Goal: Task Accomplishment & Management: Use online tool/utility

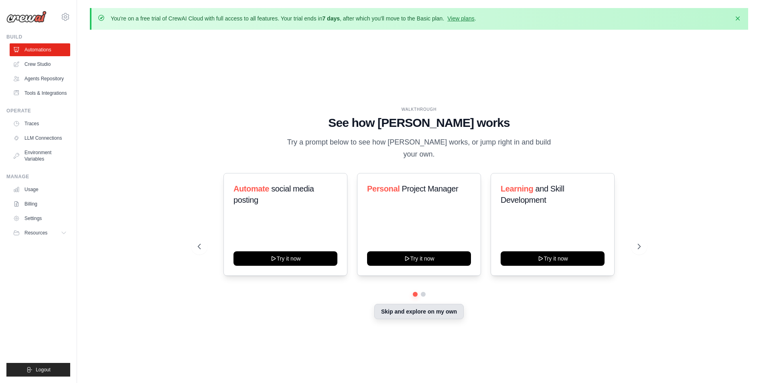
click at [401, 309] on button "Skip and explore on my own" at bounding box center [418, 311] width 89 height 15
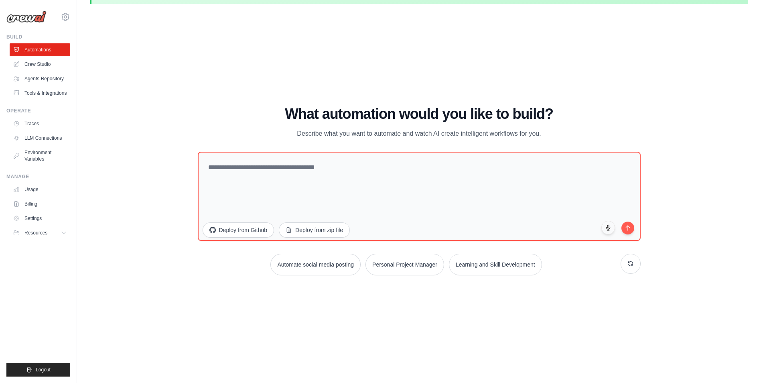
scroll to position [28, 0]
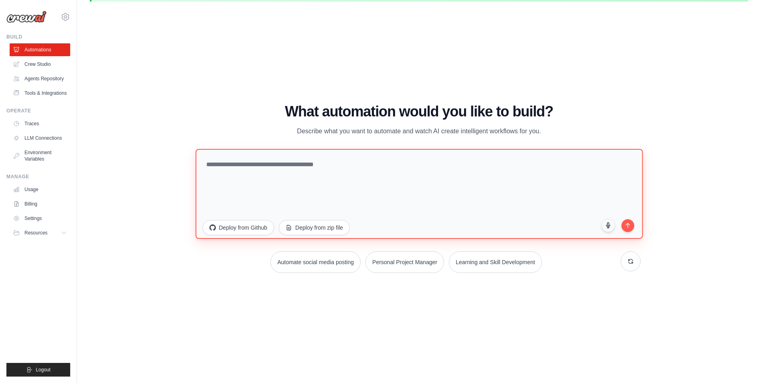
click at [221, 184] on textarea at bounding box center [418, 194] width 447 height 90
type textarea "**********"
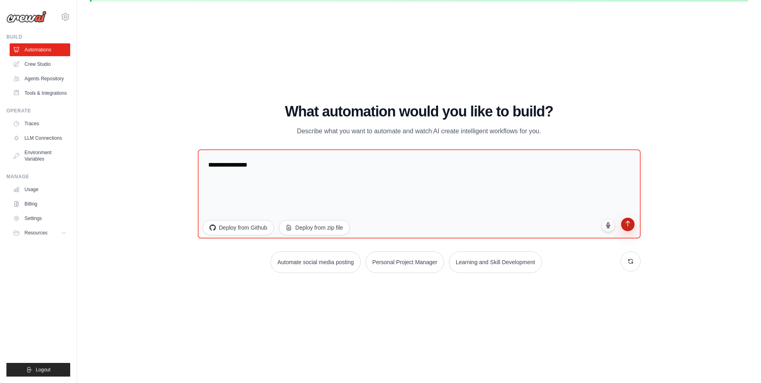
click at [628, 224] on icon "submit" at bounding box center [628, 223] width 4 height 5
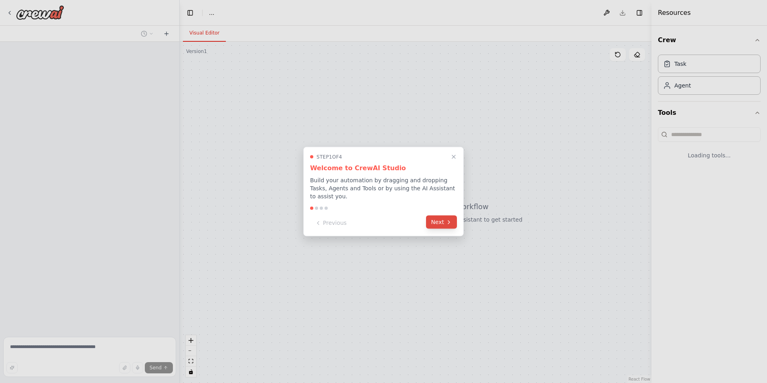
click at [448, 219] on icon at bounding box center [449, 222] width 6 height 6
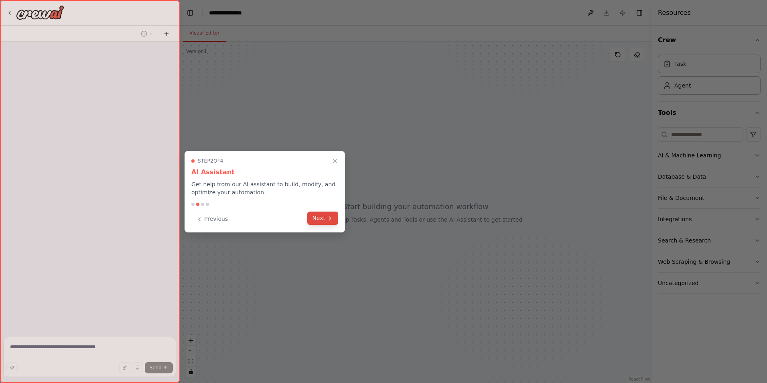
click at [314, 219] on button "Next" at bounding box center [322, 217] width 31 height 13
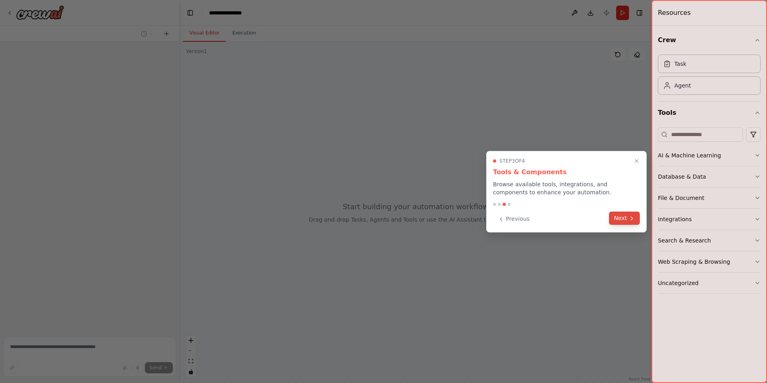
click at [627, 223] on button "Next" at bounding box center [624, 217] width 31 height 13
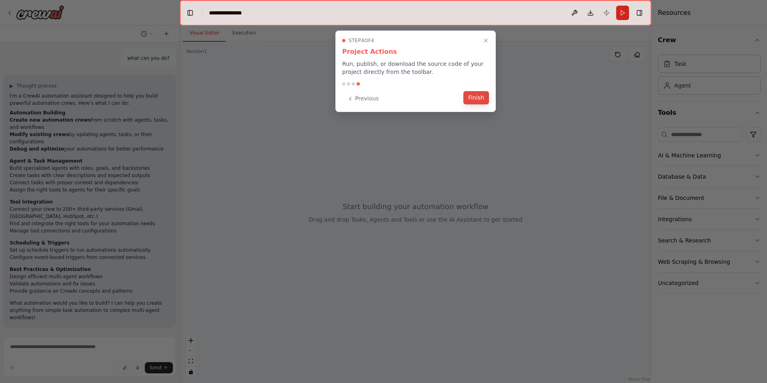
click at [473, 97] on button "Finish" at bounding box center [476, 97] width 26 height 13
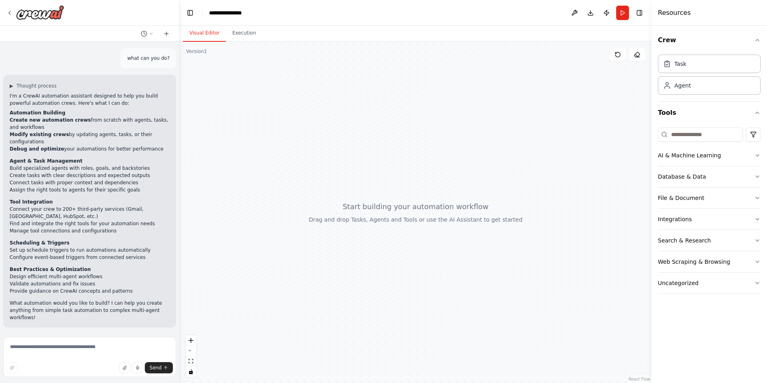
drag, startPoint x: 290, startPoint y: 172, endPoint x: 323, endPoint y: 167, distance: 33.2
click at [323, 170] on div at bounding box center [416, 212] width 472 height 341
click at [731, 154] on button "AI & Machine Learning" at bounding box center [709, 155] width 103 height 21
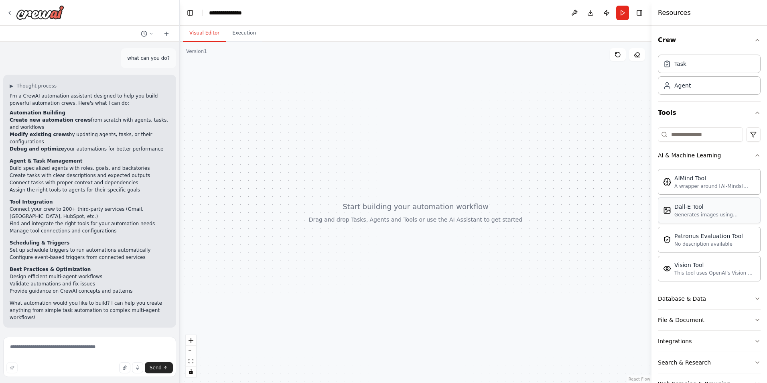
click at [696, 213] on div "Generates images using OpenAI's Dall-E model." at bounding box center [714, 214] width 81 height 6
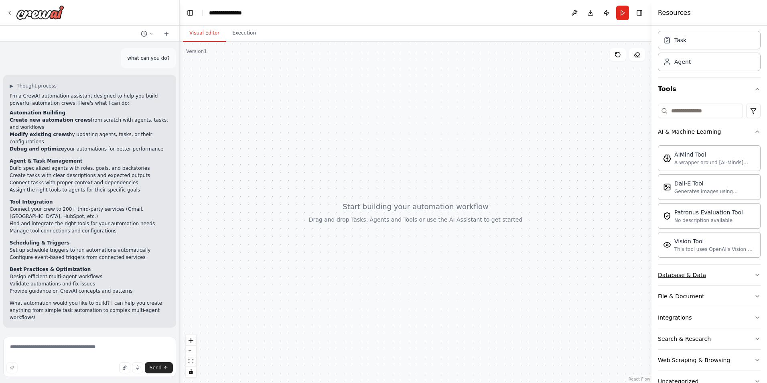
scroll to position [46, 0]
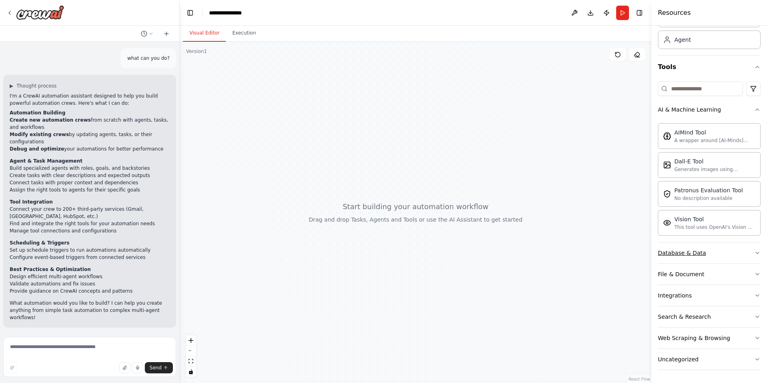
click at [700, 248] on button "Database & Data" at bounding box center [709, 252] width 103 height 21
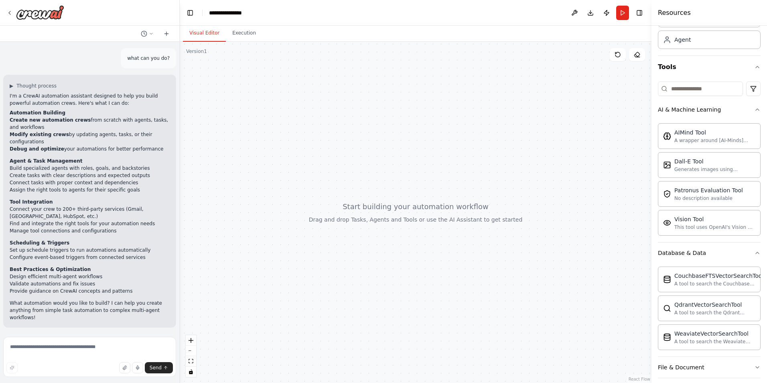
click at [483, 244] on div at bounding box center [416, 212] width 472 height 341
click at [405, 227] on div at bounding box center [416, 212] width 472 height 341
click at [432, 262] on div at bounding box center [416, 212] width 472 height 341
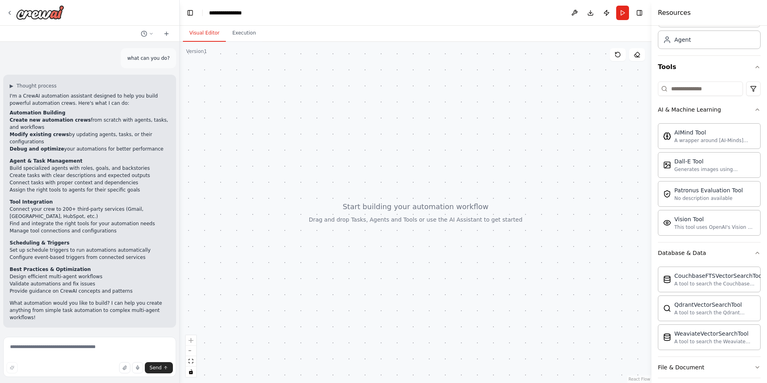
scroll to position [139, 0]
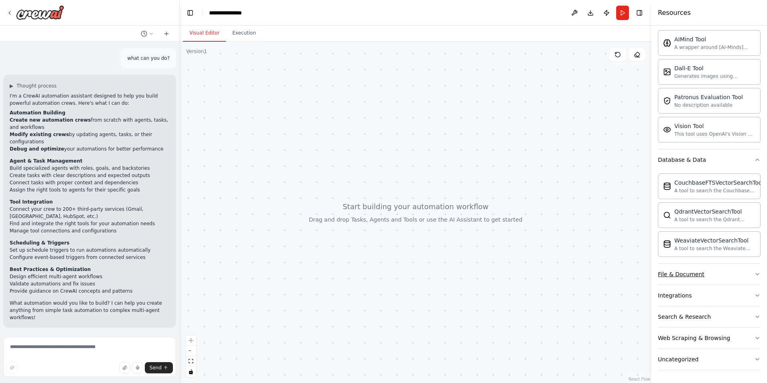
click at [684, 280] on button "File & Document" at bounding box center [709, 274] width 103 height 21
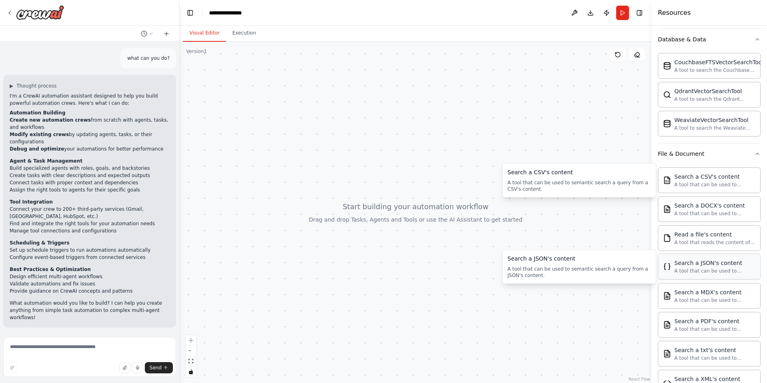
scroll to position [376, 0]
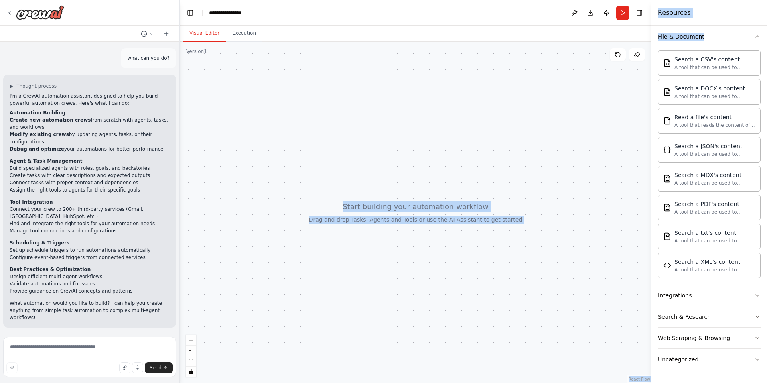
drag, startPoint x: 655, startPoint y: 275, endPoint x: 615, endPoint y: 274, distance: 40.1
click at [615, 274] on div "what can you do? ▶ Thought process I'm a CrewAI automation assistant designed t…" at bounding box center [383, 191] width 767 height 383
drag, startPoint x: 615, startPoint y: 274, endPoint x: 573, endPoint y: 274, distance: 42.1
click at [573, 274] on div at bounding box center [416, 212] width 472 height 341
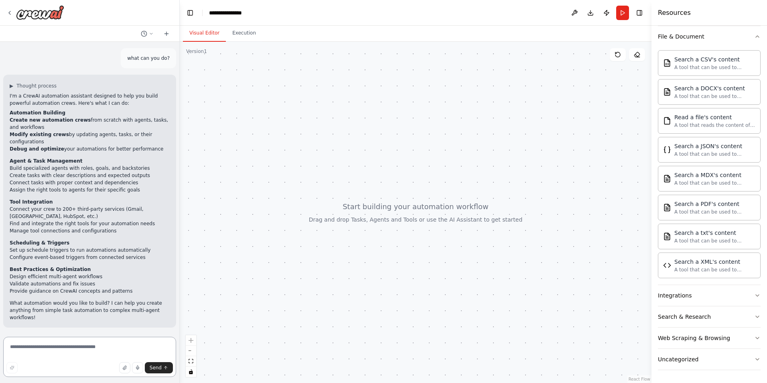
click at [71, 351] on textarea at bounding box center [89, 357] width 173 height 40
type textarea "**********"
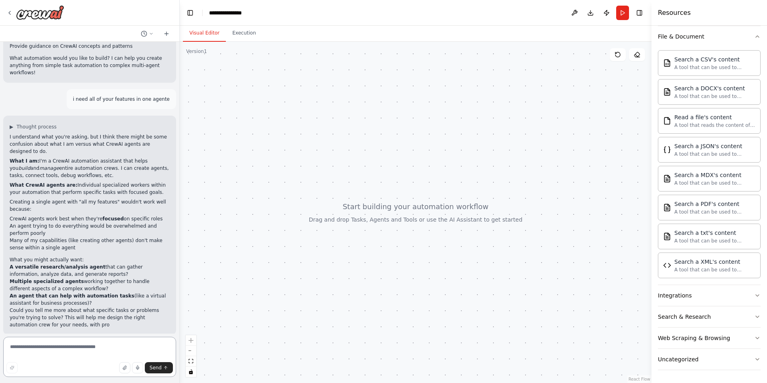
scroll to position [252, 0]
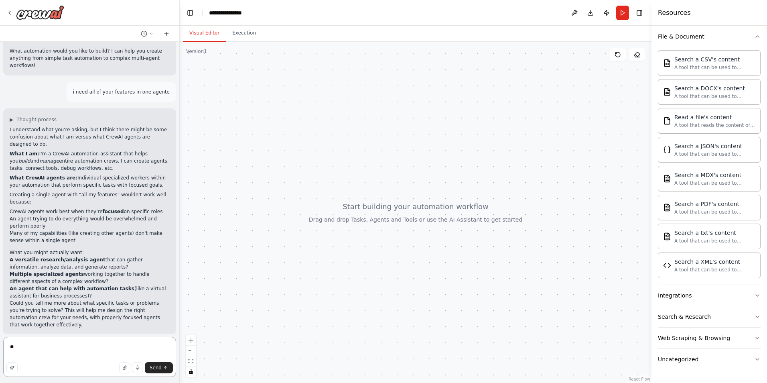
type textarea "*"
type textarea "**********"
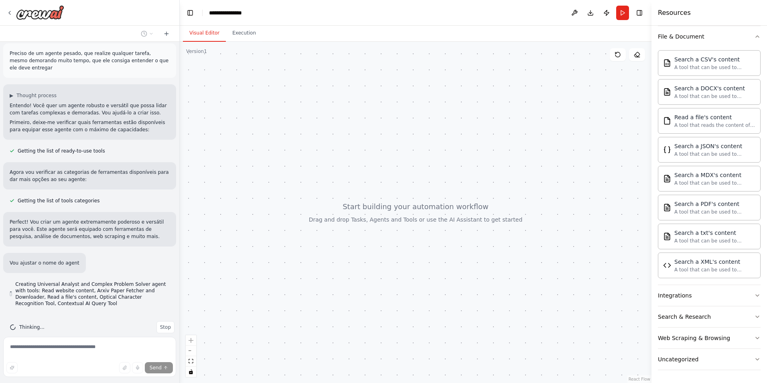
scroll to position [554, 0]
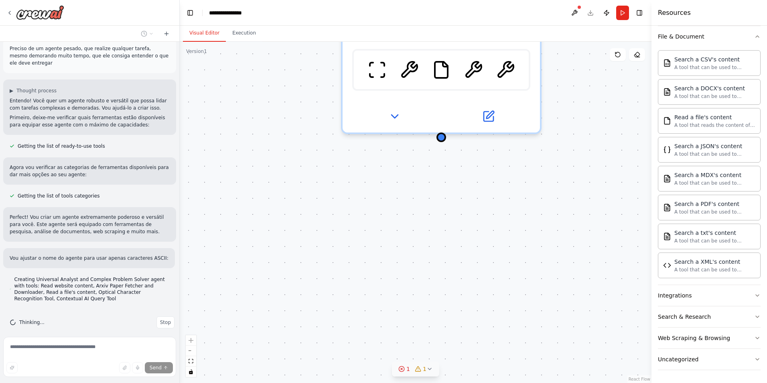
click at [426, 372] on button "1 1" at bounding box center [415, 368] width 47 height 15
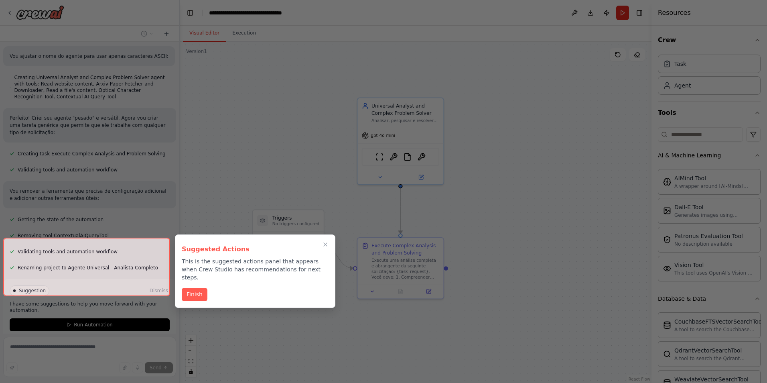
scroll to position [783, 0]
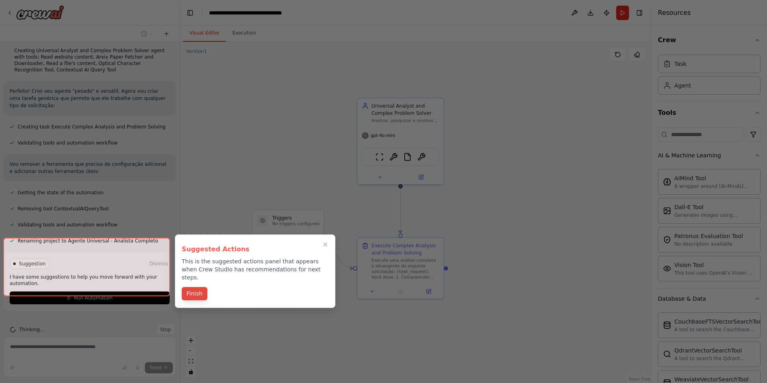
click at [194, 288] on button "Finish" at bounding box center [195, 293] width 26 height 13
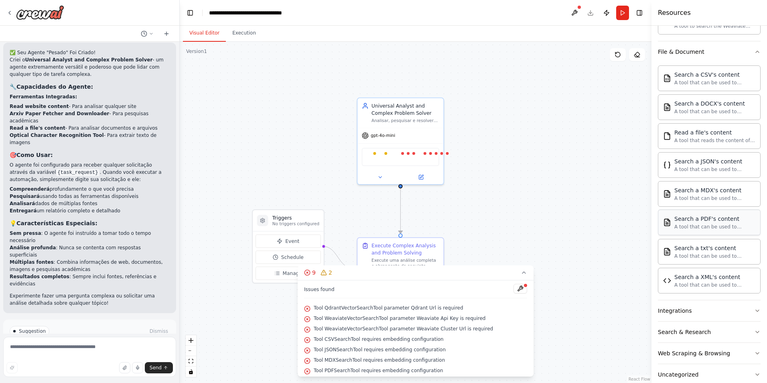
scroll to position [376, 0]
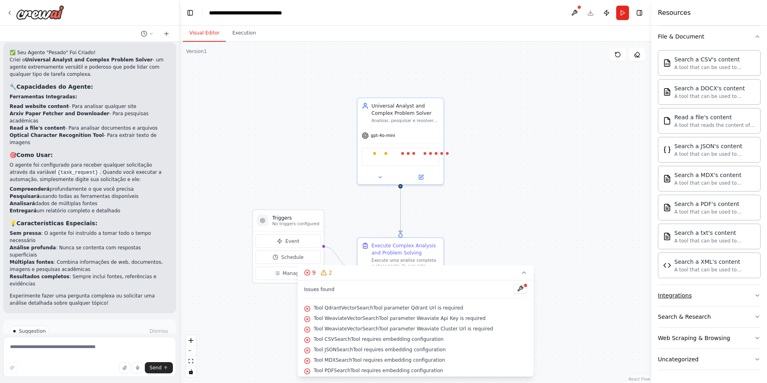
click at [690, 301] on button "Integrations" at bounding box center [709, 295] width 103 height 21
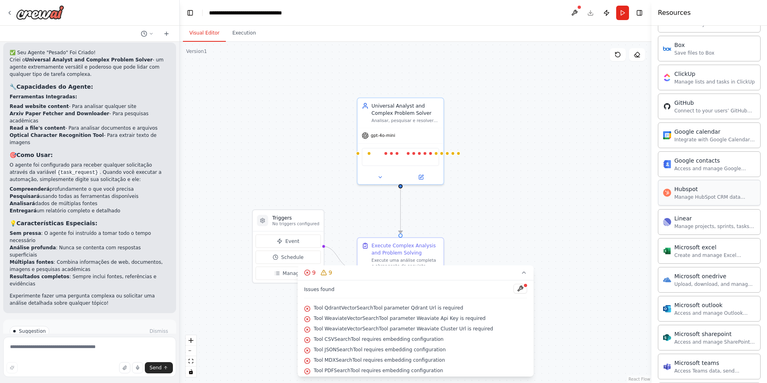
scroll to position [737, 0]
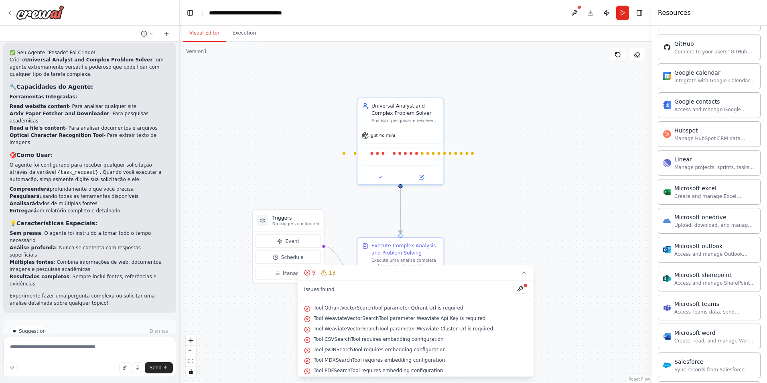
drag, startPoint x: 709, startPoint y: 293, endPoint x: 702, endPoint y: 291, distance: 7.8
click at [702, 291] on div "Asana Connect to your users’ Asana accounts Box Save files to Box ClickUp Manag…" at bounding box center [709, 190] width 103 height 491
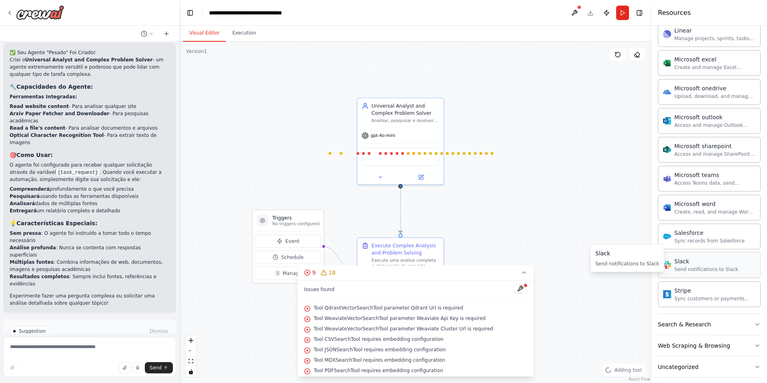
scroll to position [874, 0]
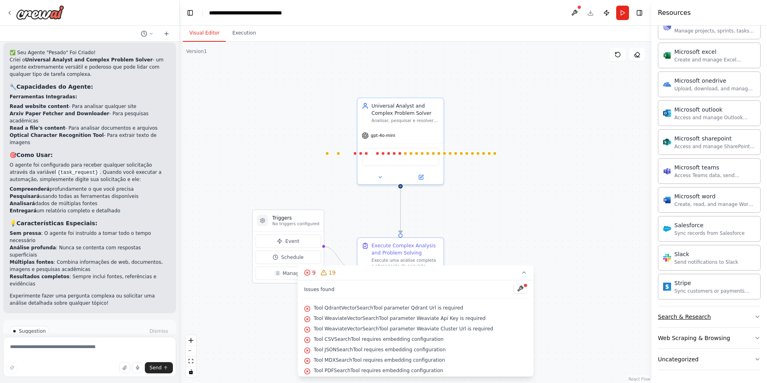
click at [689, 320] on div "Search & Research" at bounding box center [684, 317] width 53 height 8
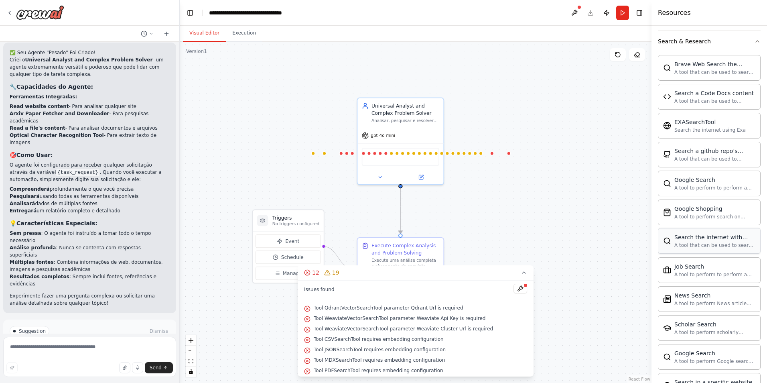
scroll to position [1155, 0]
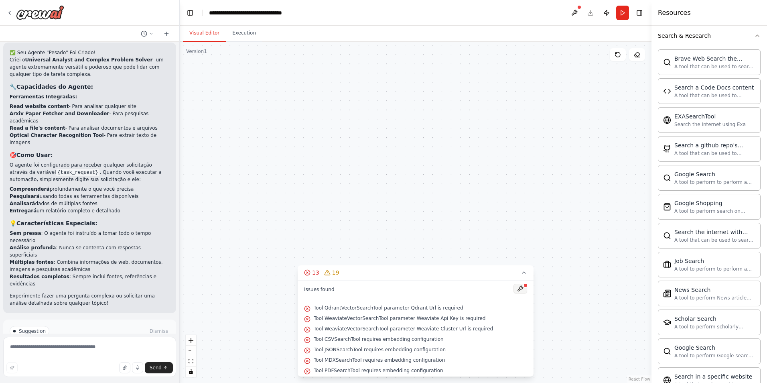
click at [514, 292] on button at bounding box center [521, 289] width 14 height 10
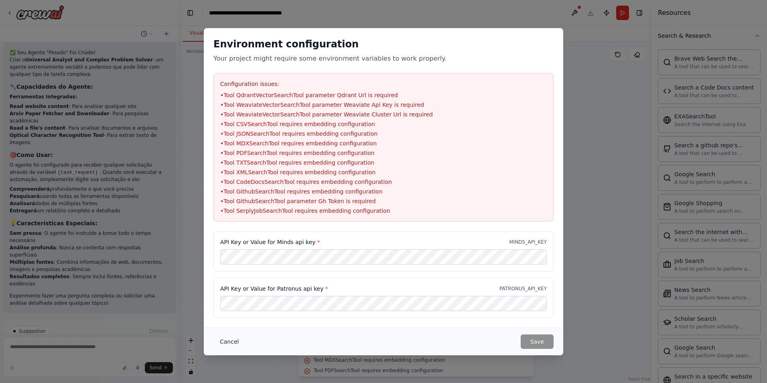
click at [224, 342] on button "Cancel" at bounding box center [229, 341] width 32 height 14
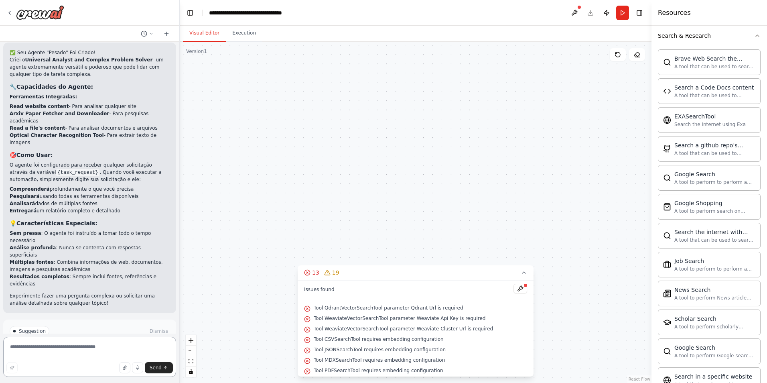
drag, startPoint x: 121, startPoint y: 351, endPoint x: 105, endPoint y: 357, distance: 17.1
click at [109, 356] on textarea at bounding box center [89, 357] width 173 height 40
type textarea "**********"
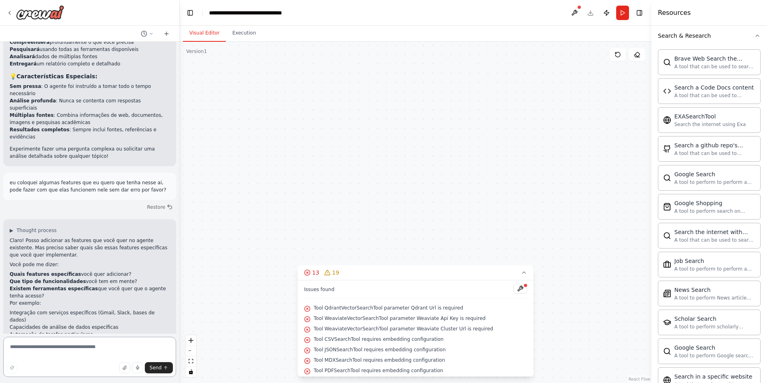
scroll to position [1149, 0]
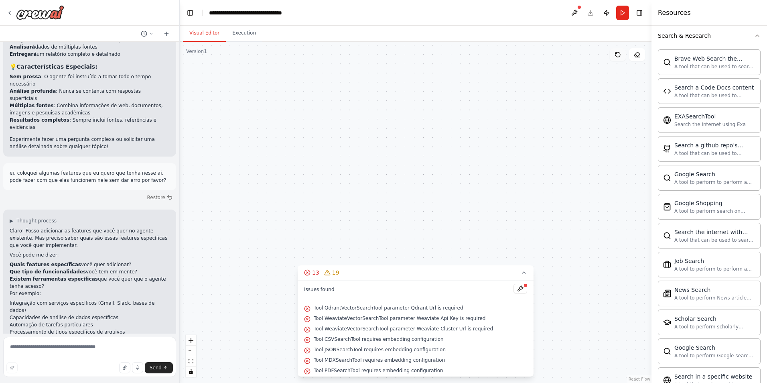
click at [617, 57] on icon at bounding box center [618, 54] width 6 height 6
click at [638, 55] on icon at bounding box center [637, 54] width 6 height 6
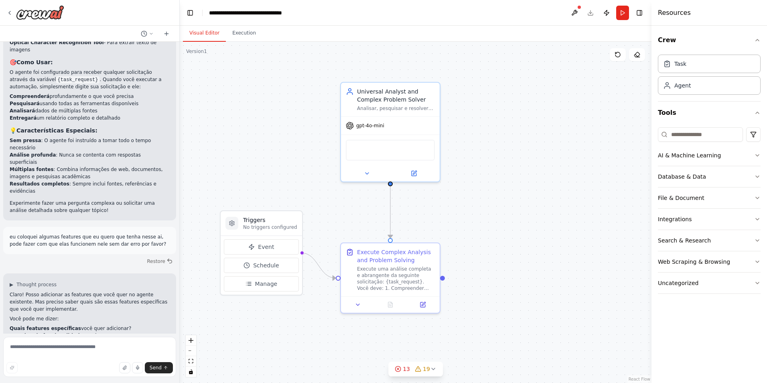
scroll to position [1149, 0]
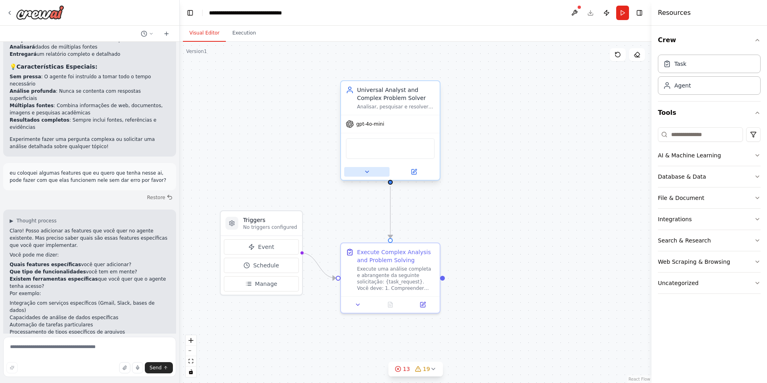
click at [365, 170] on icon at bounding box center [367, 172] width 6 height 6
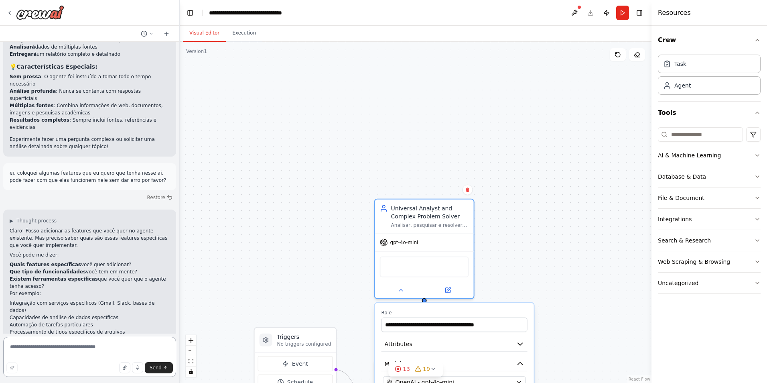
click at [30, 345] on textarea at bounding box center [89, 357] width 173 height 40
click at [716, 156] on button "AI & Machine Learning" at bounding box center [709, 155] width 103 height 21
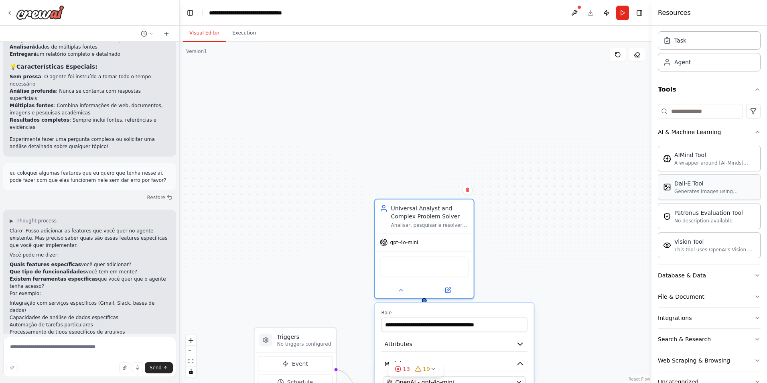
scroll to position [46, 0]
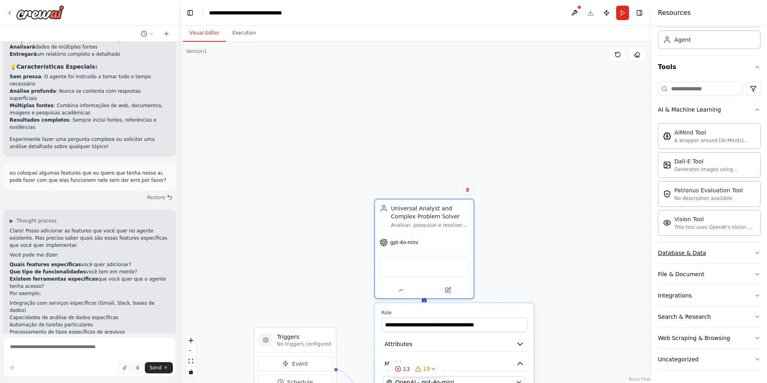
click at [692, 249] on div "Database & Data" at bounding box center [682, 253] width 48 height 8
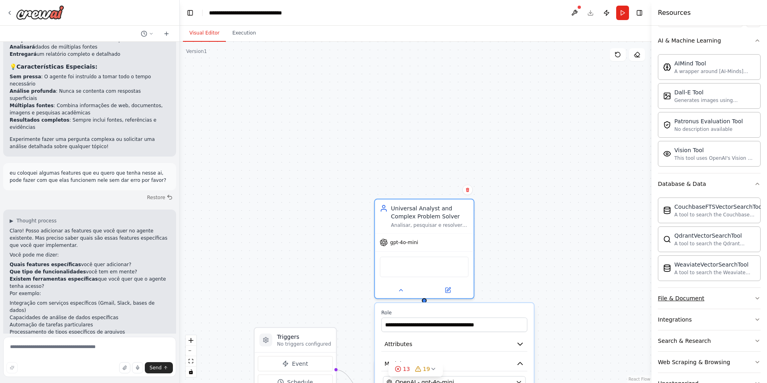
scroll to position [139, 0]
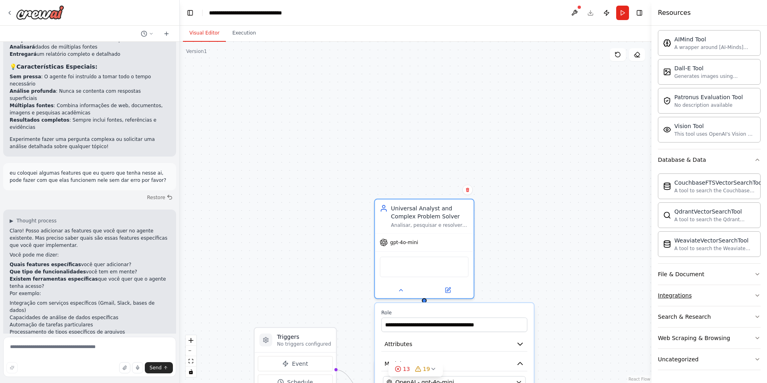
click at [698, 294] on button "Integrations" at bounding box center [709, 295] width 103 height 21
click at [689, 278] on button "File & Document" at bounding box center [709, 274] width 103 height 21
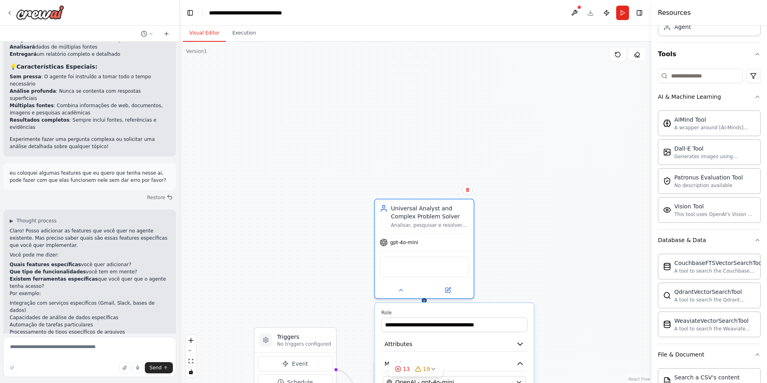
scroll to position [18, 0]
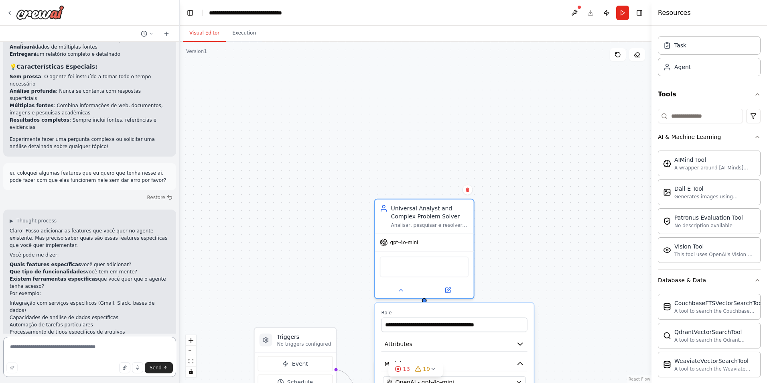
click at [69, 341] on textarea at bounding box center [89, 357] width 173 height 40
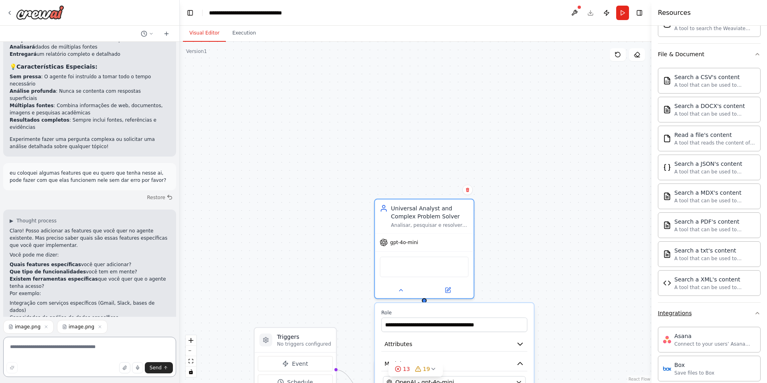
scroll to position [339, 0]
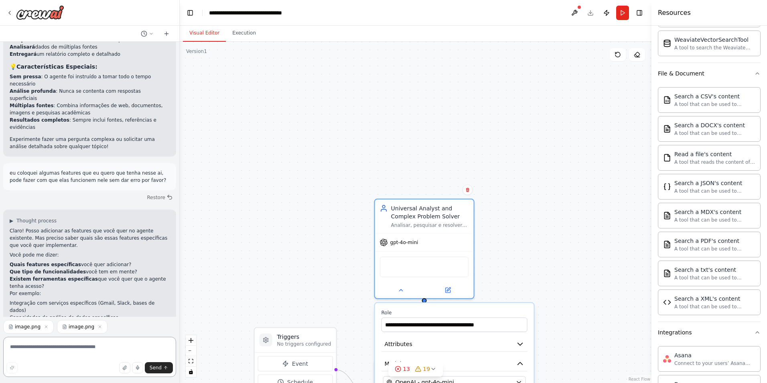
click at [67, 352] on textarea at bounding box center [89, 357] width 173 height 40
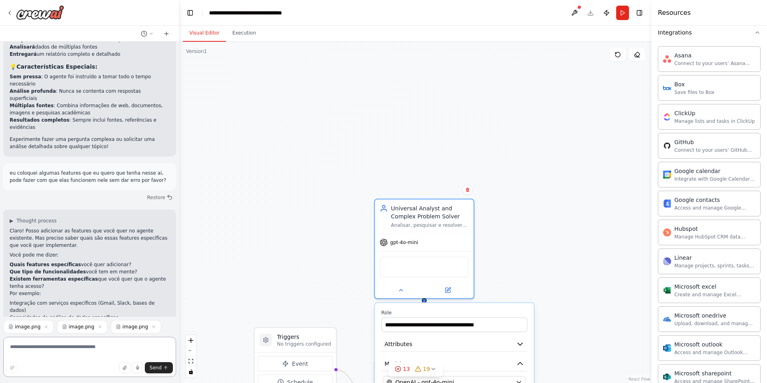
scroll to position [638, 0]
click at [48, 352] on textarea at bounding box center [89, 357] width 173 height 40
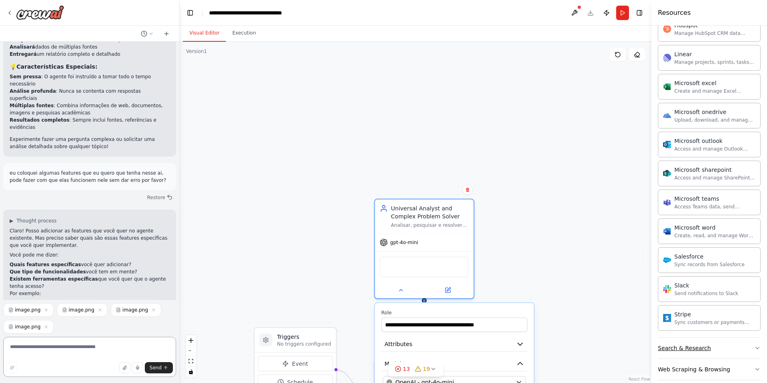
scroll to position [874, 0]
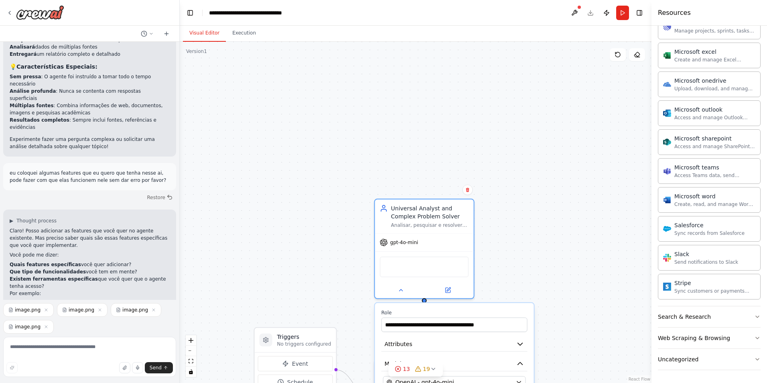
click at [2, 348] on button "Toggle Sidebar" at bounding box center [0, 191] width 6 height 383
click at [16, 348] on textarea at bounding box center [89, 357] width 173 height 40
click at [715, 319] on button "Search & Research" at bounding box center [709, 316] width 103 height 21
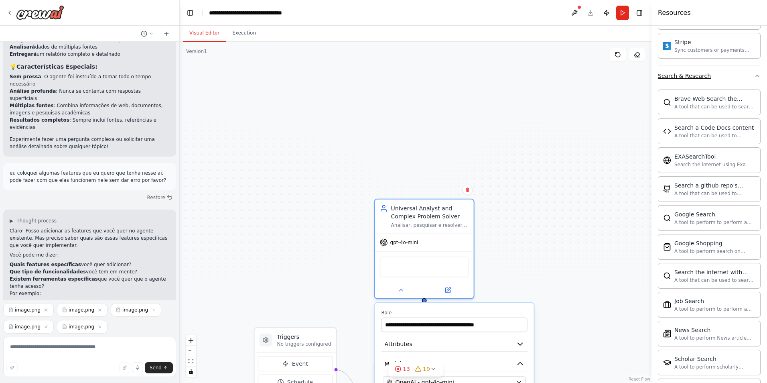
scroll to position [1155, 0]
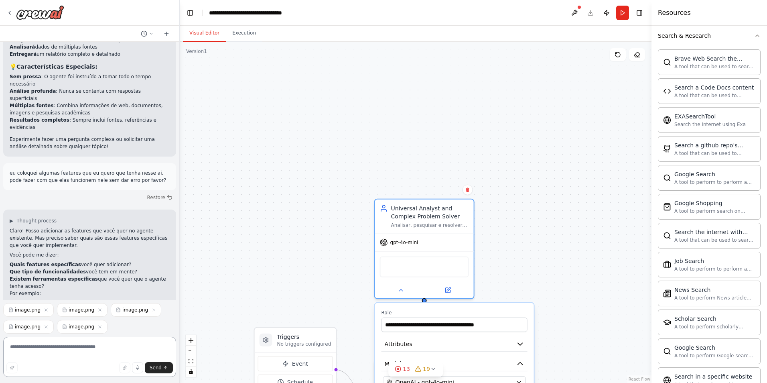
click at [81, 354] on textarea at bounding box center [89, 357] width 173 height 40
click at [51, 350] on textarea at bounding box center [89, 357] width 173 height 40
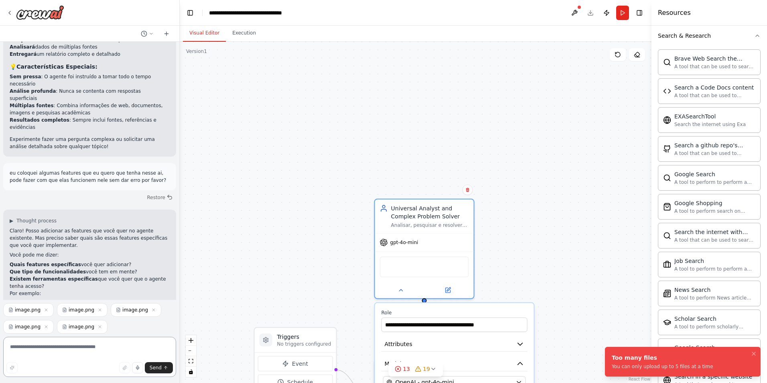
click at [72, 357] on textarea at bounding box center [89, 357] width 173 height 40
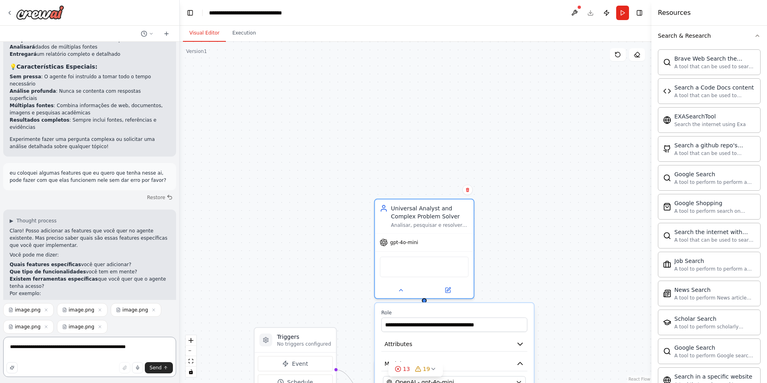
type textarea "**********"
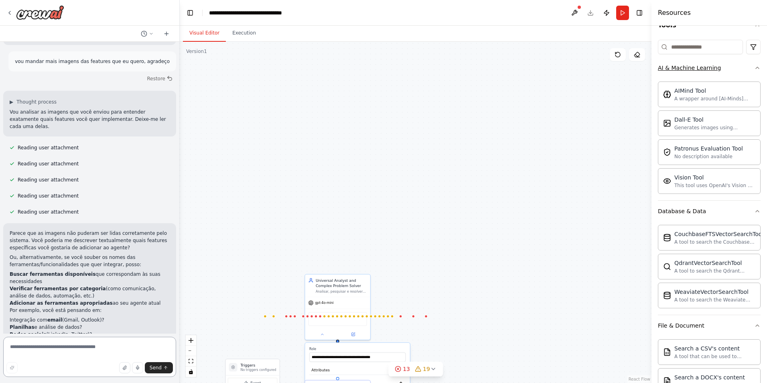
scroll to position [120, 0]
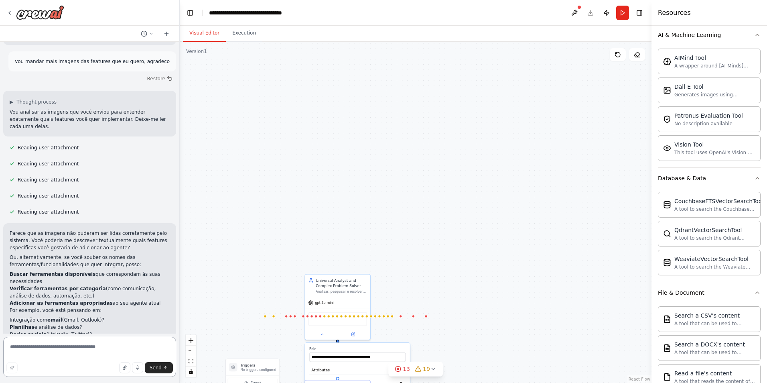
click at [26, 356] on textarea at bounding box center [89, 357] width 173 height 40
type textarea "*"
type textarea "**********"
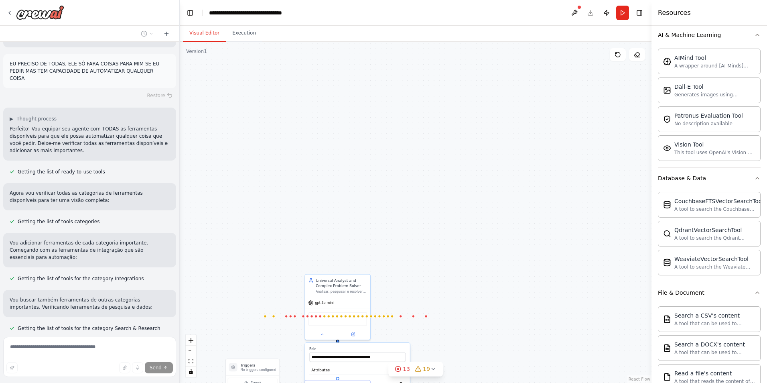
scroll to position [1841, 0]
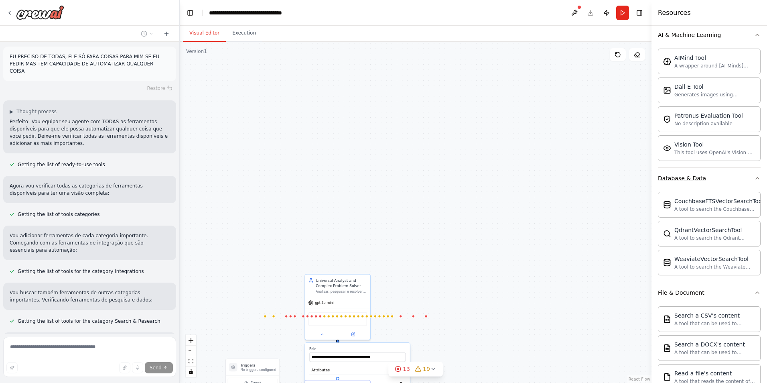
click at [729, 185] on button "Database & Data" at bounding box center [709, 178] width 103 height 21
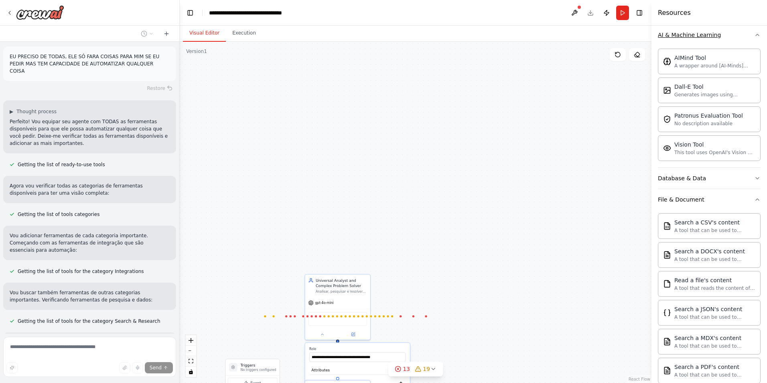
click at [700, 33] on div "AI & Machine Learning" at bounding box center [689, 35] width 63 height 8
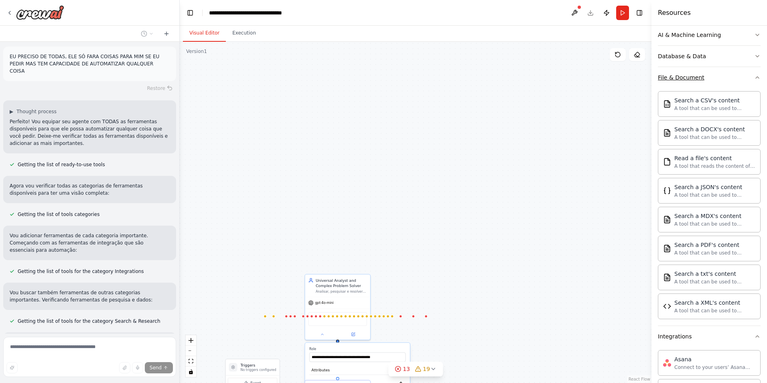
click at [701, 75] on button "File & Document" at bounding box center [709, 77] width 103 height 21
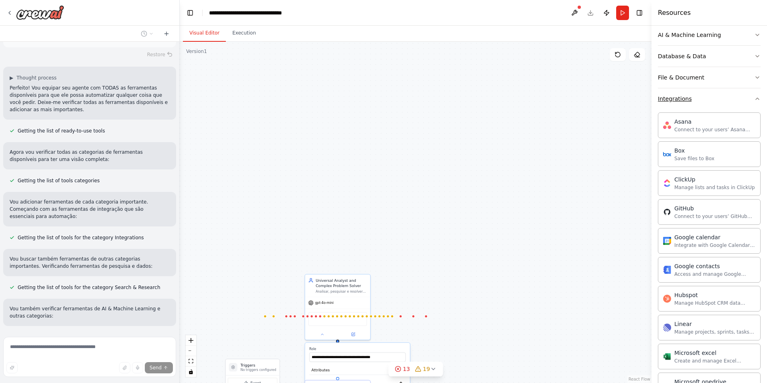
click at [689, 103] on button "Integrations" at bounding box center [709, 98] width 103 height 21
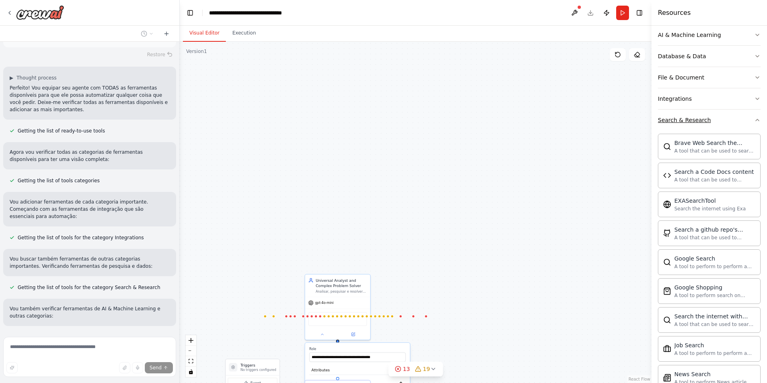
scroll to position [1882, 0]
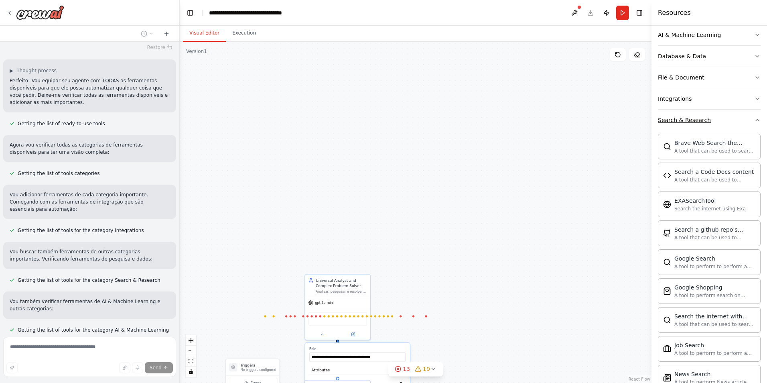
click at [688, 118] on div "Search & Research" at bounding box center [684, 120] width 53 height 8
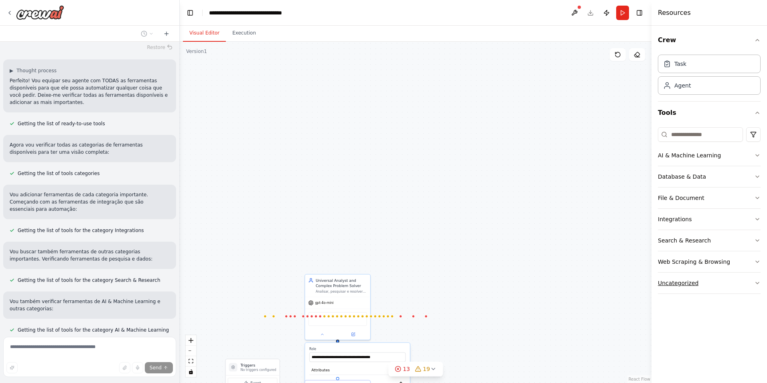
click at [683, 286] on div "Uncategorized" at bounding box center [678, 283] width 41 height 8
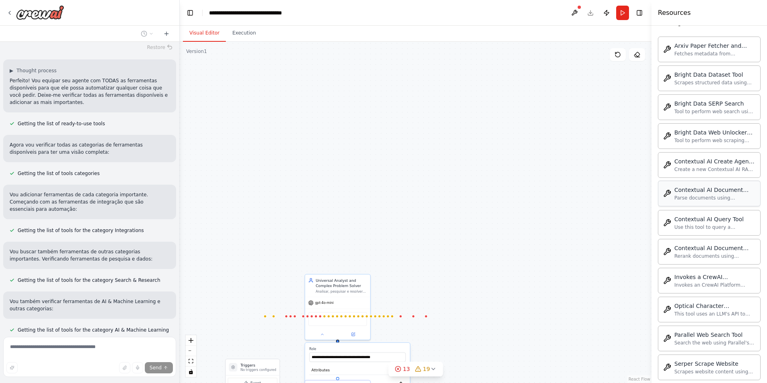
scroll to position [163, 0]
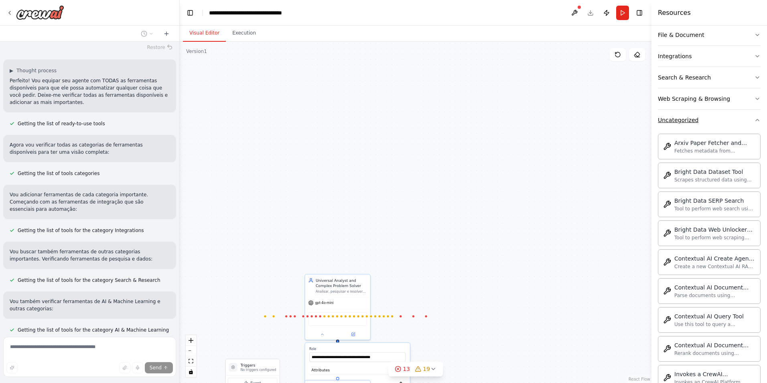
click at [694, 123] on div "Uncategorized" at bounding box center [678, 120] width 41 height 8
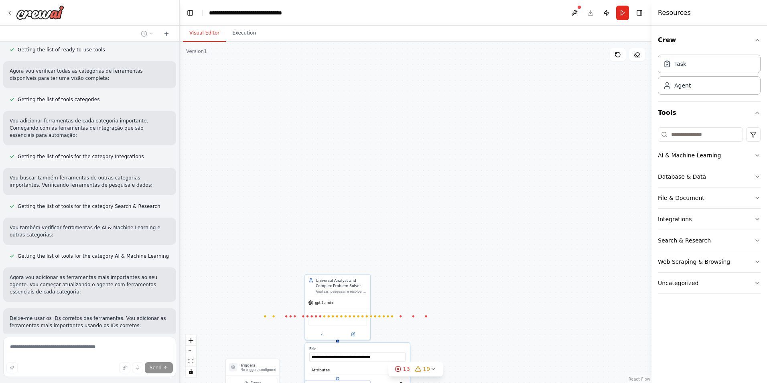
scroll to position [1959, 0]
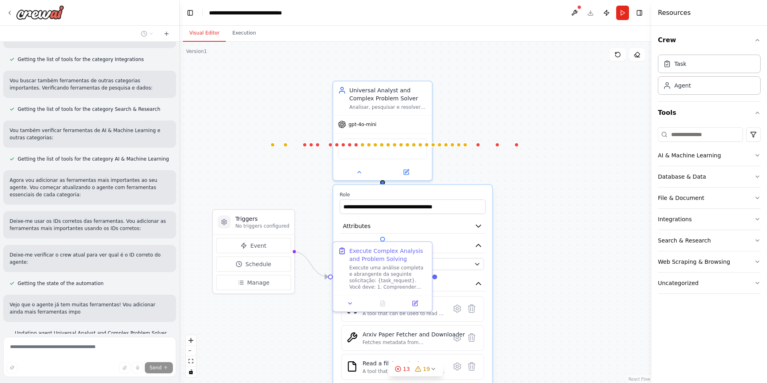
drag, startPoint x: 454, startPoint y: 225, endPoint x: 524, endPoint y: 85, distance: 156.8
click at [524, 85] on div ".deletable-edge-delete-btn { width: 20px; height: 20px; border: 0px solid #ffff…" at bounding box center [416, 212] width 472 height 341
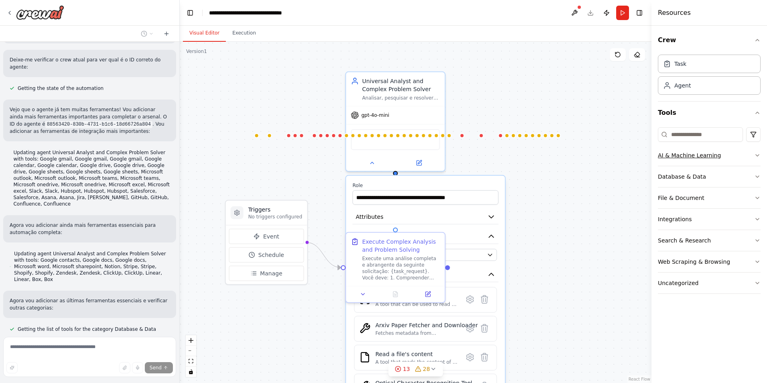
scroll to position [2256, 0]
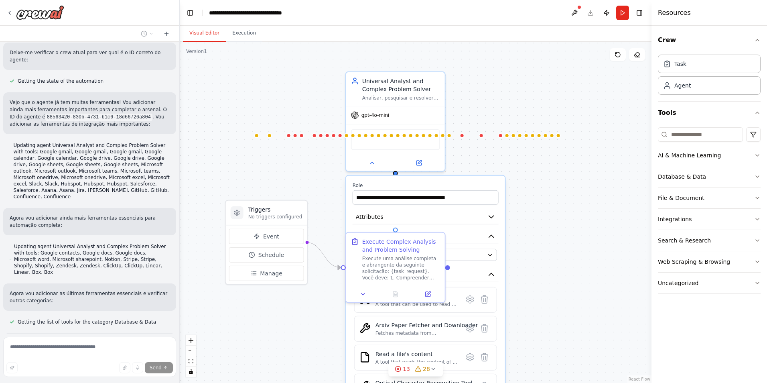
click at [668, 158] on div "AI & Machine Learning" at bounding box center [689, 155] width 63 height 8
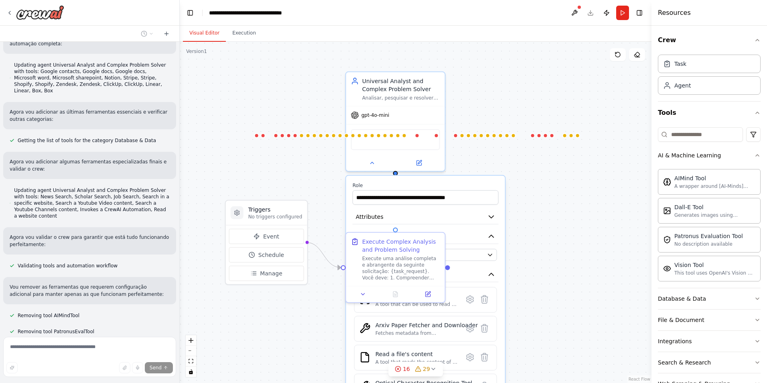
scroll to position [2453, 0]
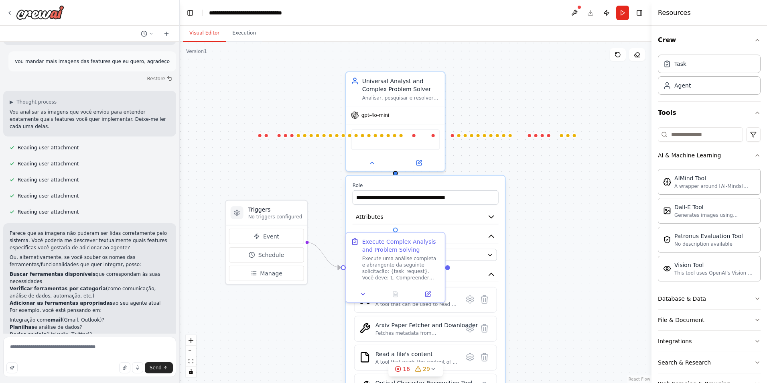
click at [159, 372] on p "Me conte quais funcionalidades você tem em mente e eu implemento tudo de forma …" at bounding box center [90, 379] width 160 height 14
click at [368, 167] on div at bounding box center [395, 161] width 99 height 16
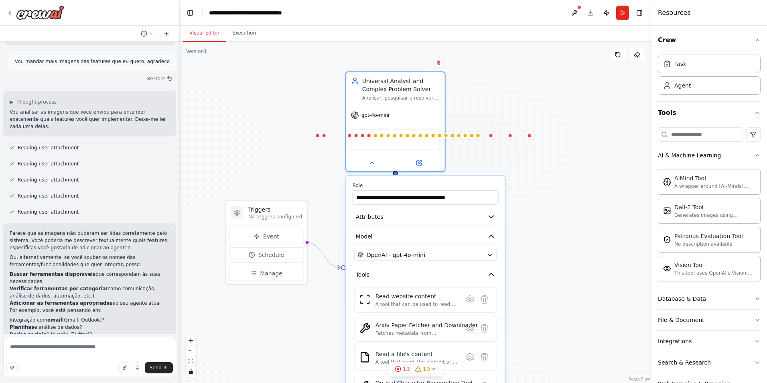
click at [440, 68] on div "Confirm" at bounding box center [439, 63] width 14 height 14
click at [440, 65] on button at bounding box center [439, 62] width 10 height 10
click at [416, 63] on button "Confirm" at bounding box center [416, 63] width 28 height 10
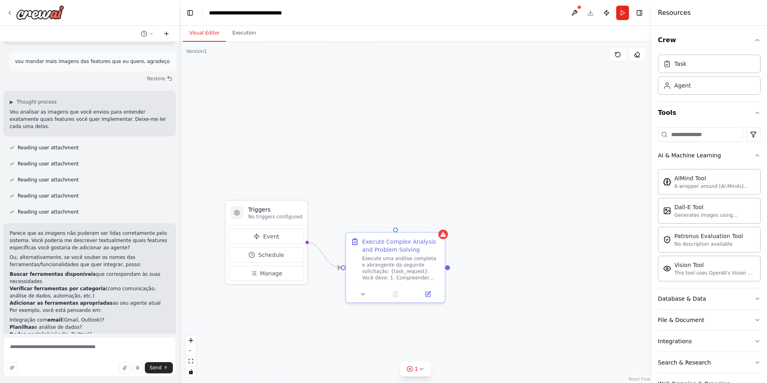
click at [167, 32] on icon at bounding box center [166, 33] width 6 height 6
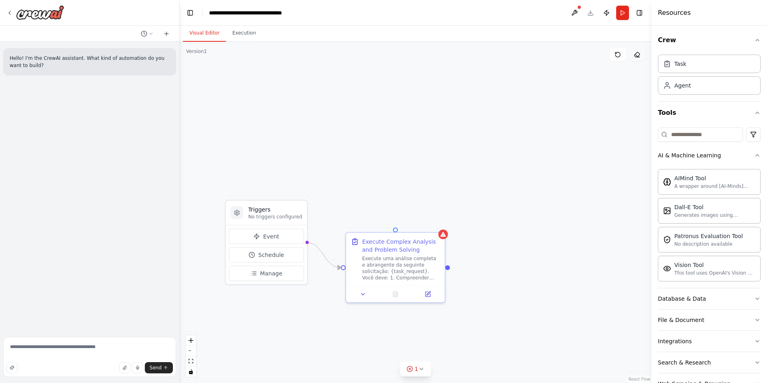
click at [640, 51] on button at bounding box center [637, 54] width 16 height 13
click at [432, 247] on div "Execute Complex Analysis and Problem Solving" at bounding box center [401, 244] width 78 height 16
click at [441, 227] on button at bounding box center [439, 224] width 10 height 10
click at [438, 224] on icon at bounding box center [438, 223] width 3 height 4
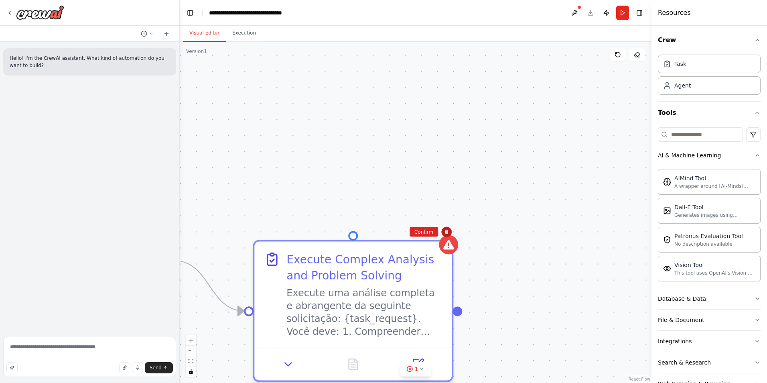
click at [447, 230] on icon at bounding box center [446, 231] width 5 height 5
click at [447, 230] on icon at bounding box center [446, 232] width 5 height 5
click at [142, 355] on textarea "**********" at bounding box center [89, 357] width 173 height 40
drag, startPoint x: 142, startPoint y: 355, endPoint x: 0, endPoint y: 358, distance: 141.7
click at [0, 360] on html "**********" at bounding box center [383, 191] width 767 height 383
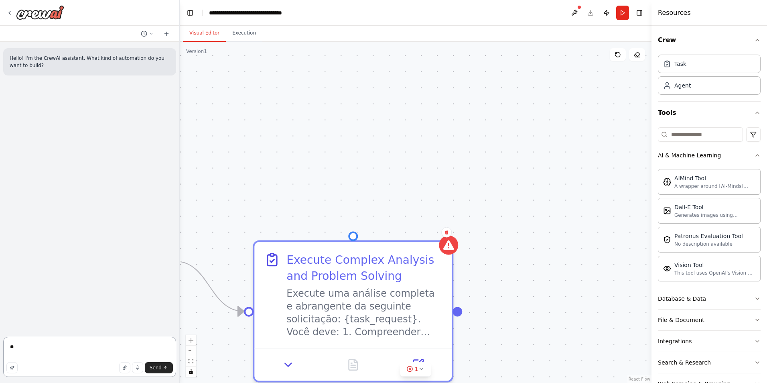
type textarea "*"
type textarea "**********"
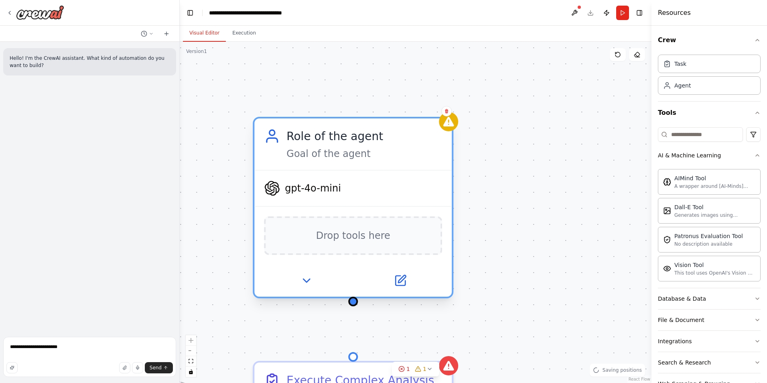
drag, startPoint x: 379, startPoint y: 125, endPoint x: 335, endPoint y: 140, distance: 46.7
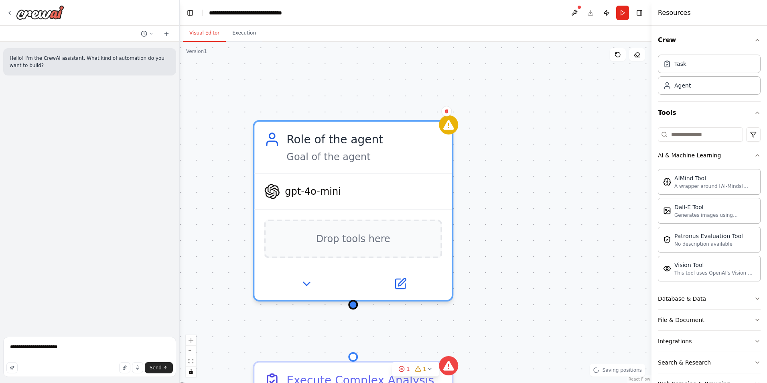
click at [312, 190] on span "gpt-4o-mini" at bounding box center [313, 191] width 56 height 13
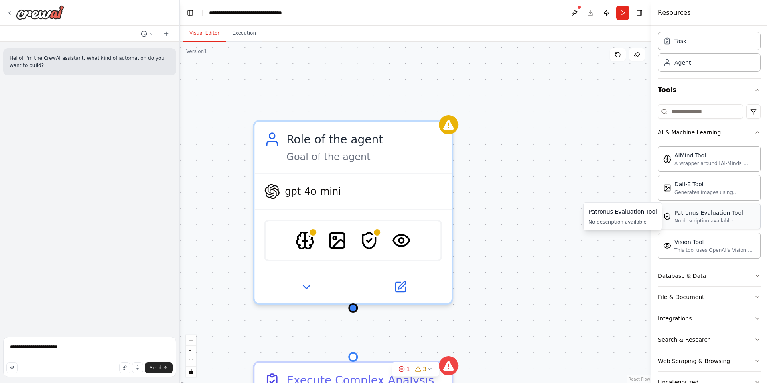
scroll to position [46, 0]
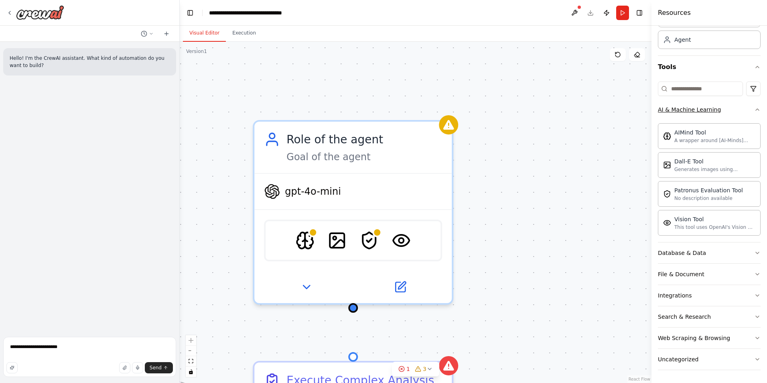
click at [701, 106] on div "AI & Machine Learning" at bounding box center [689, 110] width 63 height 8
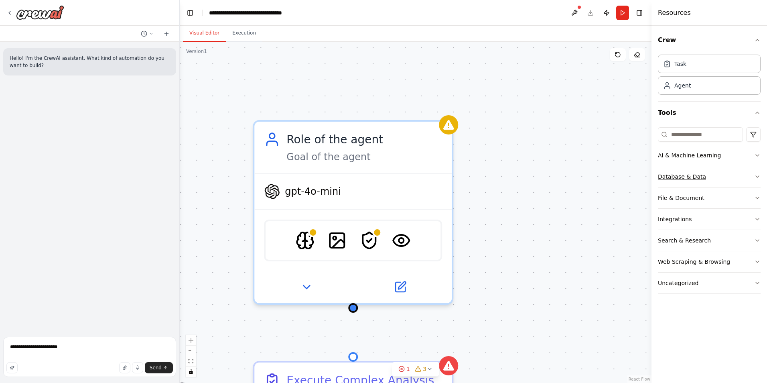
click at [675, 173] on div "Database & Data" at bounding box center [682, 177] width 48 height 8
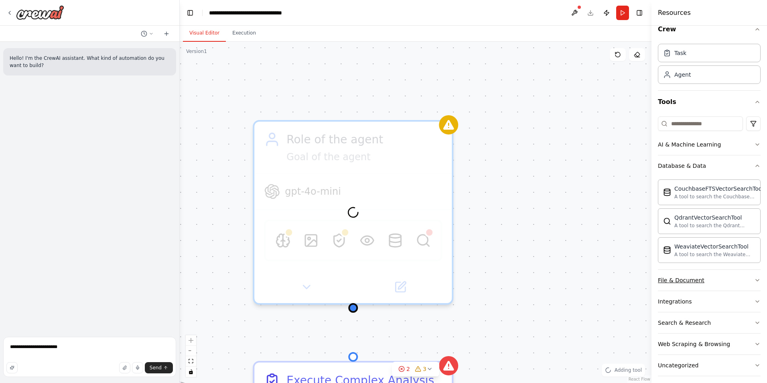
scroll to position [17, 0]
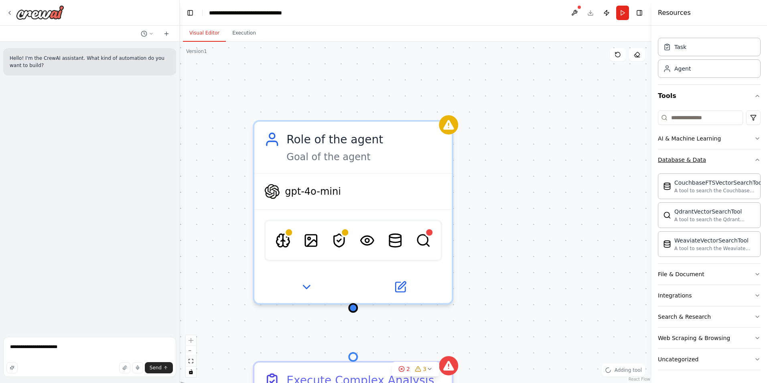
click at [694, 162] on div "Database & Data" at bounding box center [682, 160] width 48 height 8
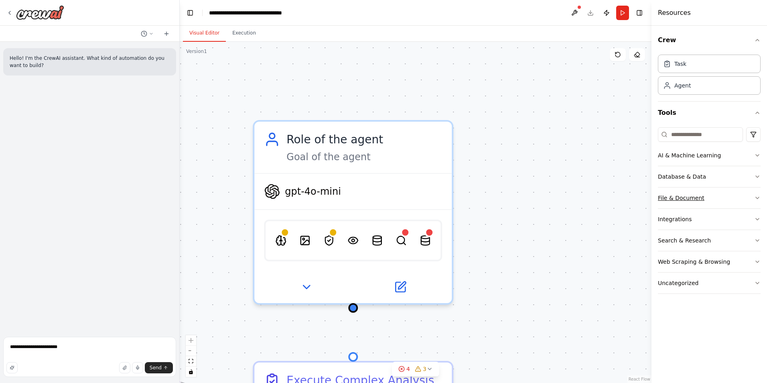
click at [679, 194] on div "File & Document" at bounding box center [681, 198] width 47 height 8
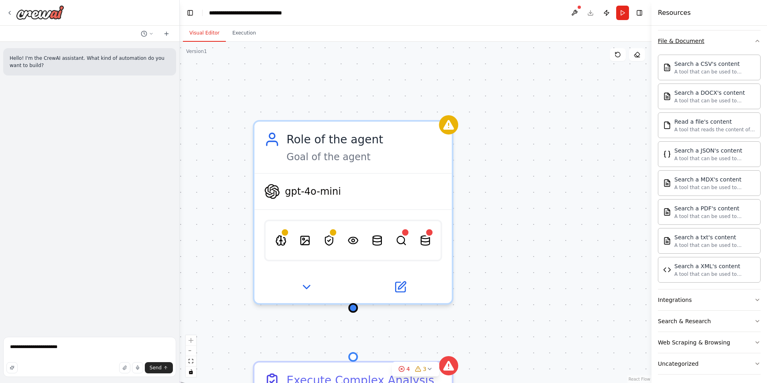
scroll to position [161, 0]
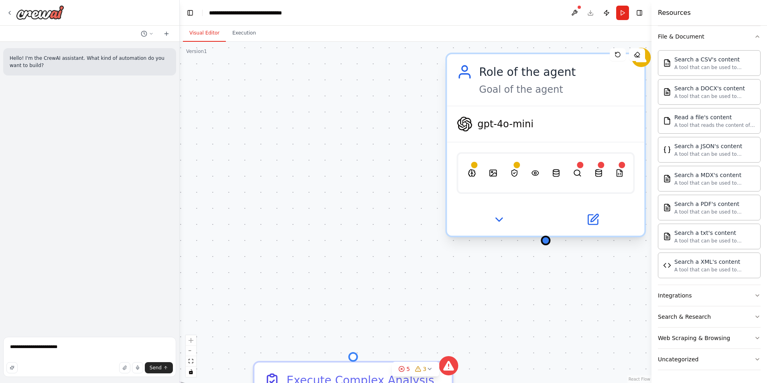
drag, startPoint x: 382, startPoint y: 139, endPoint x: 573, endPoint y: 75, distance: 201.6
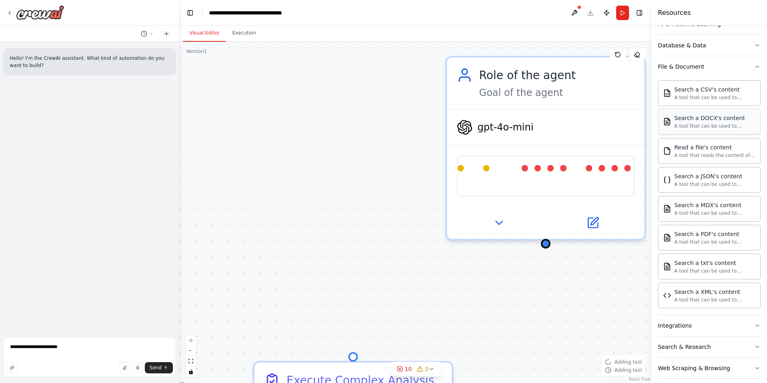
scroll to position [81, 0]
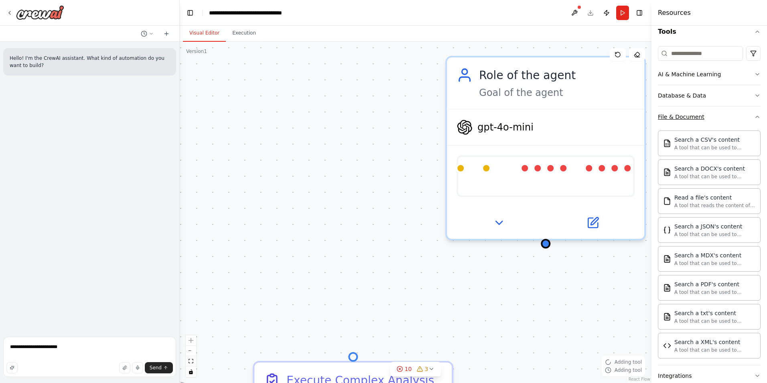
click at [678, 113] on div "File & Document" at bounding box center [681, 117] width 47 height 8
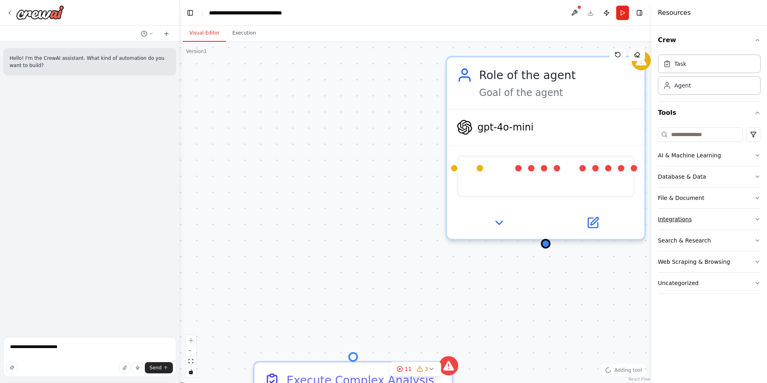
click at [676, 221] on div "Integrations" at bounding box center [675, 219] width 34 height 8
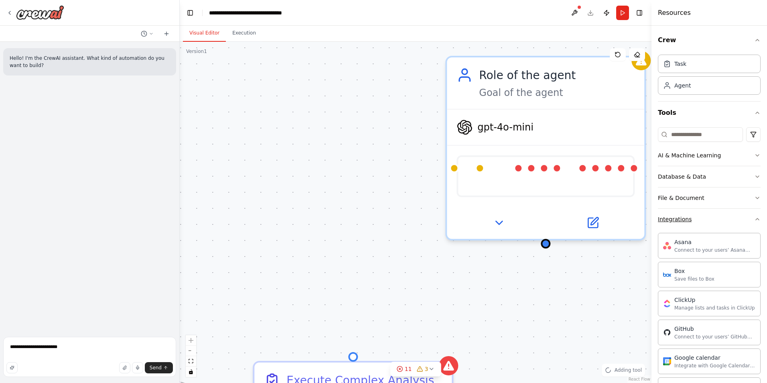
scroll to position [201, 0]
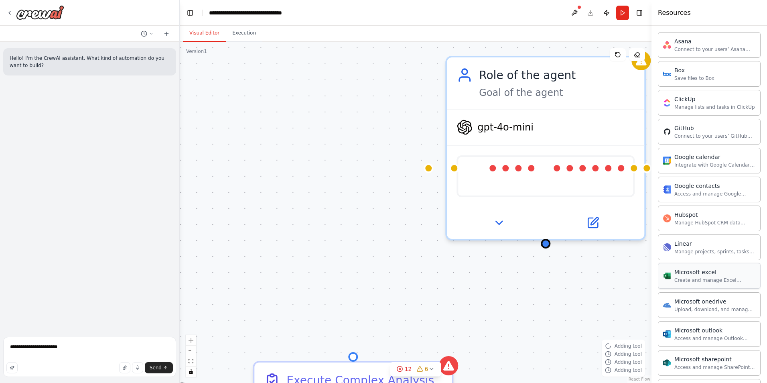
drag, startPoint x: 674, startPoint y: 288, endPoint x: 665, endPoint y: 270, distance: 20.7
click at [664, 269] on div "Asana Connect to your users’ Asana accounts Box Save files to Box ClickUp Manag…" at bounding box center [709, 274] width 103 height 491
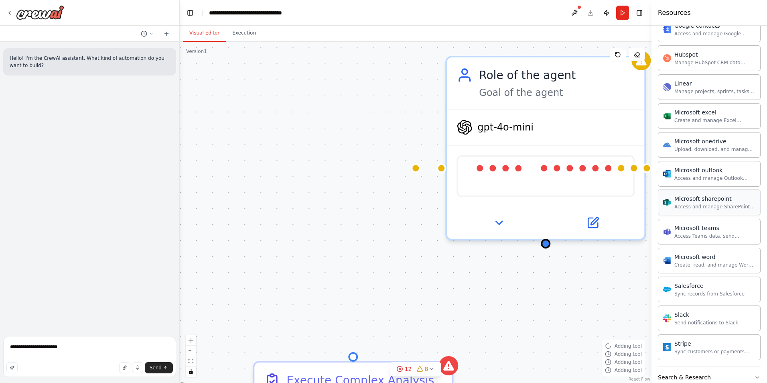
scroll to position [361, 0]
drag, startPoint x: 687, startPoint y: 303, endPoint x: 677, endPoint y: 290, distance: 16.3
click at [677, 290] on div "Asana Connect to your users’ Asana accounts Box Save files to Box ClickUp Manag…" at bounding box center [709, 113] width 103 height 491
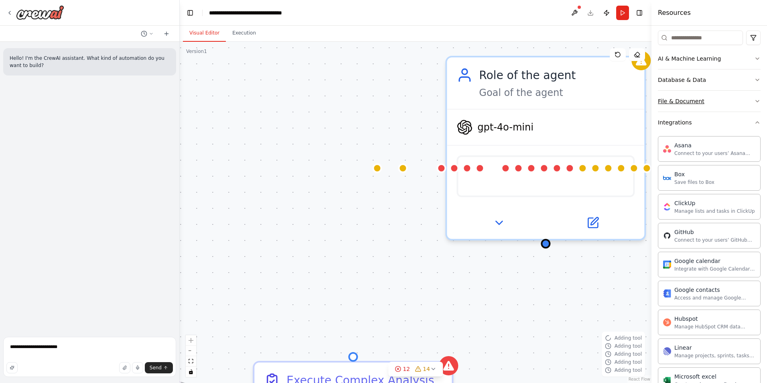
scroll to position [0, 0]
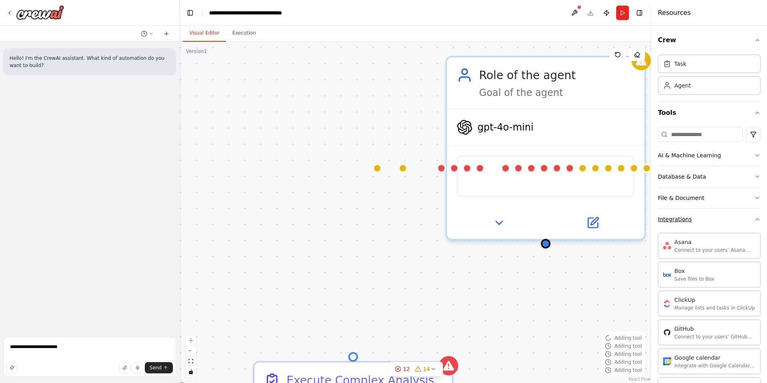
drag, startPoint x: 678, startPoint y: 223, endPoint x: 665, endPoint y: 226, distance: 12.8
click at [677, 223] on button "Integrations" at bounding box center [709, 219] width 103 height 21
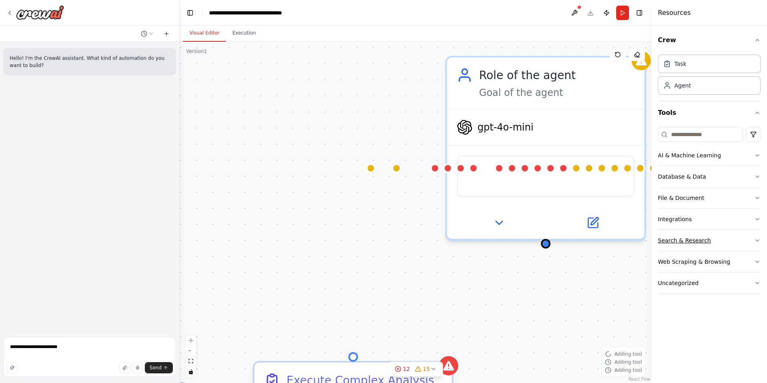
click at [684, 240] on div "Search & Research" at bounding box center [684, 240] width 53 height 8
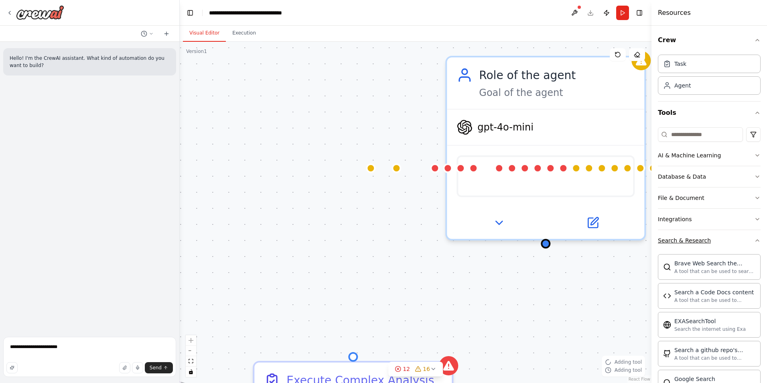
scroll to position [201, 0]
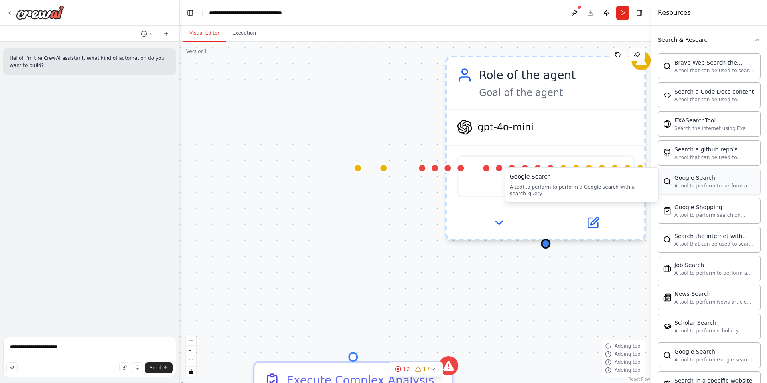
drag, startPoint x: 716, startPoint y: 194, endPoint x: 668, endPoint y: 189, distance: 48.4
click at [668, 189] on div "Brave Web Search the internet A tool that can be used to search the internet wi…" at bounding box center [709, 252] width 103 height 404
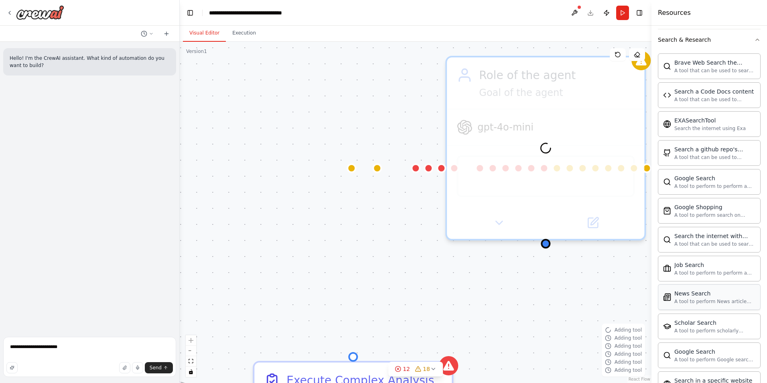
drag, startPoint x: 688, startPoint y: 312, endPoint x: 663, endPoint y: 293, distance: 31.5
click at [663, 293] on div "Brave Web Search the internet A tool that can be used to search the internet wi…" at bounding box center [709, 252] width 103 height 404
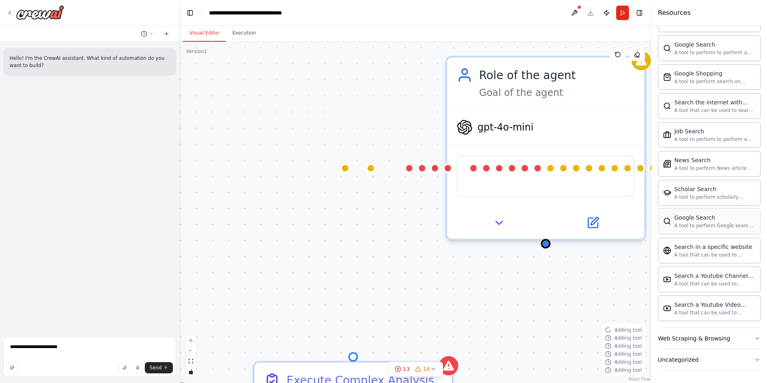
scroll to position [335, 0]
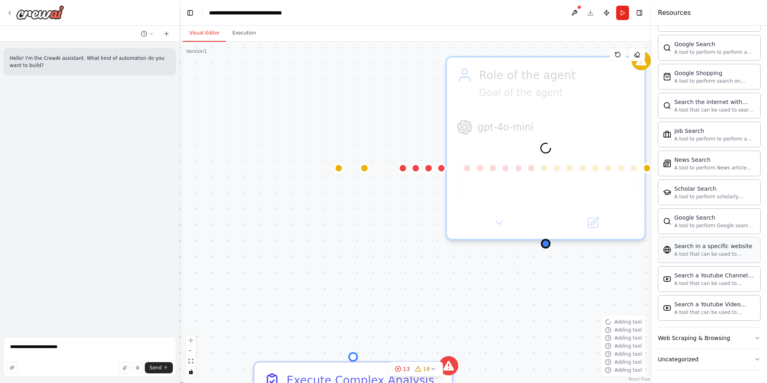
drag, startPoint x: 691, startPoint y: 263, endPoint x: 684, endPoint y: 261, distance: 6.7
click at [684, 261] on div "Brave Web Search the internet A tool that can be used to search the internet wi…" at bounding box center [709, 118] width 103 height 404
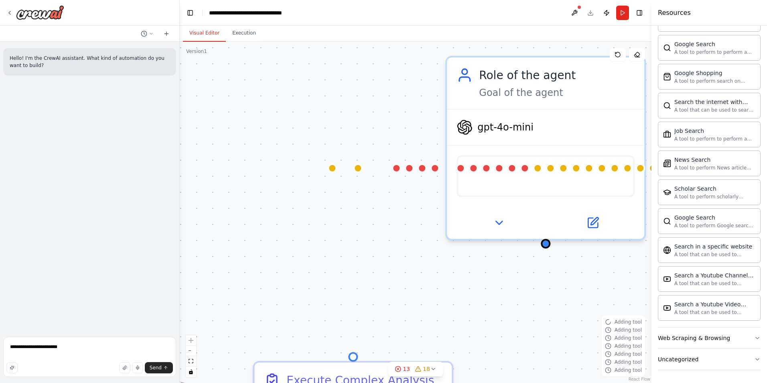
click at [693, 294] on div "Brave Web Search the internet A tool that can be used to search the internet wi…" at bounding box center [709, 118] width 103 height 404
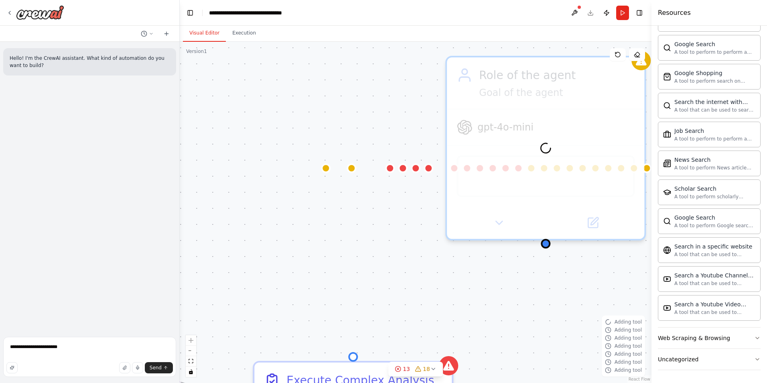
scroll to position [54, 0]
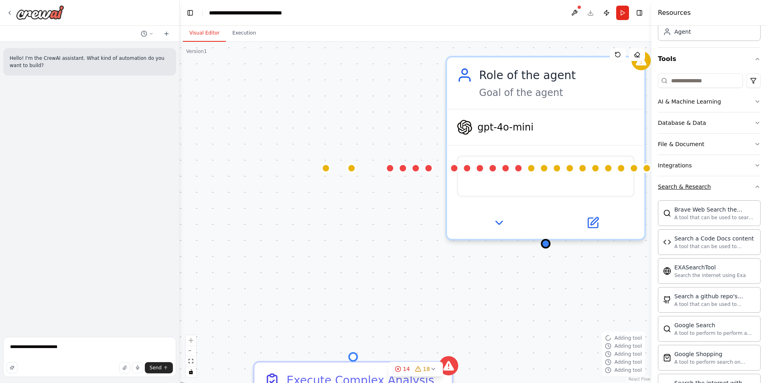
click at [703, 186] on div "Search & Research" at bounding box center [684, 187] width 53 height 8
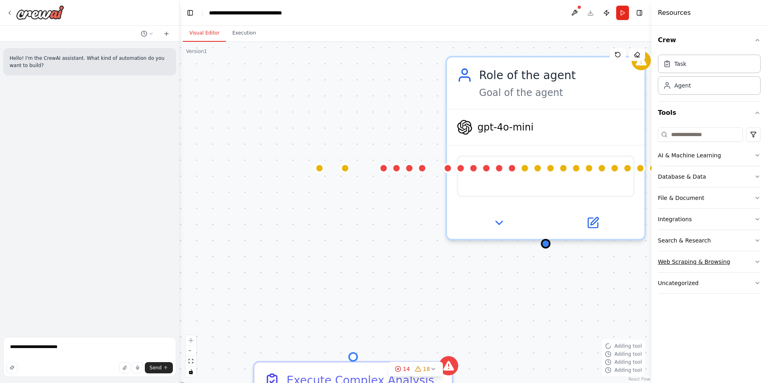
click at [688, 270] on button "Web Scraping & Browsing" at bounding box center [709, 261] width 103 height 21
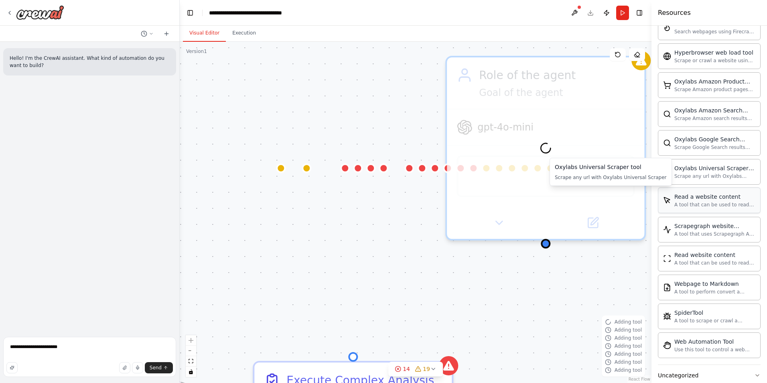
scroll to position [363, 0]
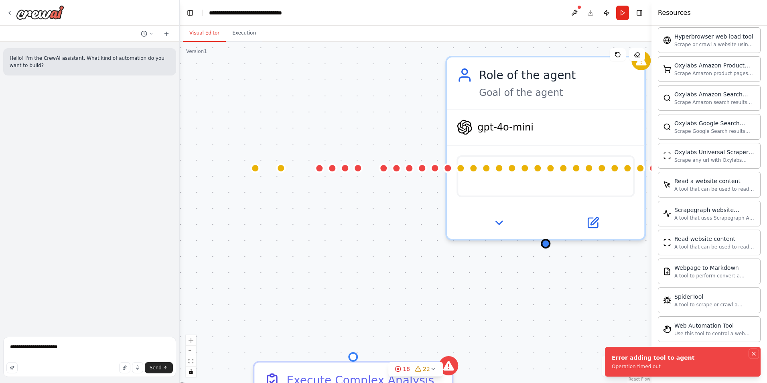
click at [755, 353] on icon "Notifications (F8)" at bounding box center [754, 353] width 6 height 6
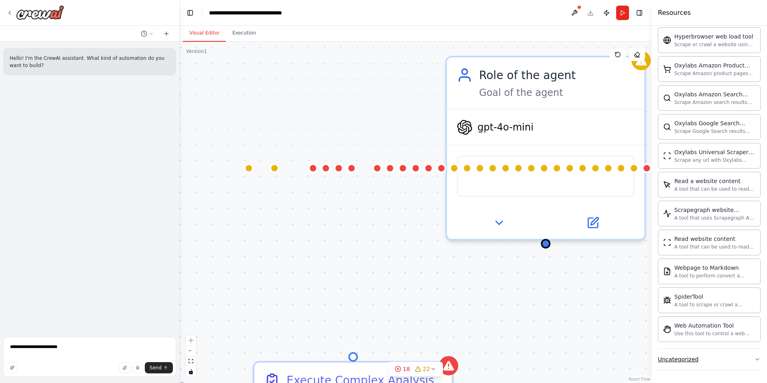
click at [700, 364] on button "Uncategorized" at bounding box center [709, 359] width 103 height 21
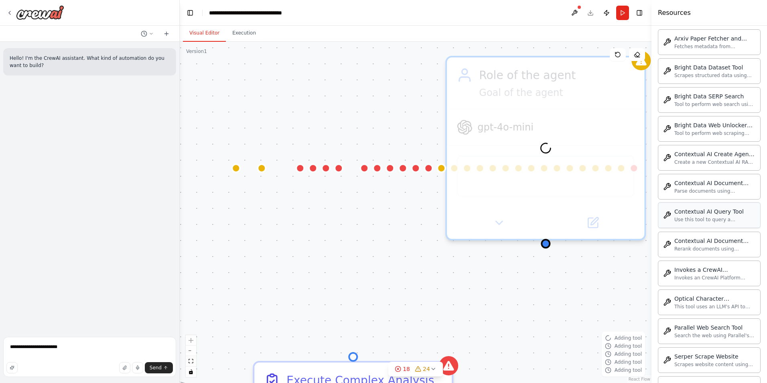
scroll to position [765, 0]
drag, startPoint x: 712, startPoint y: 260, endPoint x: 698, endPoint y: 252, distance: 15.6
click at [698, 252] on div "Arxiv Paper Fetcher and Downloader Fetches metadata from Arxiv based on a searc…" at bounding box center [709, 184] width 103 height 433
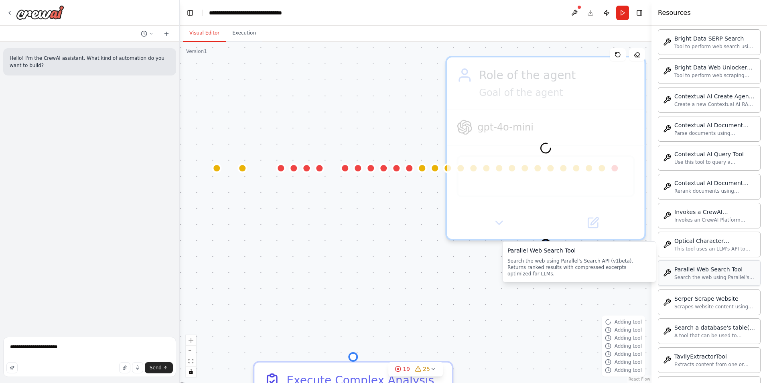
scroll to position [803, 0]
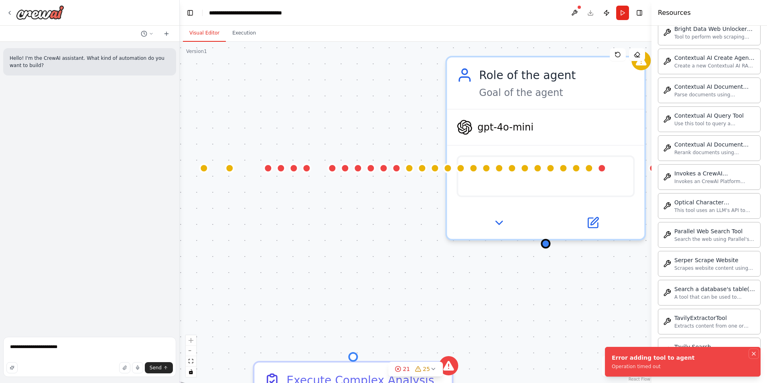
drag, startPoint x: 752, startPoint y: 353, endPoint x: 746, endPoint y: 346, distance: 9.7
click at [752, 353] on icon "Notifications (F8)" at bounding box center [754, 353] width 6 height 6
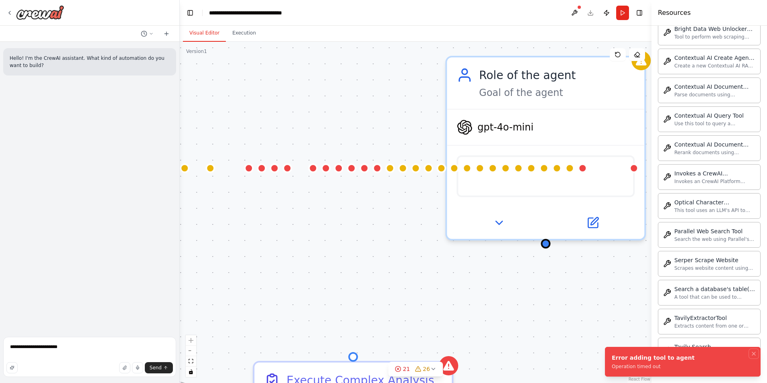
drag, startPoint x: 755, startPoint y: 353, endPoint x: 744, endPoint y: 353, distance: 10.4
click at [754, 353] on icon "Notifications (F8)" at bounding box center [754, 353] width 6 height 6
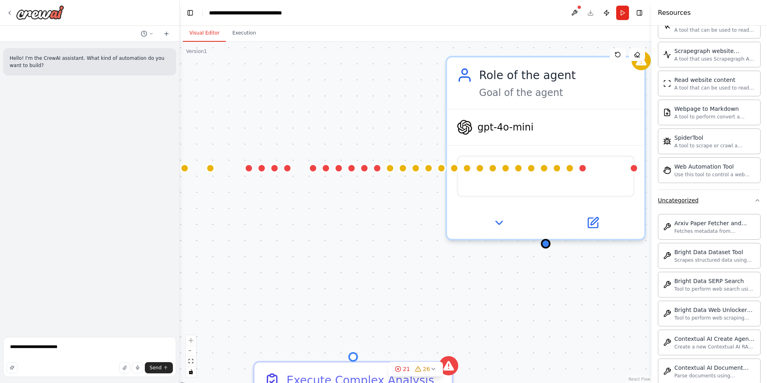
click at [676, 199] on div "Uncategorized" at bounding box center [678, 200] width 41 height 8
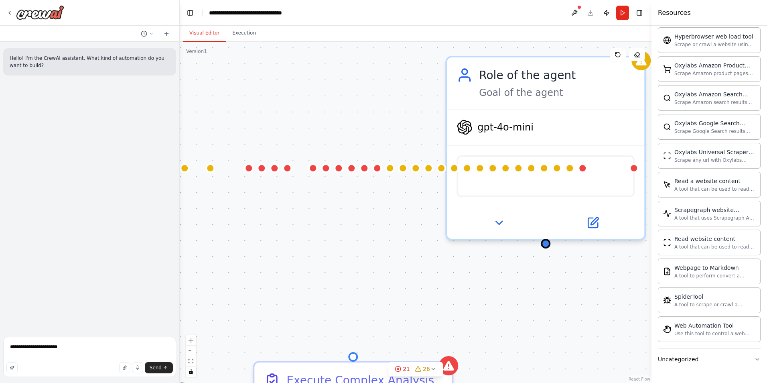
scroll to position [363, 0]
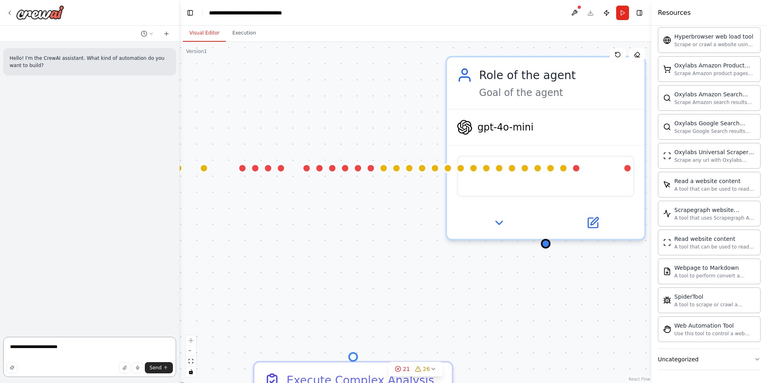
drag, startPoint x: 80, startPoint y: 341, endPoint x: -2, endPoint y: 343, distance: 81.5
click at [0, 343] on html "**********" at bounding box center [383, 191] width 767 height 383
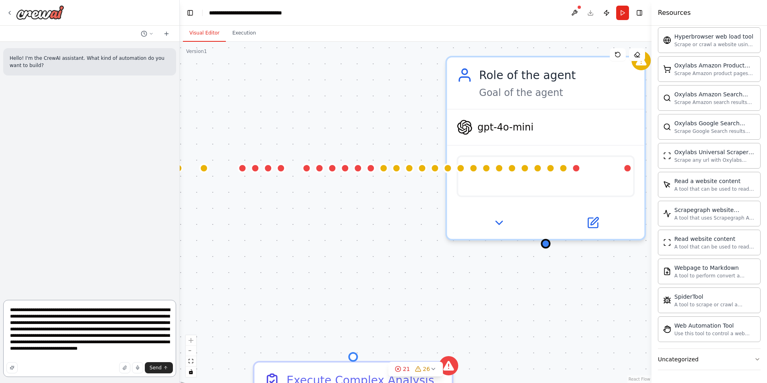
type textarea "**********"
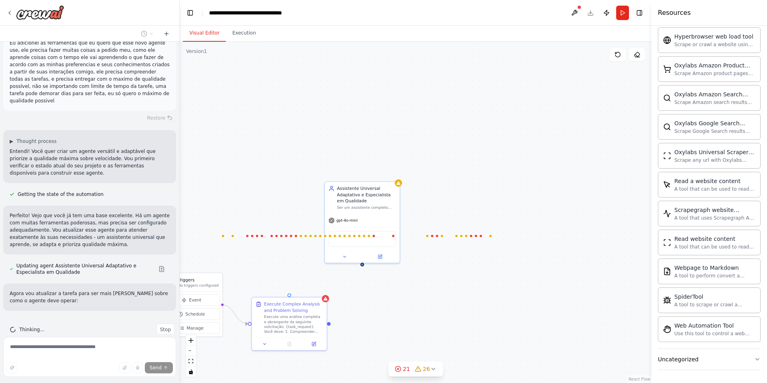
scroll to position [56, 0]
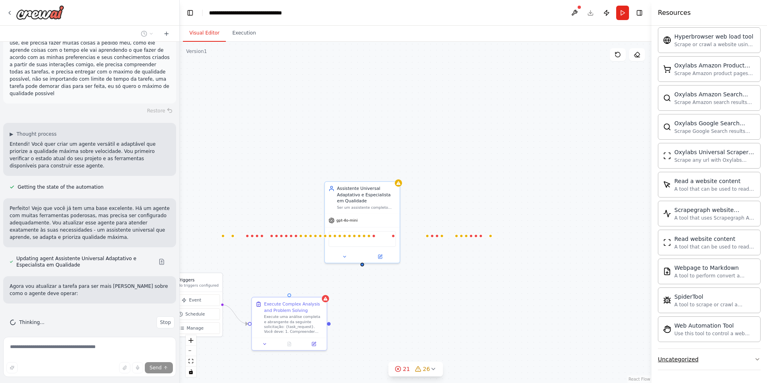
click at [697, 357] on button "Uncategorized" at bounding box center [709, 359] width 103 height 21
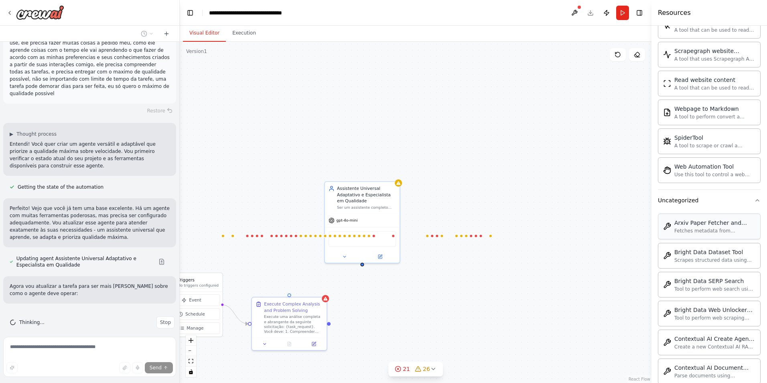
scroll to position [72, 0]
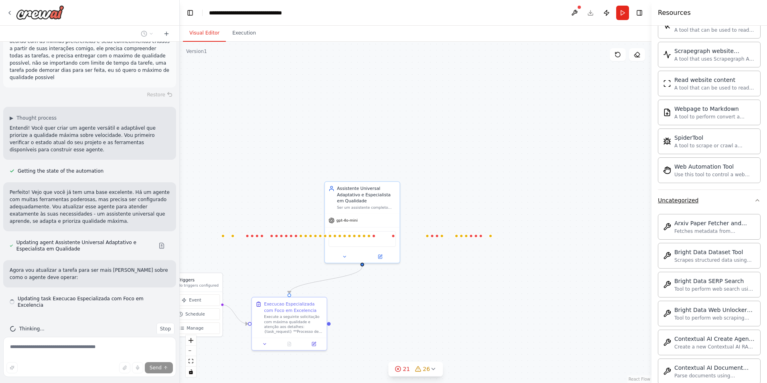
click at [679, 206] on button "Uncategorized" at bounding box center [709, 200] width 103 height 21
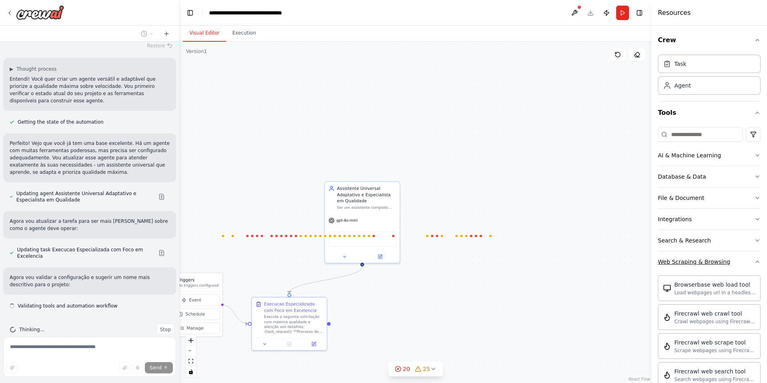
scroll to position [128, 0]
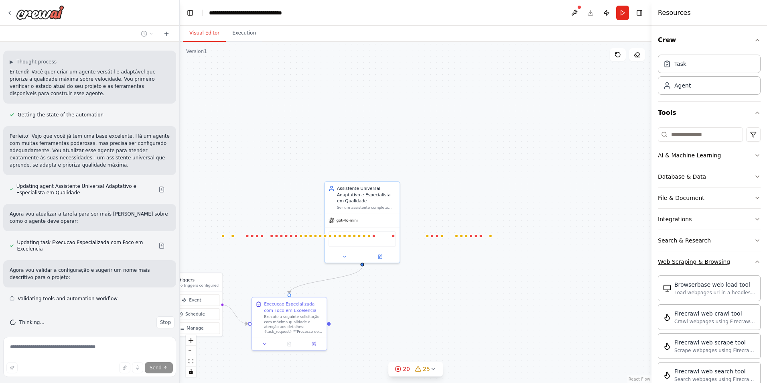
click at [688, 260] on div "Web Scraping & Browsing" at bounding box center [694, 262] width 72 height 8
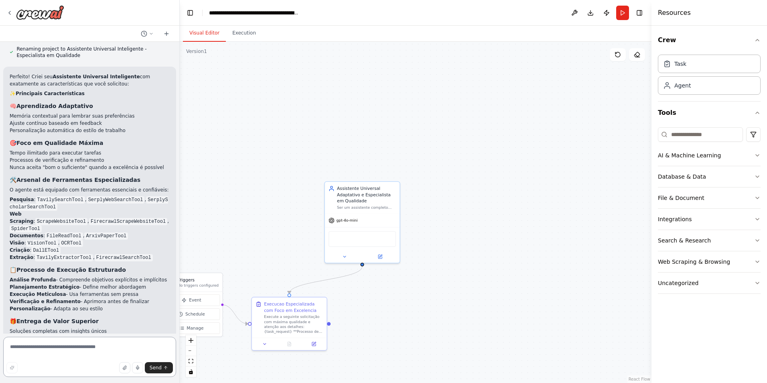
scroll to position [530, 0]
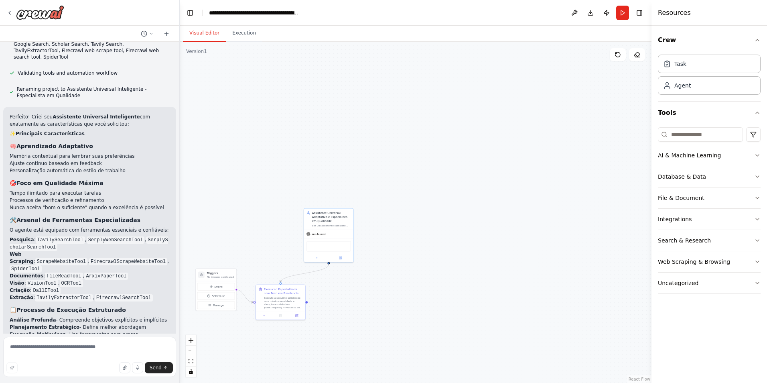
click at [324, 241] on div "DallETool VisionTool FileReadTool SerplyScholarSearchTool SerplyWebSearchTool F…" at bounding box center [329, 246] width 45 height 10
click at [324, 248] on div "DallETool VisionTool FileReadTool SerplyScholarSearchTool SerplyWebSearchTool F…" at bounding box center [329, 246] width 45 height 10
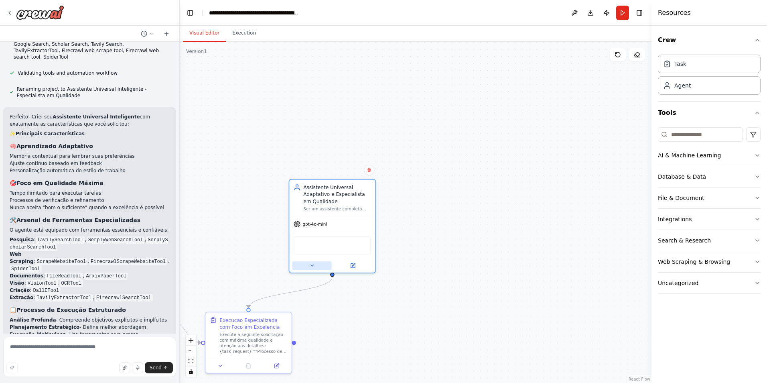
click at [310, 264] on icon at bounding box center [312, 266] width 6 height 6
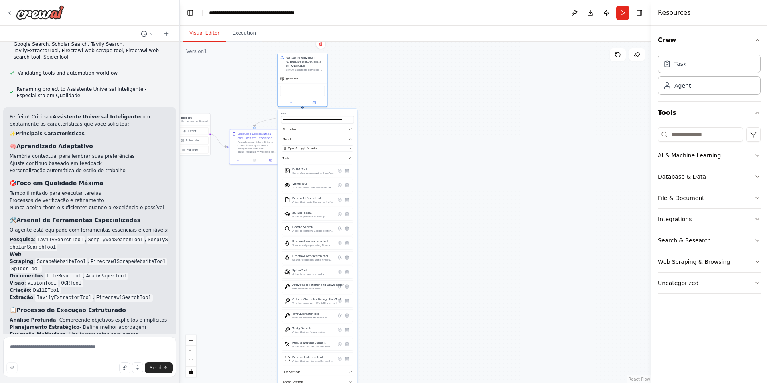
drag, startPoint x: 391, startPoint y: 236, endPoint x: 376, endPoint y: 70, distance: 166.4
click at [376, 70] on div ".deletable-edge-delete-btn { width: 20px; height: 20px; border: 0px solid #ffff…" at bounding box center [416, 212] width 472 height 341
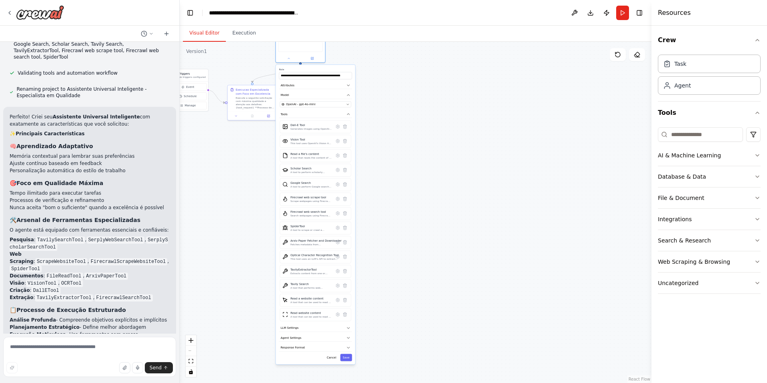
drag, startPoint x: 380, startPoint y: 227, endPoint x: 389, endPoint y: 133, distance: 94.8
click at [388, 133] on div ".deletable-edge-delete-btn { width: 20px; height: 20px; border: 0px solid #ffff…" at bounding box center [416, 212] width 472 height 341
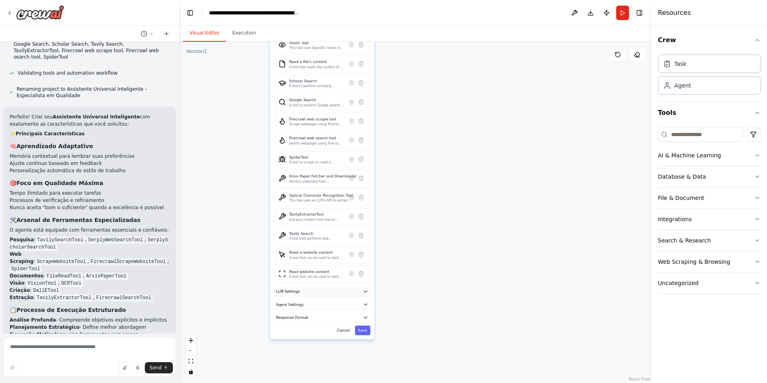
click at [358, 292] on button "LLM Settings" at bounding box center [322, 291] width 96 height 10
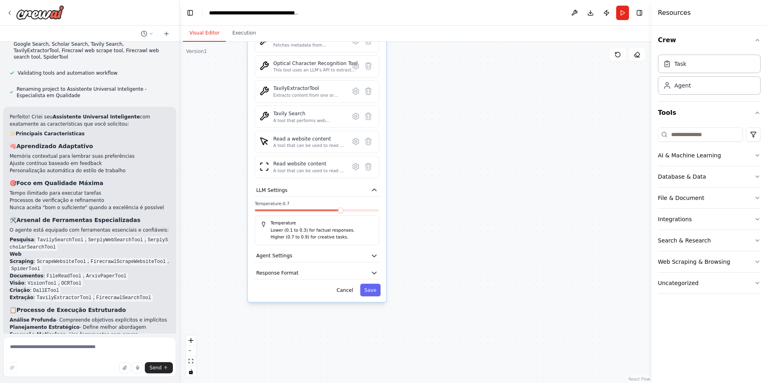
drag, startPoint x: 412, startPoint y: 313, endPoint x: 418, endPoint y: 214, distance: 98.9
click at [418, 214] on div ".deletable-edge-delete-btn { width: 20px; height: 20px; border: 0px solid #ffff…" at bounding box center [416, 212] width 472 height 341
click at [379, 207] on span at bounding box center [377, 210] width 6 height 6
click at [333, 261] on button "Agent Settings" at bounding box center [317, 255] width 127 height 13
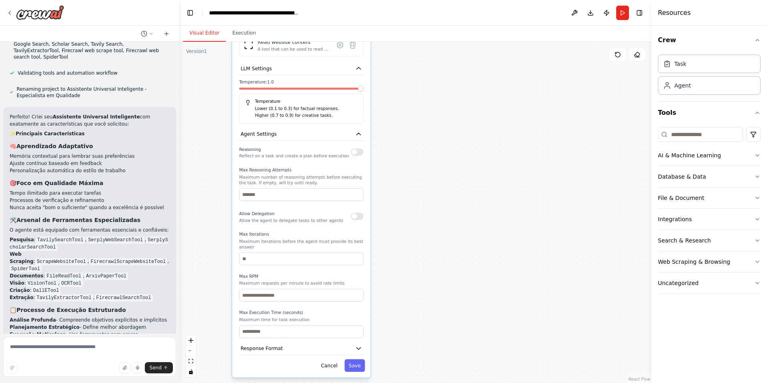
drag, startPoint x: 418, startPoint y: 225, endPoint x: 426, endPoint y: 116, distance: 108.7
click at [426, 116] on div ".deletable-edge-delete-btn { width: 20px; height: 20px; border: 0px solid #ffff…" at bounding box center [416, 212] width 472 height 341
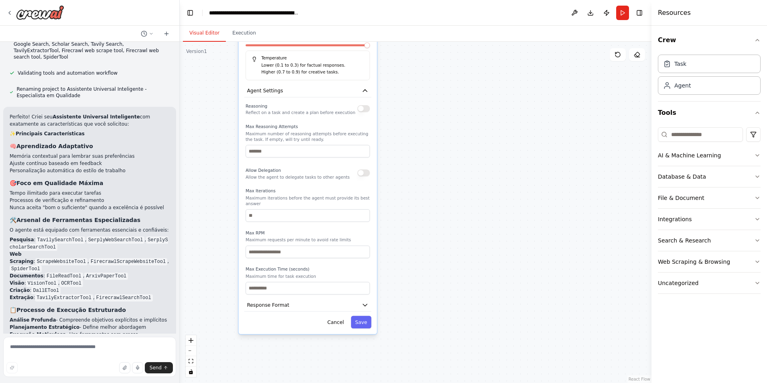
drag, startPoint x: 390, startPoint y: 200, endPoint x: 392, endPoint y: 174, distance: 26.6
click at [392, 174] on div ".deletable-edge-delete-btn { width: 20px; height: 20px; border: 0px solid #ffff…" at bounding box center [416, 212] width 472 height 341
click at [361, 109] on button "button" at bounding box center [363, 108] width 12 height 7
click at [303, 157] on input "number" at bounding box center [308, 151] width 124 height 12
click at [454, 175] on div ".deletable-edge-delete-btn { width: 20px; height: 20px; border: 0px solid #ffff…" at bounding box center [416, 212] width 472 height 341
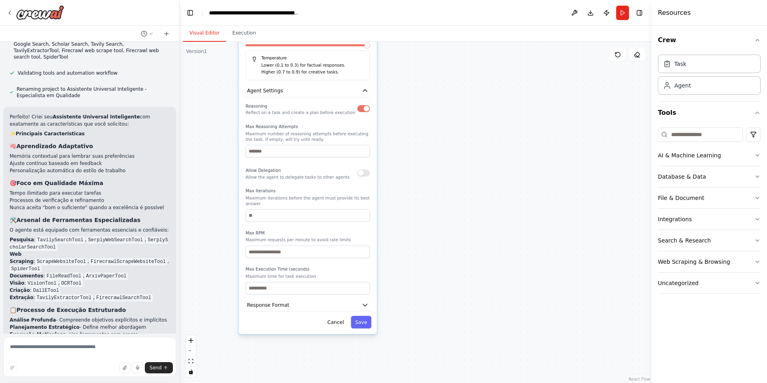
click at [362, 177] on div "Allow Delegation Allow the agent to delegate tasks to other agents" at bounding box center [308, 173] width 124 height 14
click at [358, 174] on button "button" at bounding box center [363, 172] width 12 height 7
click at [322, 211] on input "number" at bounding box center [308, 215] width 124 height 12
drag, startPoint x: 322, startPoint y: 211, endPoint x: 112, endPoint y: 266, distance: 216.9
click at [112, 266] on div "Hello! I'm the CrewAI assistant. What kind of automation do you want to build? …" at bounding box center [383, 191] width 767 height 383
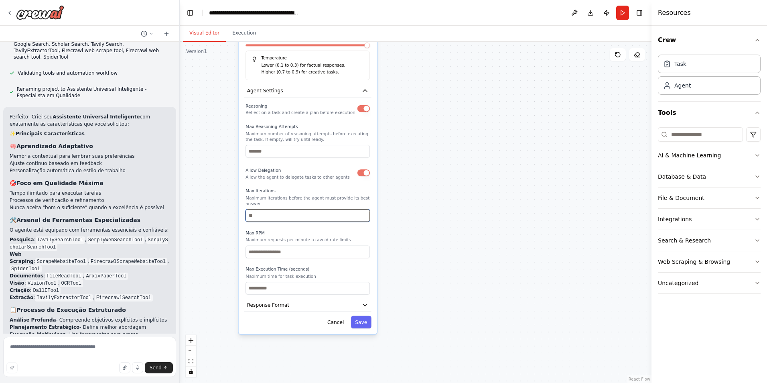
type input "******"
click at [254, 246] on input "number" at bounding box center [308, 252] width 124 height 12
type input "********"
click at [283, 286] on input "number" at bounding box center [308, 288] width 124 height 12
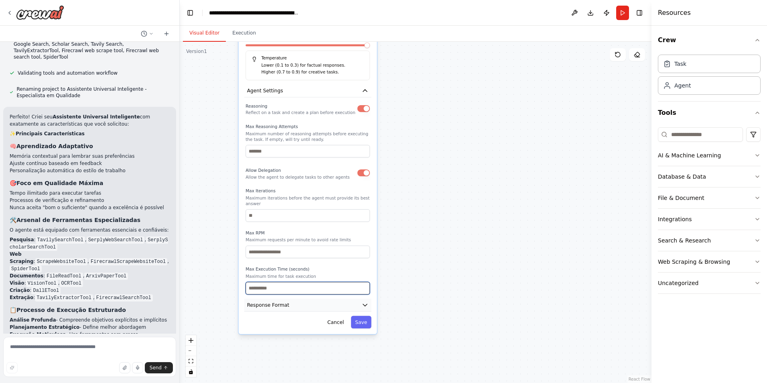
scroll to position [0, 0]
type input "**********"
click at [322, 303] on button "Response Format" at bounding box center [307, 304] width 127 height 13
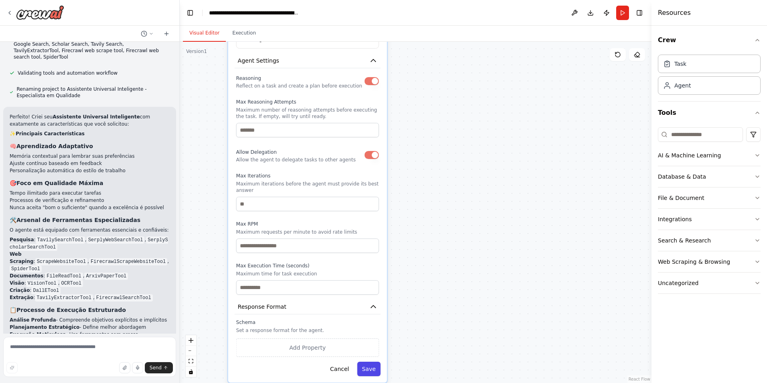
click at [367, 366] on button "Save" at bounding box center [368, 368] width 23 height 14
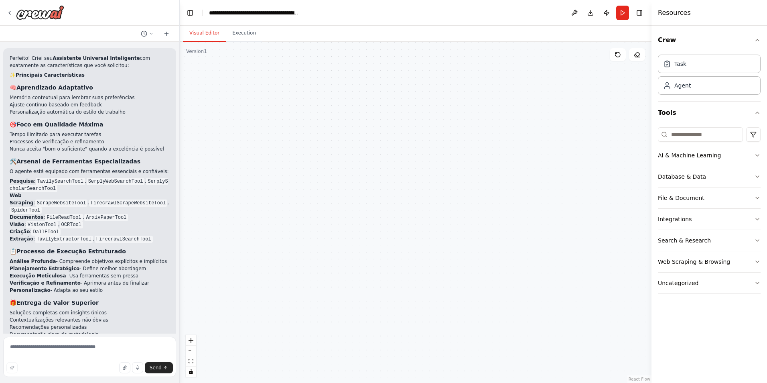
scroll to position [690, 0]
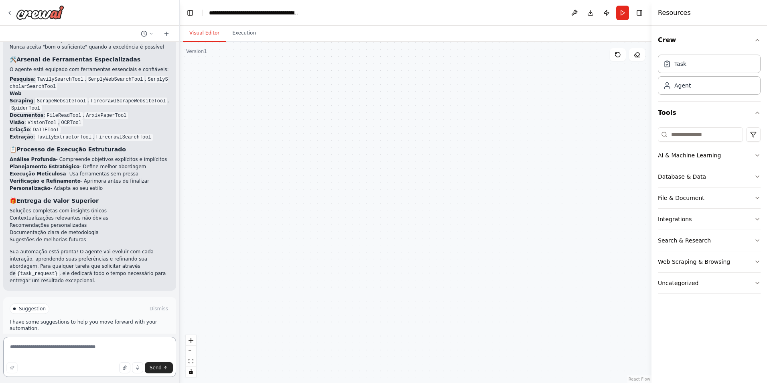
click at [63, 346] on textarea at bounding box center [89, 357] width 173 height 40
type textarea "**********"
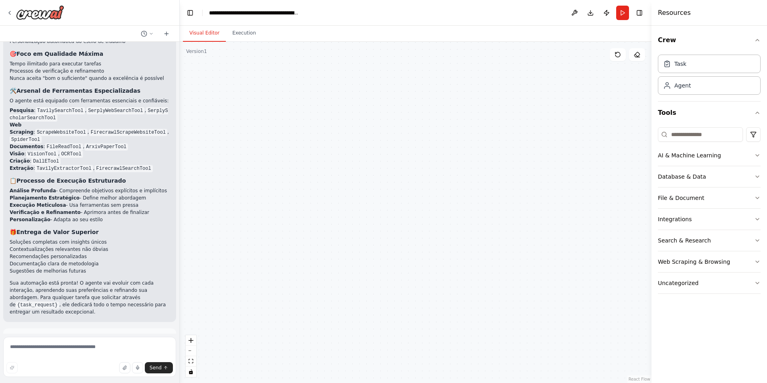
scroll to position [703, 0]
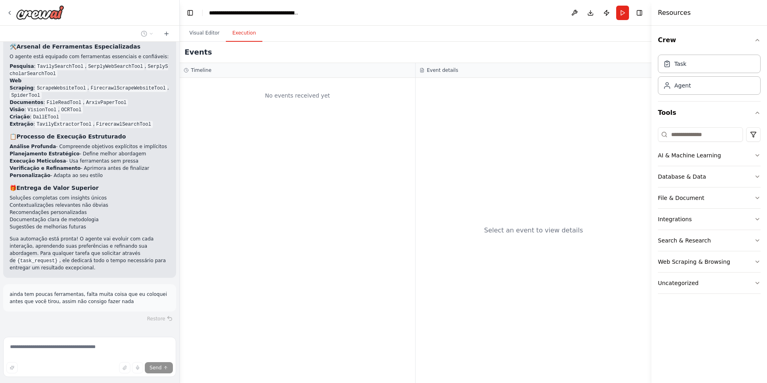
click at [238, 29] on button "Execution" at bounding box center [244, 33] width 37 height 17
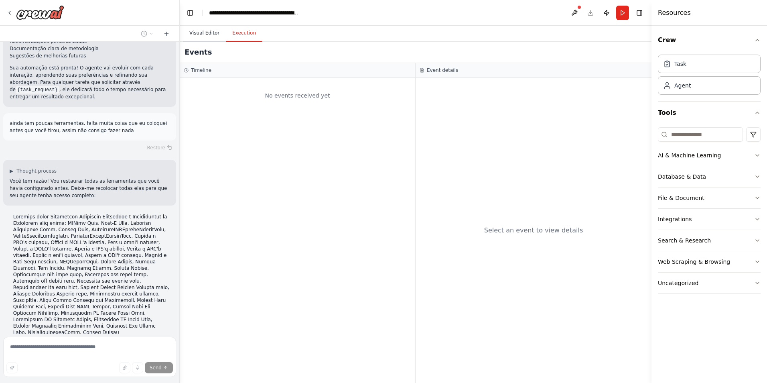
scroll to position [890, 0]
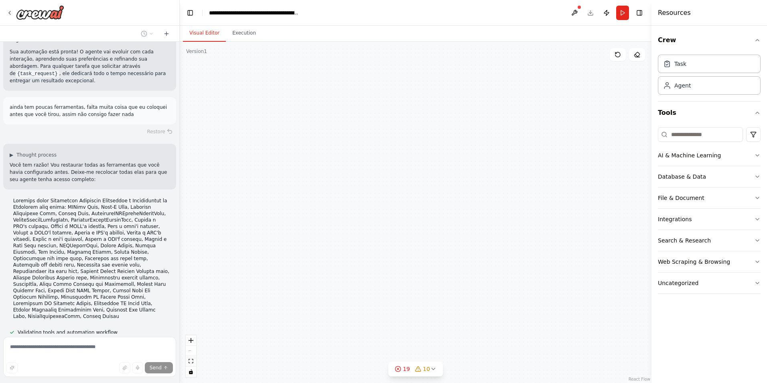
click at [205, 35] on button "Visual Editor" at bounding box center [204, 33] width 43 height 17
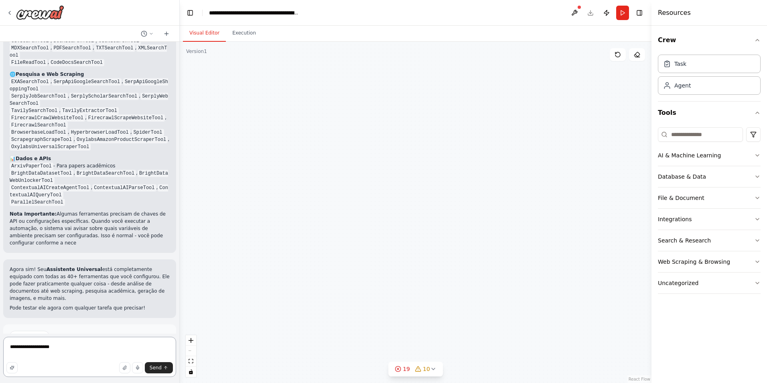
scroll to position [1316, 0]
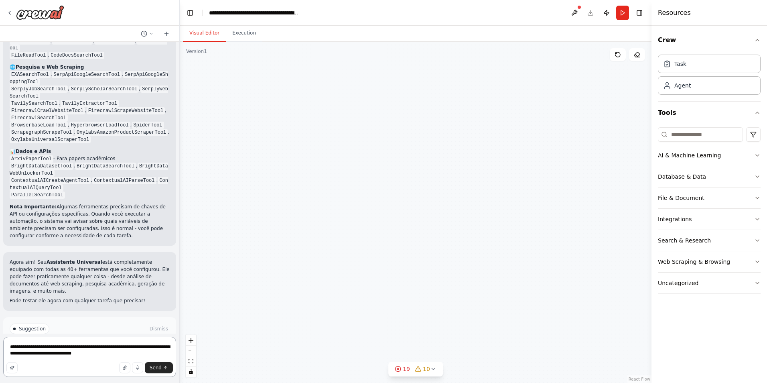
type textarea "**********"
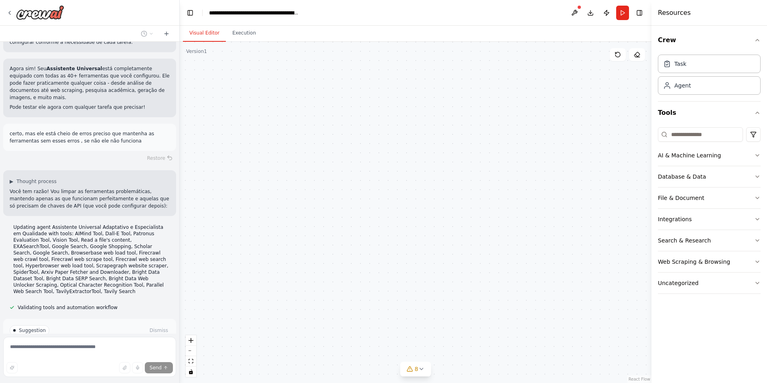
scroll to position [1536, 0]
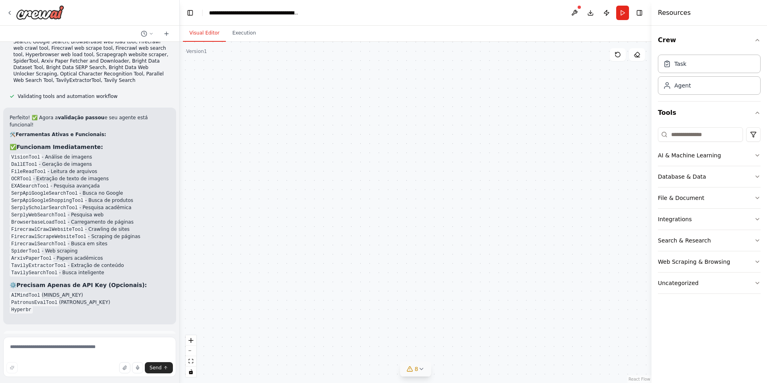
click at [422, 369] on icon at bounding box center [421, 369] width 3 height 2
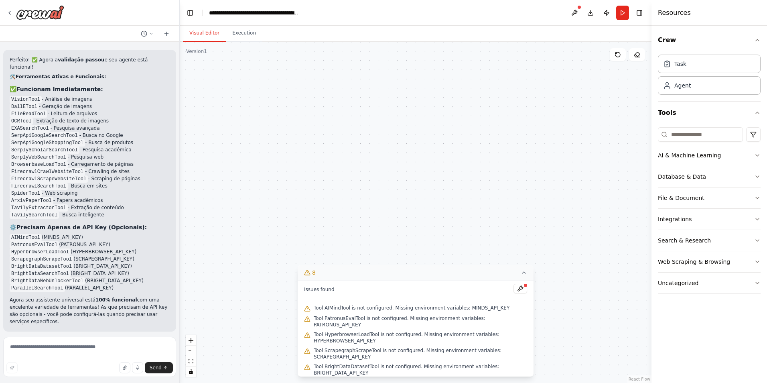
scroll to position [1788, 0]
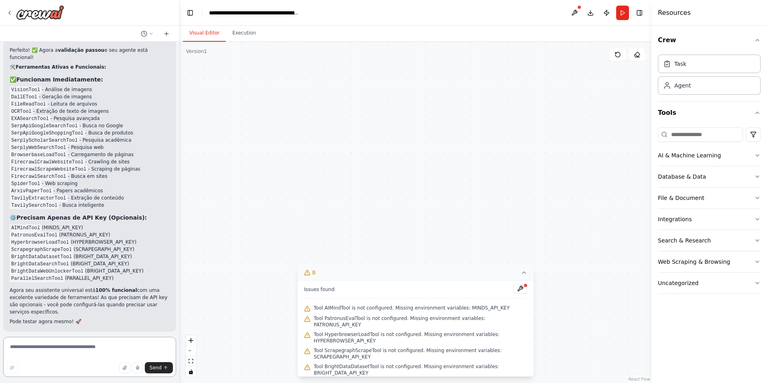
click at [72, 341] on textarea at bounding box center [89, 357] width 173 height 40
type textarea "**********"
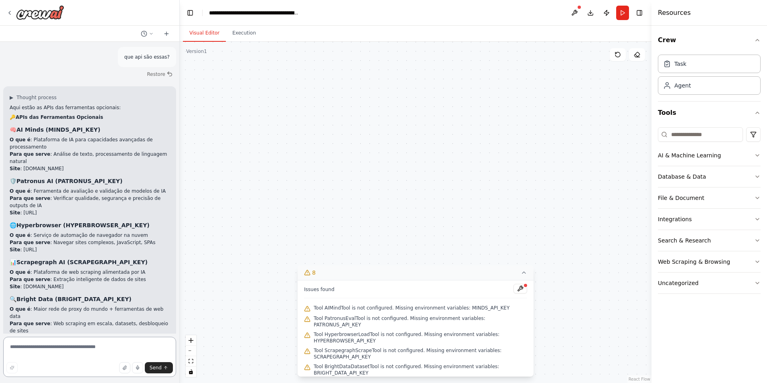
scroll to position [2002, 0]
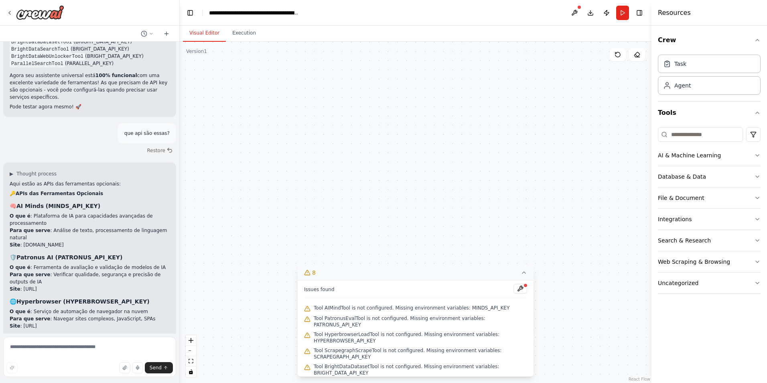
click at [84, 334] on form "Send" at bounding box center [89, 357] width 179 height 49
click at [75, 341] on textarea at bounding box center [89, 357] width 173 height 40
type textarea "**********"
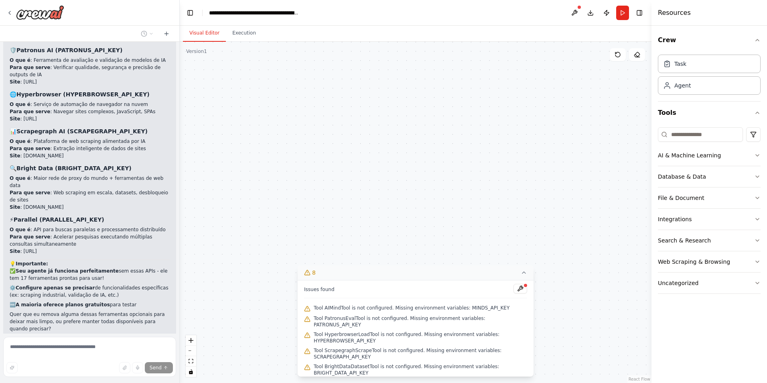
scroll to position [2274, 0]
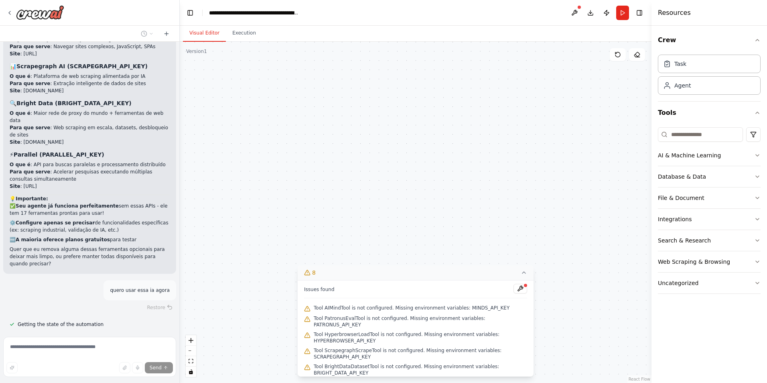
click at [82, 375] on button "Run Automation" at bounding box center [90, 381] width 160 height 13
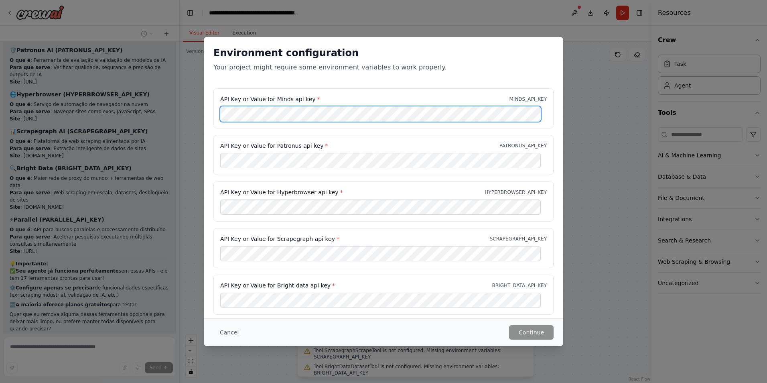
scroll to position [53, 0]
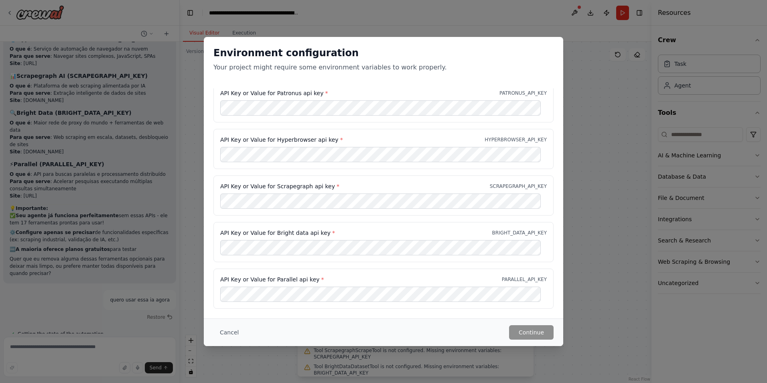
click at [119, 288] on div "Environment configuration Your project might require some environment variables…" at bounding box center [383, 191] width 767 height 383
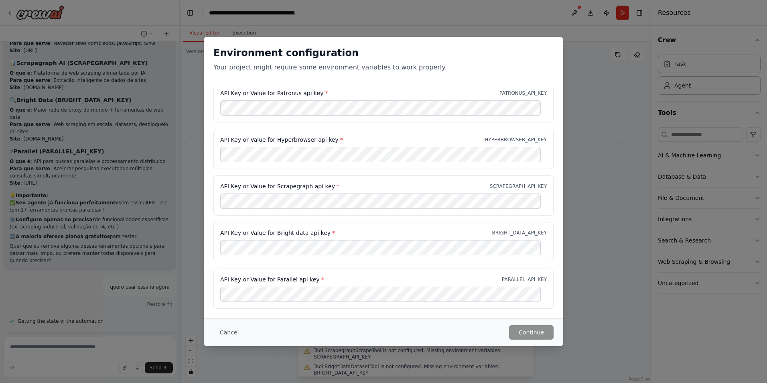
click at [192, 177] on div "Environment configuration Your project might require some environment variables…" at bounding box center [383, 191] width 767 height 383
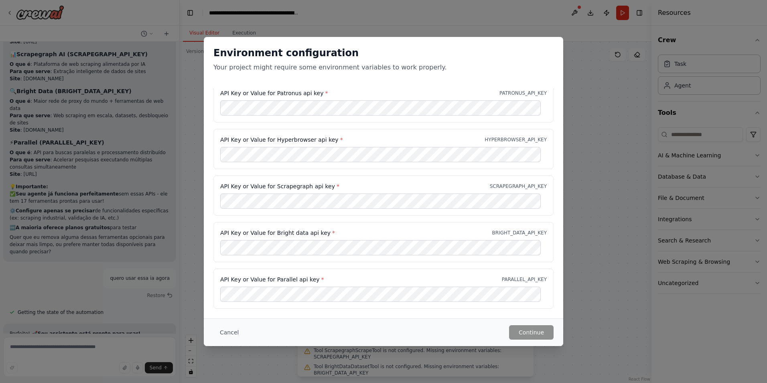
click at [120, 183] on div "Environment configuration Your project might require some environment variables…" at bounding box center [383, 191] width 767 height 383
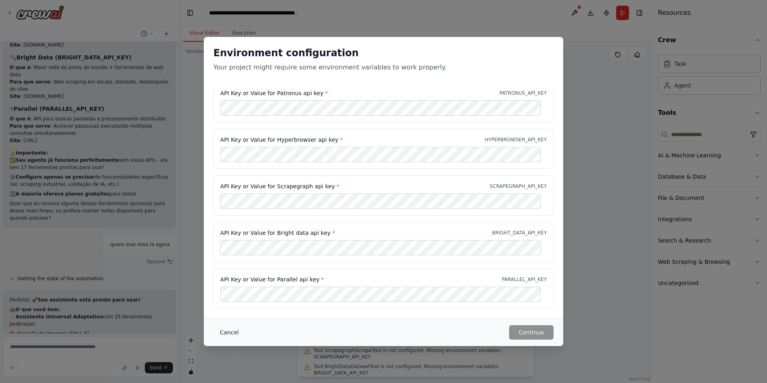
click at [231, 333] on button "Cancel" at bounding box center [229, 332] width 32 height 14
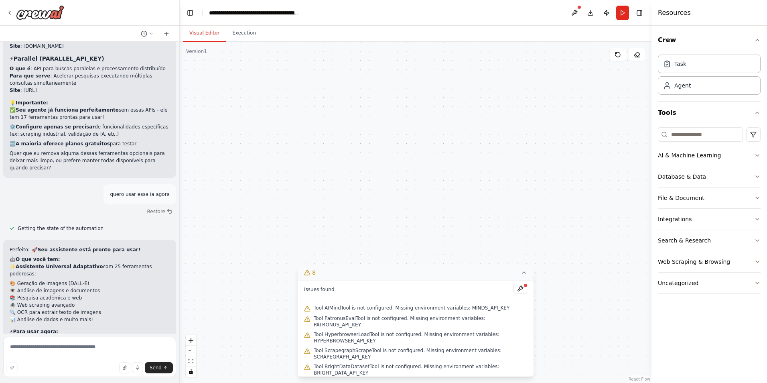
scroll to position [2373, 0]
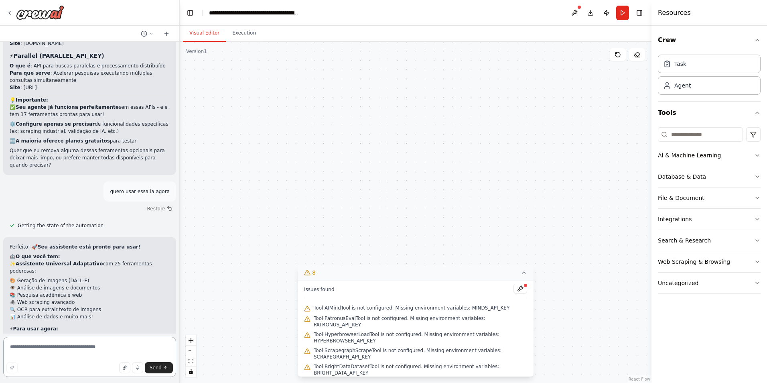
click at [48, 341] on textarea at bounding box center [89, 357] width 173 height 40
type textarea "**********"
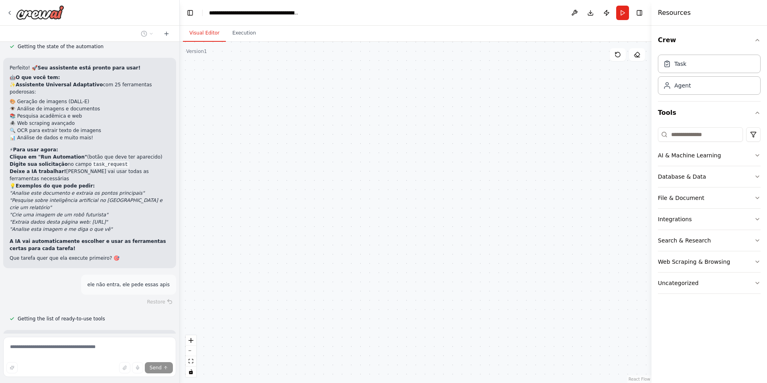
scroll to position [2617, 0]
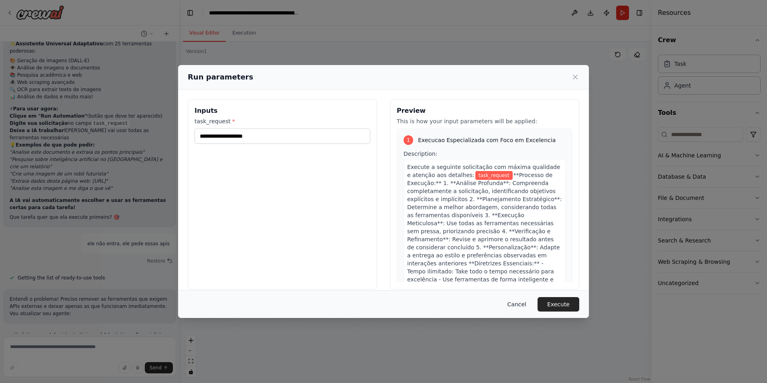
click at [523, 303] on button "Cancel" at bounding box center [517, 304] width 32 height 14
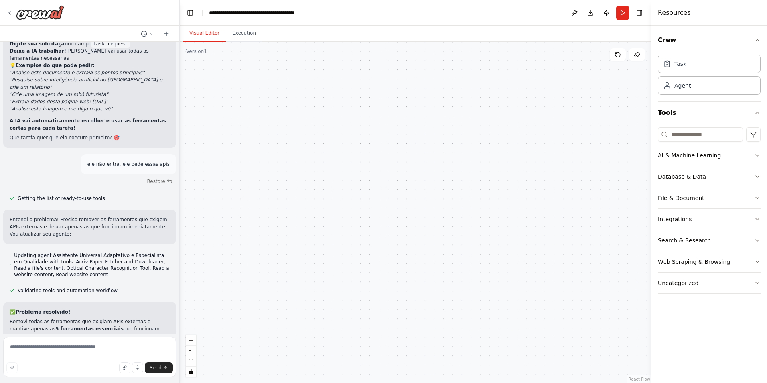
scroll to position [2680, 0]
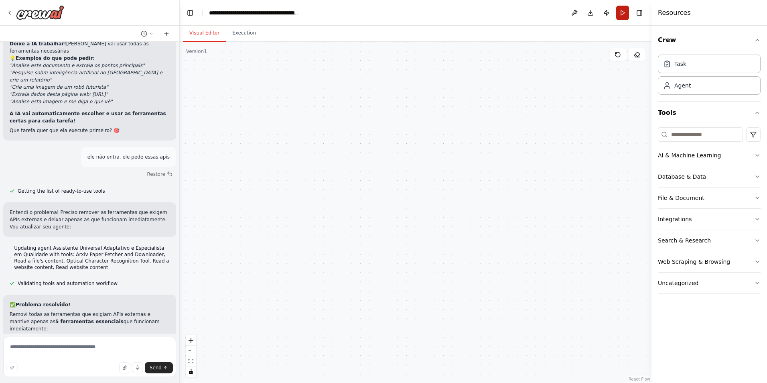
click at [623, 8] on button "Run" at bounding box center [622, 13] width 13 height 14
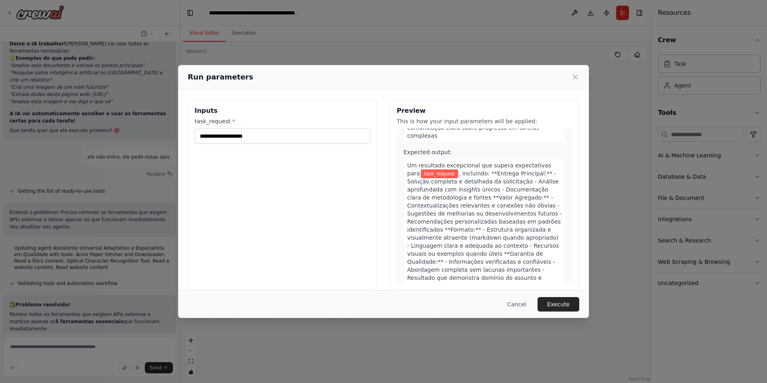
scroll to position [193, 0]
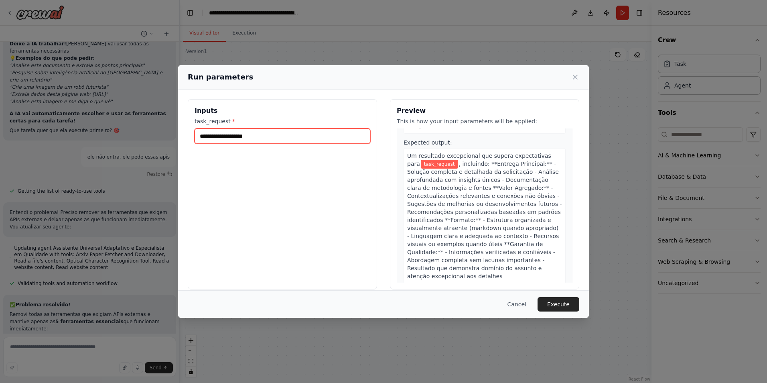
click at [278, 138] on input "task_request *" at bounding box center [283, 135] width 176 height 15
click at [278, 137] on input "task_request *" at bounding box center [283, 135] width 176 height 15
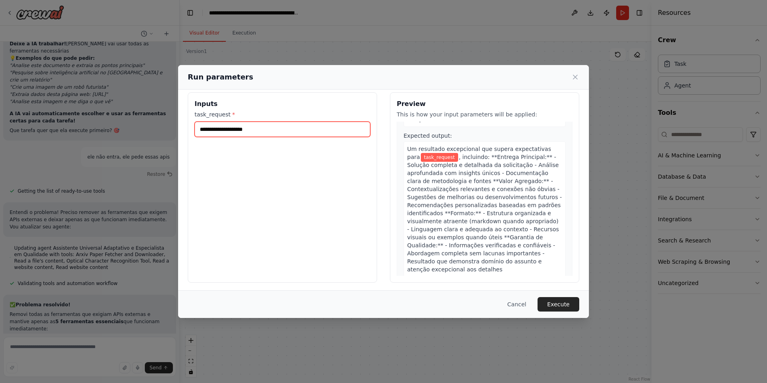
scroll to position [9, 0]
click at [580, 78] on div "Run parameters" at bounding box center [383, 77] width 411 height 24
click at [577, 78] on icon at bounding box center [575, 77] width 8 height 8
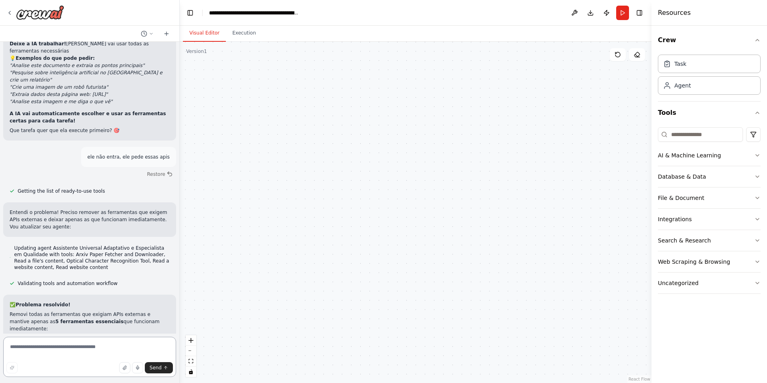
click at [53, 355] on textarea at bounding box center [89, 357] width 173 height 40
type textarea "**********"
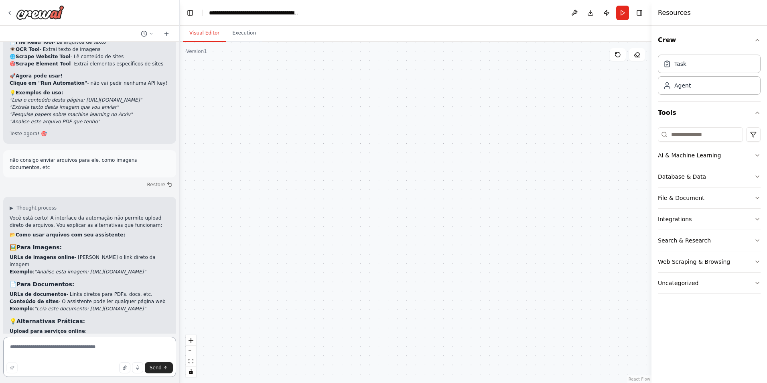
scroll to position [2997, 0]
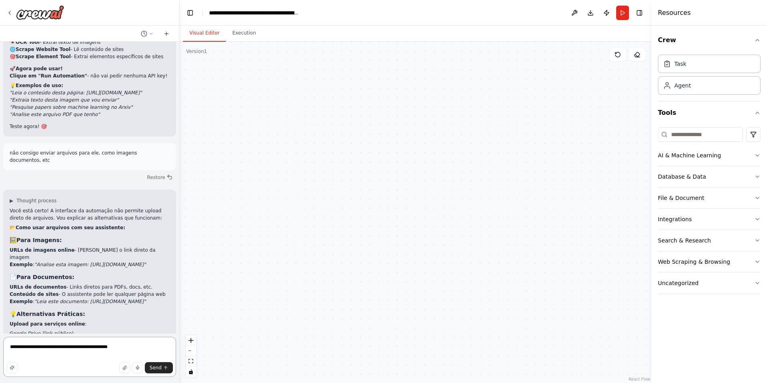
type textarea "**********"
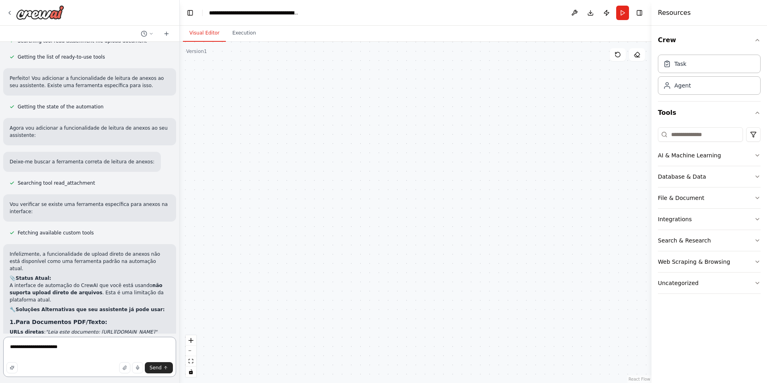
scroll to position [3542, 0]
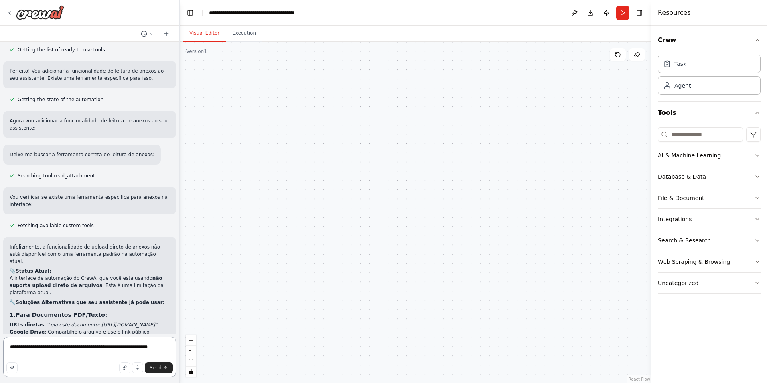
type textarea "**********"
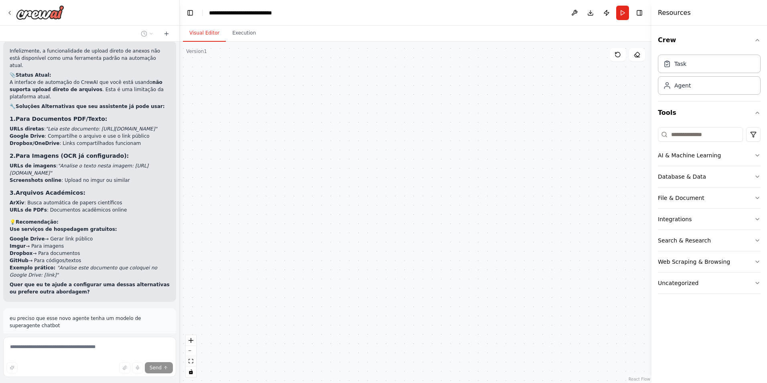
scroll to position [3872, 0]
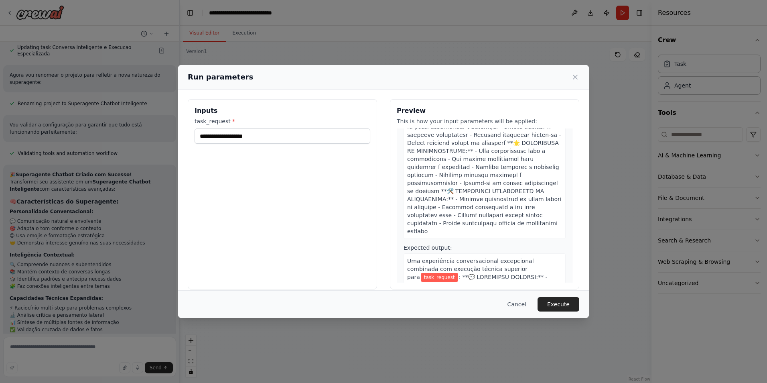
scroll to position [201, 0]
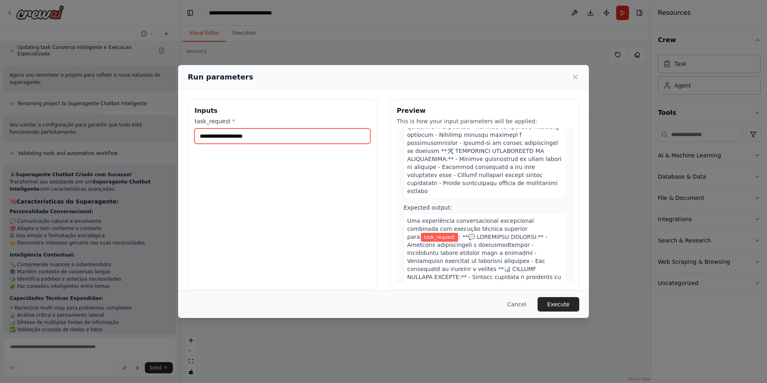
click at [321, 139] on input "task_request *" at bounding box center [283, 135] width 176 height 15
type input "*********"
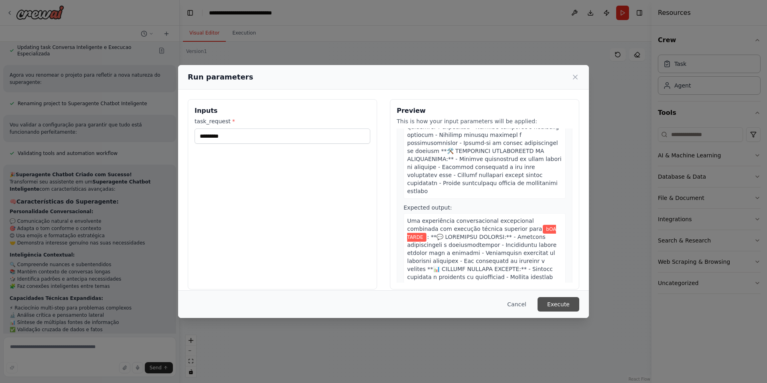
click at [570, 304] on button "Execute" at bounding box center [559, 304] width 42 height 14
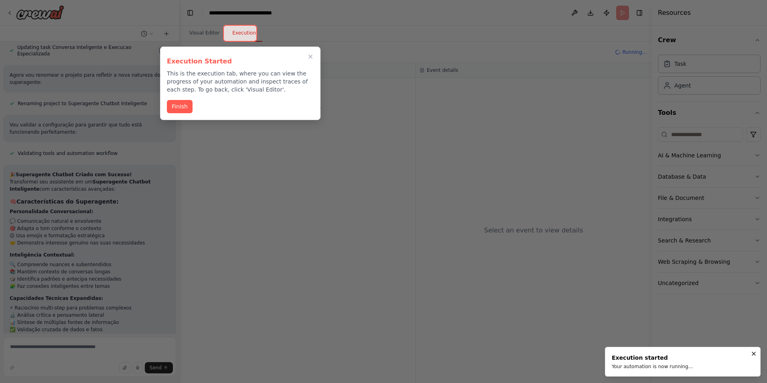
drag, startPoint x: 175, startPoint y: 108, endPoint x: 174, endPoint y: 113, distance: 5.1
click at [176, 113] on div "Execution Started This is the execution tab, where you can view the progress of…" at bounding box center [240, 83] width 160 height 73
click at [175, 101] on button "Finish" at bounding box center [180, 105] width 26 height 13
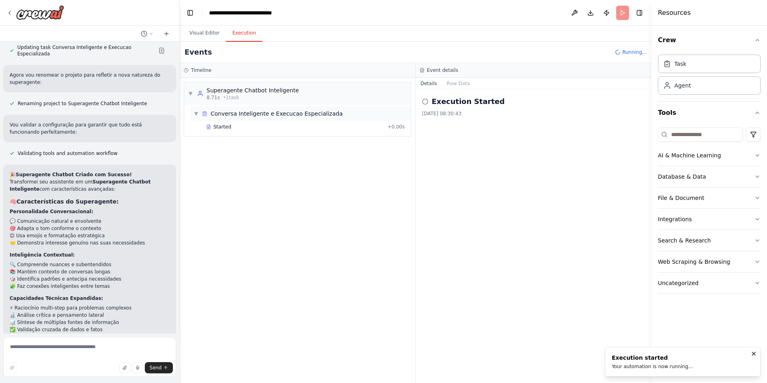
click at [198, 115] on span "▼" at bounding box center [196, 113] width 5 height 6
click at [198, 115] on span "▶" at bounding box center [196, 113] width 5 height 6
click at [211, 128] on div "Started" at bounding box center [295, 127] width 178 height 6
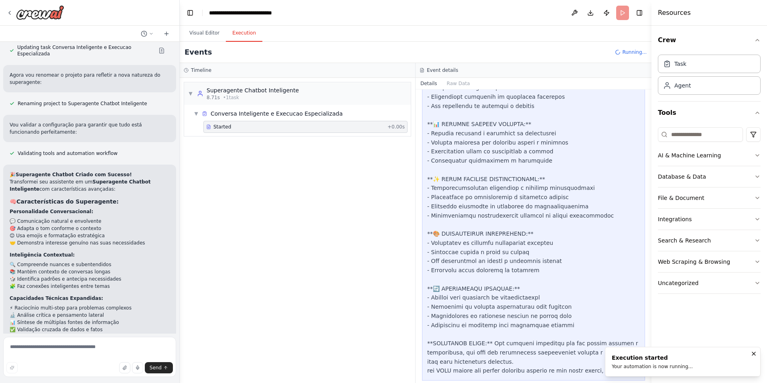
scroll to position [745, 0]
click at [196, 110] on span "▼" at bounding box center [196, 113] width 5 height 6
click at [192, 94] on span "▼" at bounding box center [190, 93] width 5 height 6
click at [195, 116] on span "▶" at bounding box center [196, 113] width 5 height 6
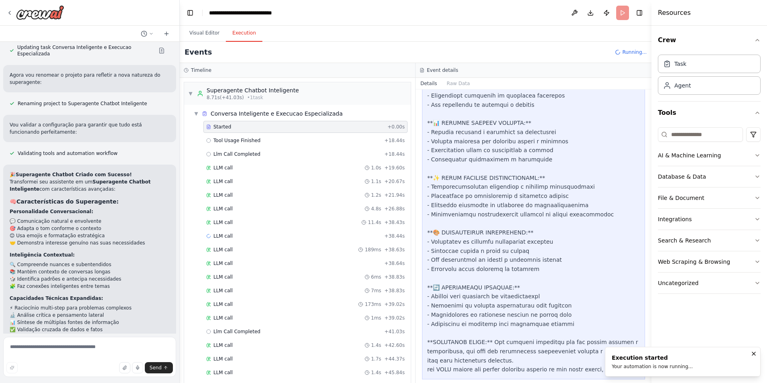
scroll to position [49, 0]
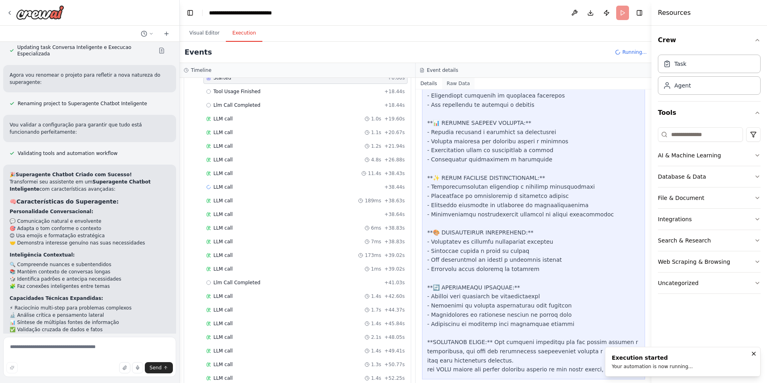
click at [449, 78] on button "Raw Data" at bounding box center [458, 83] width 33 height 11
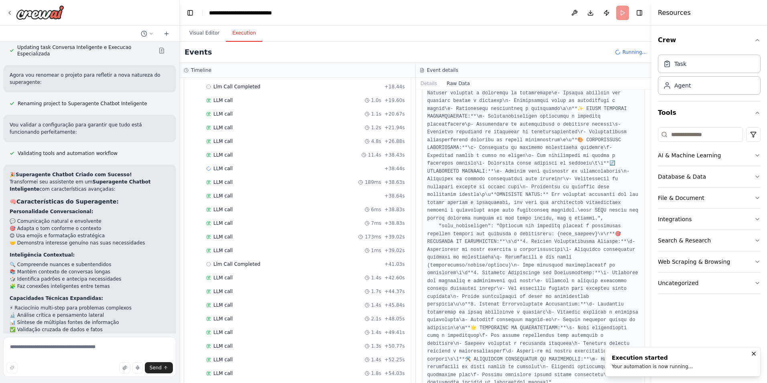
scroll to position [11, 0]
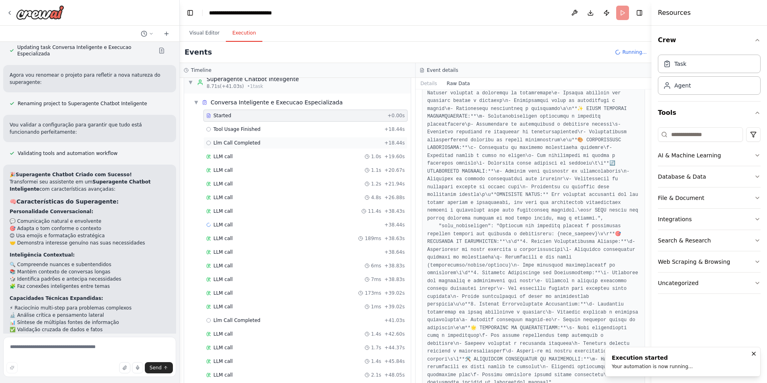
click at [212, 139] on div "Llm Call Completed + 18.44s" at bounding box center [305, 143] width 204 height 12
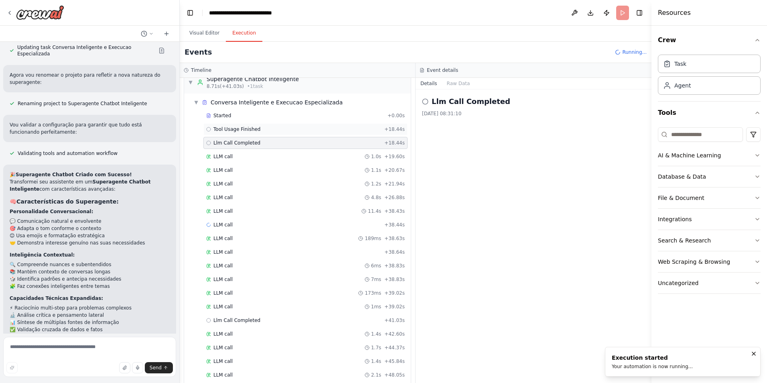
click at [226, 128] on span "Tool Usage Finished" at bounding box center [236, 129] width 47 height 6
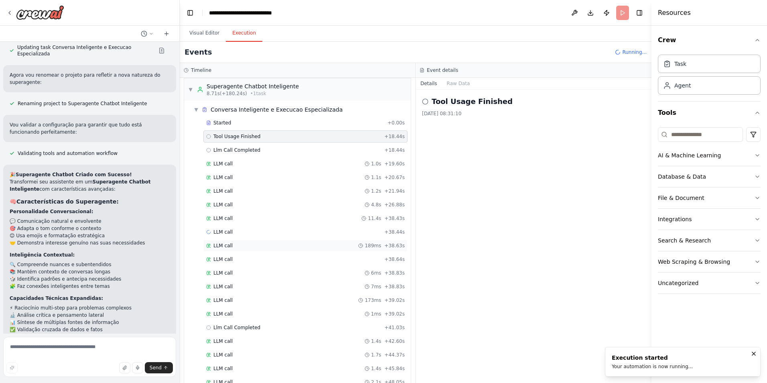
scroll to position [0, 0]
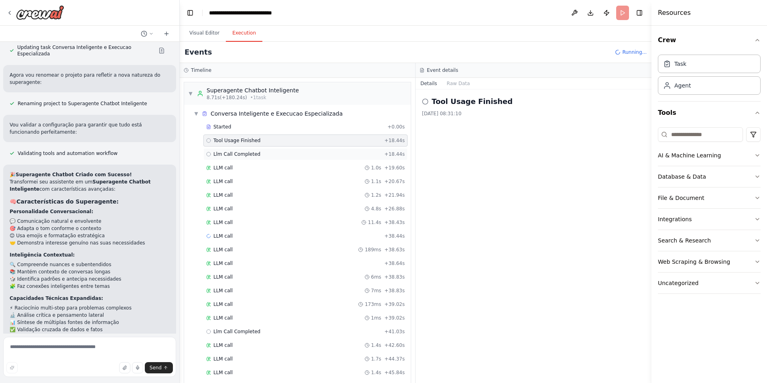
click at [215, 152] on span "Llm Call Completed" at bounding box center [236, 154] width 47 height 6
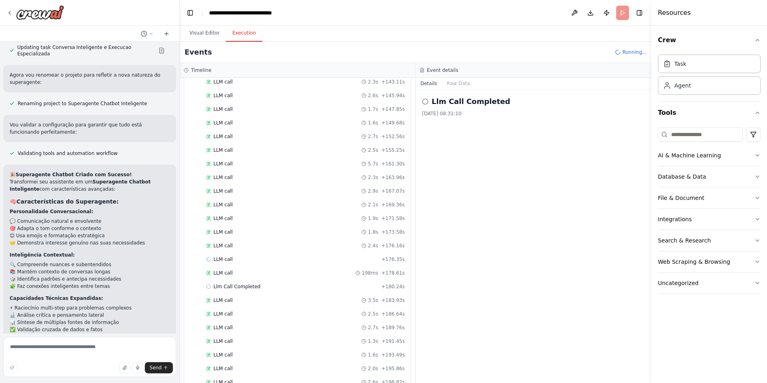
scroll to position [846, 0]
click at [247, 350] on div "LLM call 1.3s + 191.45s" at bounding box center [305, 345] width 204 height 12
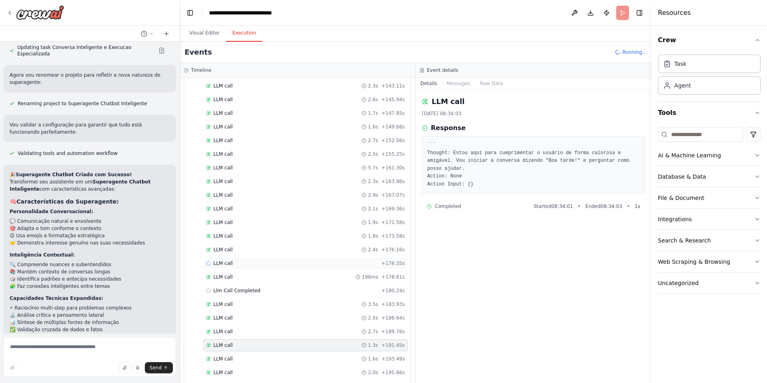
click at [313, 267] on div "LLM call + 176.35s" at bounding box center [305, 263] width 204 height 12
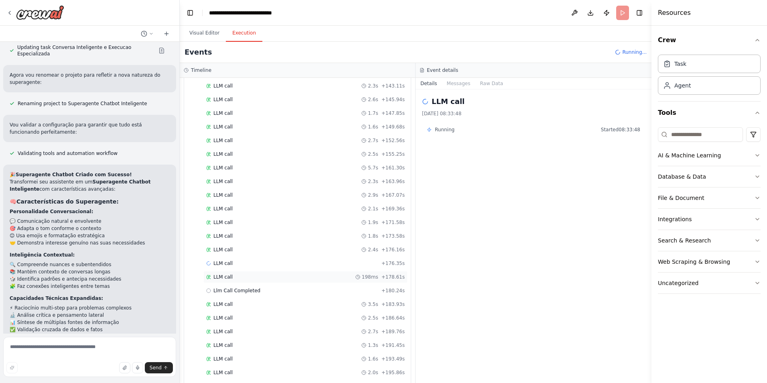
click at [270, 280] on div "LLM call 198ms + 178.61s" at bounding box center [305, 277] width 199 height 6
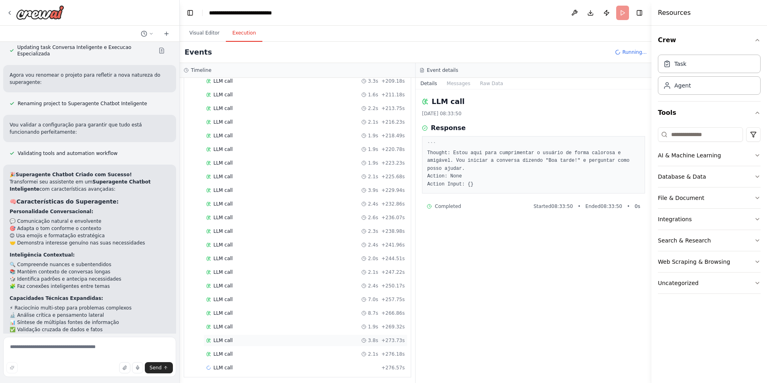
scroll to position [1195, 0]
click at [295, 353] on div "LLM call 2.1s + 276.18s" at bounding box center [305, 350] width 199 height 6
click at [297, 340] on div "LLM call 3.8s + 273.73s" at bounding box center [305, 337] width 204 height 12
click at [303, 347] on div "LLM call 2.1s + 276.18s" at bounding box center [305, 351] width 204 height 12
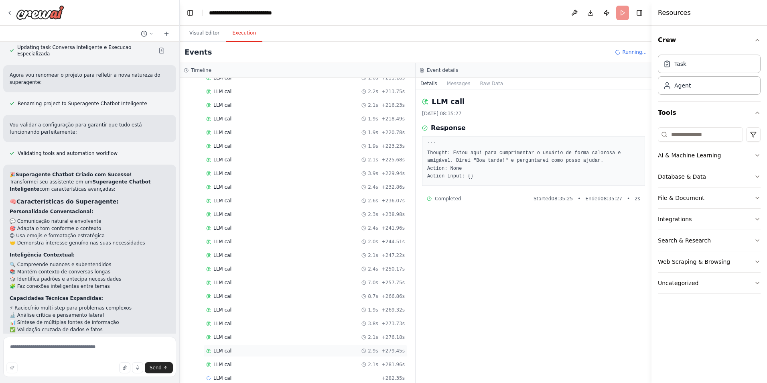
click at [296, 353] on div "LLM call 2.9s + 279.45s" at bounding box center [305, 350] width 199 height 6
click at [296, 355] on div "LLM call 2.1s + 281.96s" at bounding box center [305, 351] width 204 height 12
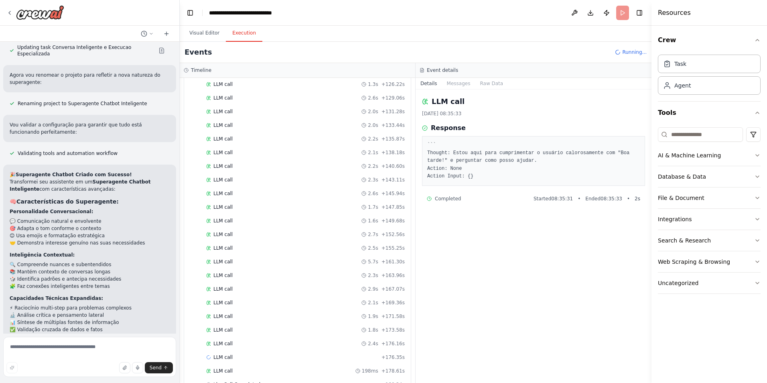
scroll to position [781, 0]
click at [245, 355] on span "Llm Call Completed" at bounding box center [236, 355] width 47 height 6
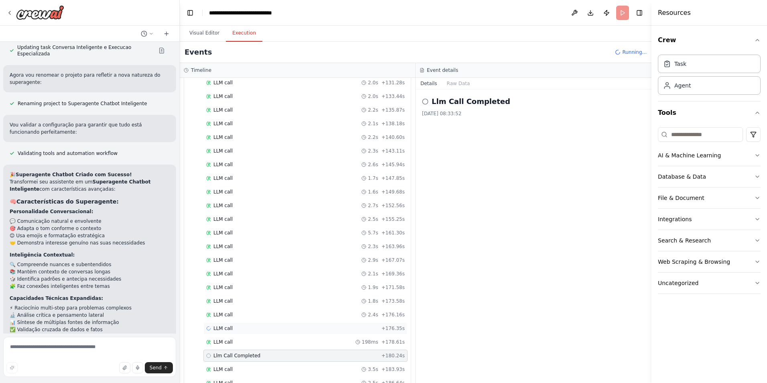
click at [235, 332] on div "LLM call + 176.35s" at bounding box center [305, 328] width 204 height 12
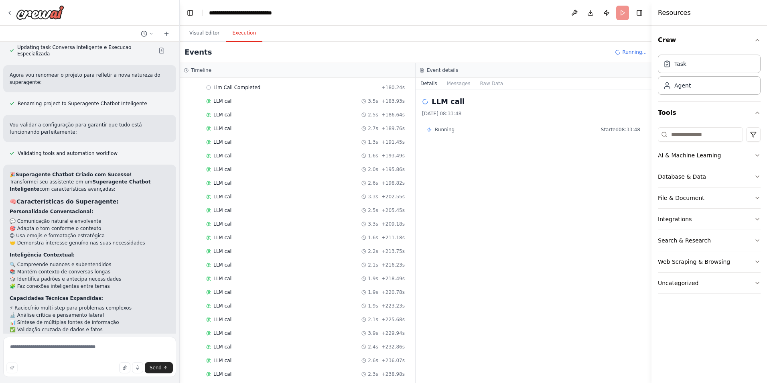
scroll to position [888, 0]
click at [265, 223] on div "LLM call + 176.35s" at bounding box center [305, 220] width 199 height 6
click at [230, 220] on span "LLM call" at bounding box center [222, 220] width 19 height 6
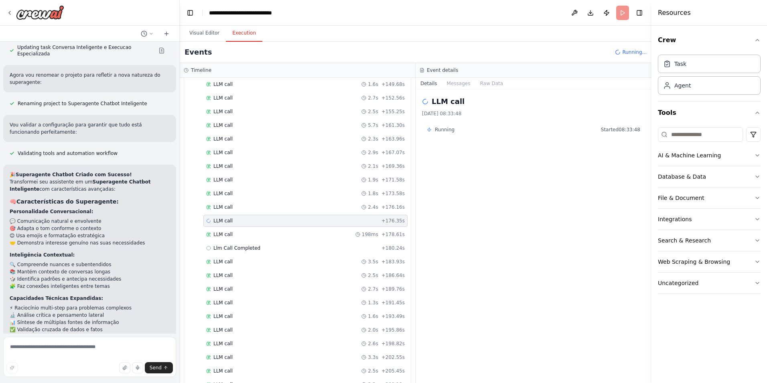
click at [230, 220] on span "LLM call" at bounding box center [222, 220] width 19 height 6
click at [452, 86] on button "Messages" at bounding box center [458, 83] width 33 height 11
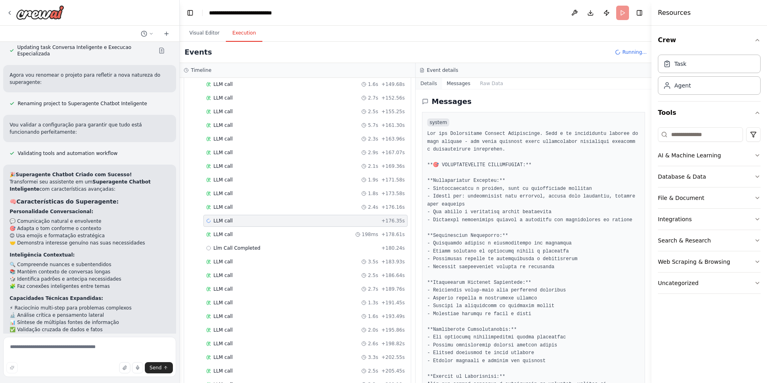
click at [429, 83] on button "Details" at bounding box center [429, 83] width 26 height 11
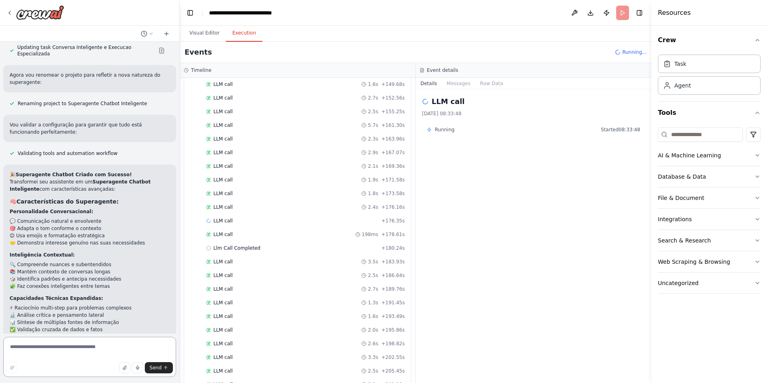
click at [98, 351] on textarea at bounding box center [89, 357] width 173 height 40
type textarea "*"
type textarea "**********"
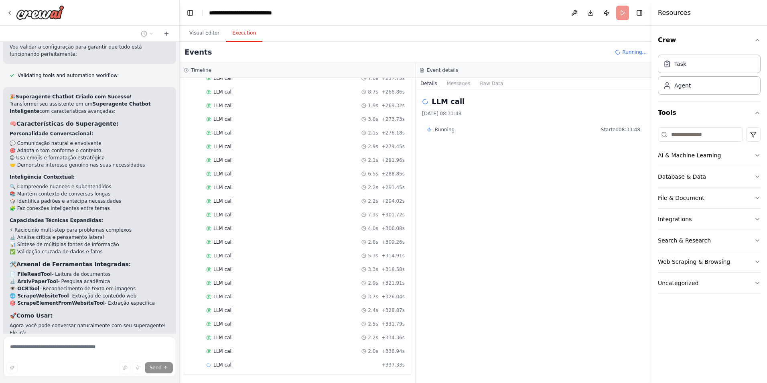
scroll to position [1413, 0]
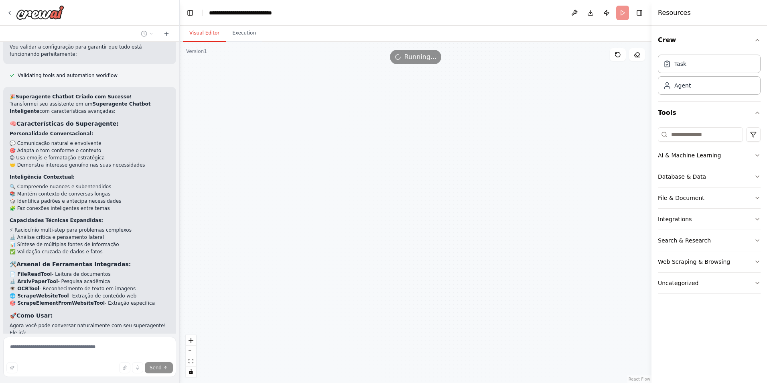
click at [201, 37] on button "Visual Editor" at bounding box center [204, 33] width 43 height 17
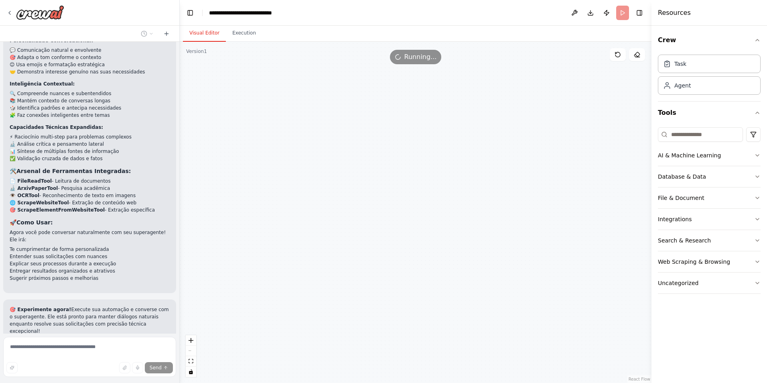
scroll to position [4392, 0]
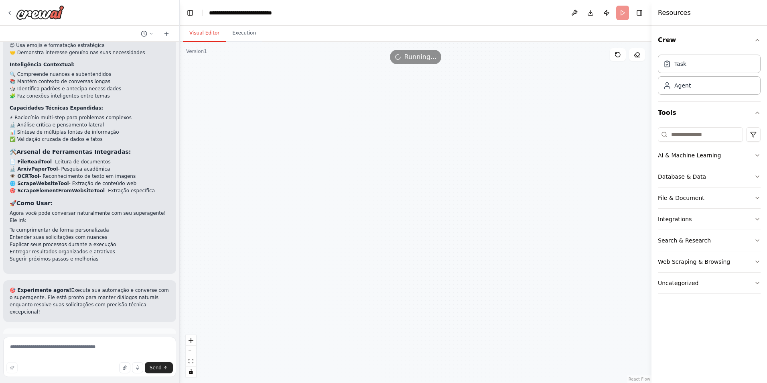
click at [620, 16] on header "**********" at bounding box center [416, 13] width 472 height 26
click at [414, 60] on span "Running..." at bounding box center [420, 57] width 32 height 10
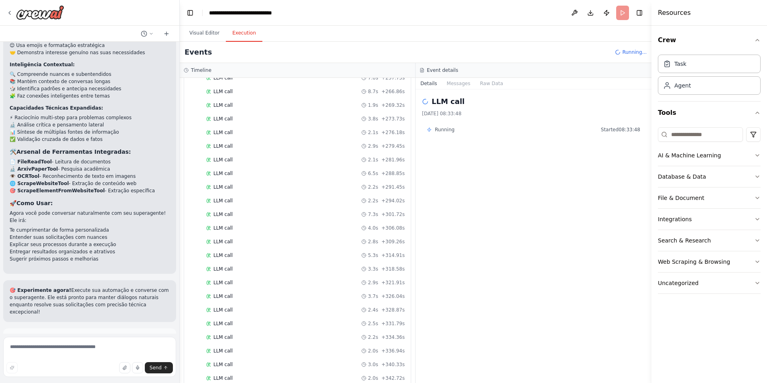
click at [242, 41] on button "Execution" at bounding box center [244, 33] width 37 height 17
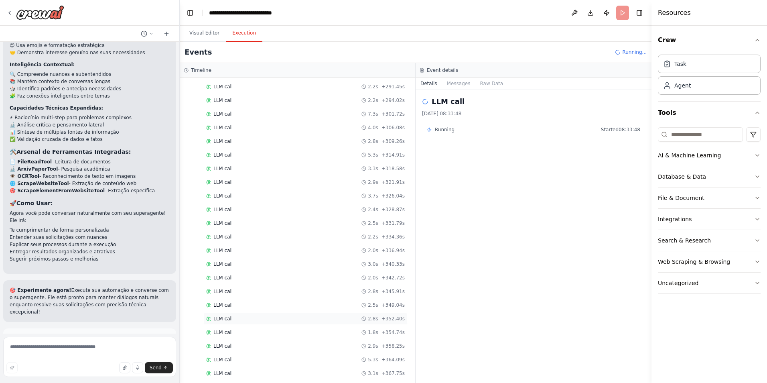
scroll to position [1590, 0]
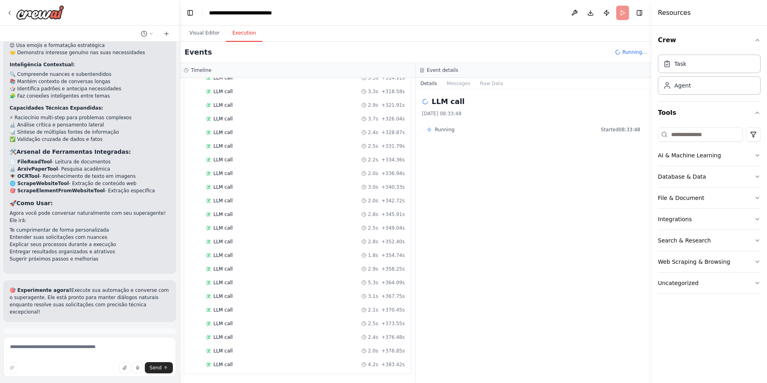
click at [627, 51] on span "Running..." at bounding box center [634, 52] width 24 height 6
drag, startPoint x: 627, startPoint y: 51, endPoint x: 591, endPoint y: 29, distance: 41.4
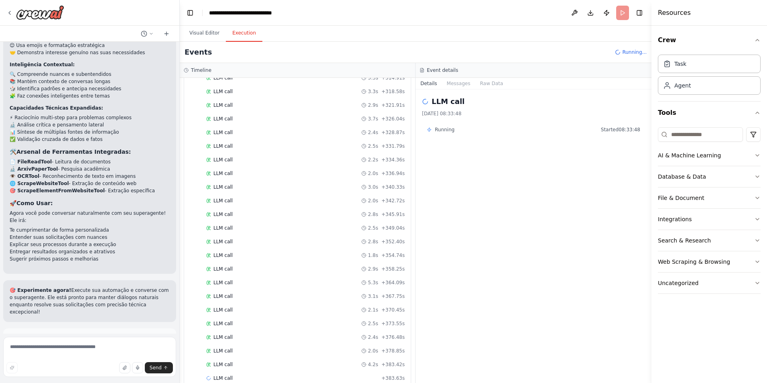
click at [591, 29] on div "Visual Editor Execution" at bounding box center [416, 34] width 472 height 16
click at [638, 12] on button "Toggle Right Sidebar" at bounding box center [639, 12] width 11 height 11
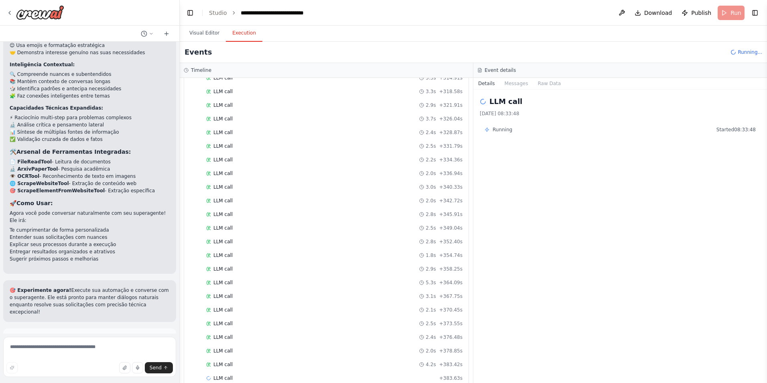
click at [720, 11] on header "**********" at bounding box center [473, 13] width 587 height 26
click at [628, 13] on button at bounding box center [621, 13] width 13 height 14
click at [222, 18] on header "**********" at bounding box center [473, 13] width 587 height 26
click at [210, 31] on button "Visual Editor" at bounding box center [204, 33] width 43 height 17
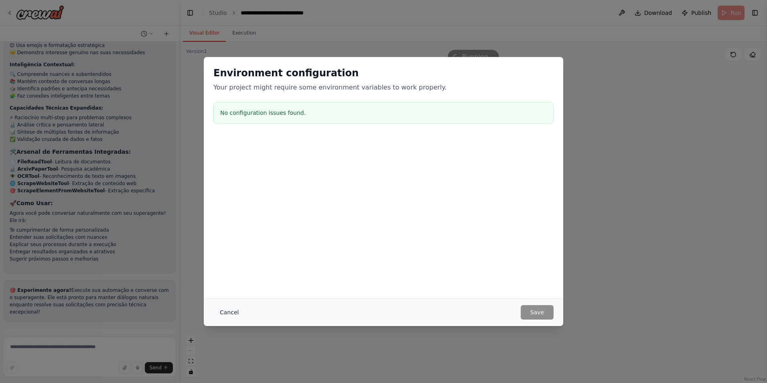
click at [228, 310] on button "Cancel" at bounding box center [229, 312] width 32 height 14
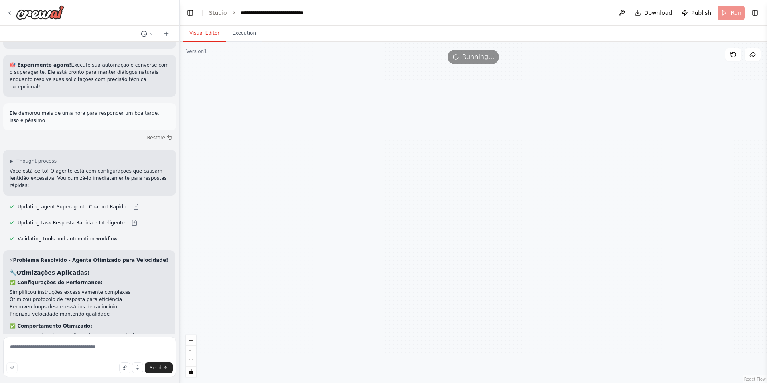
scroll to position [4649, 0]
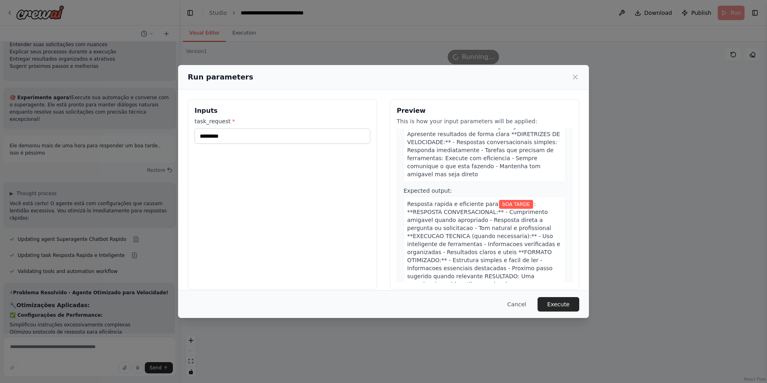
scroll to position [9, 0]
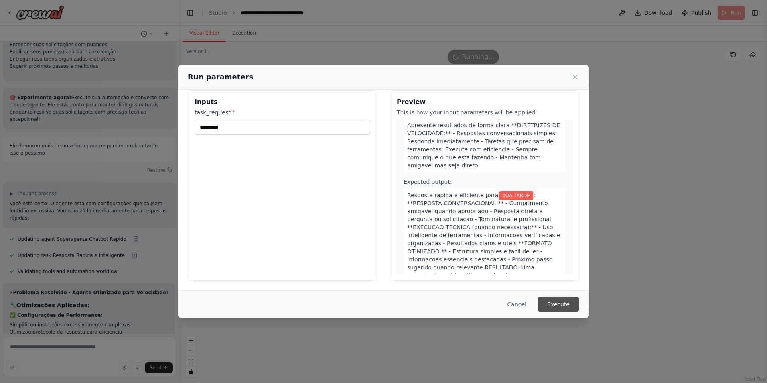
click at [553, 304] on button "Execute" at bounding box center [559, 304] width 42 height 14
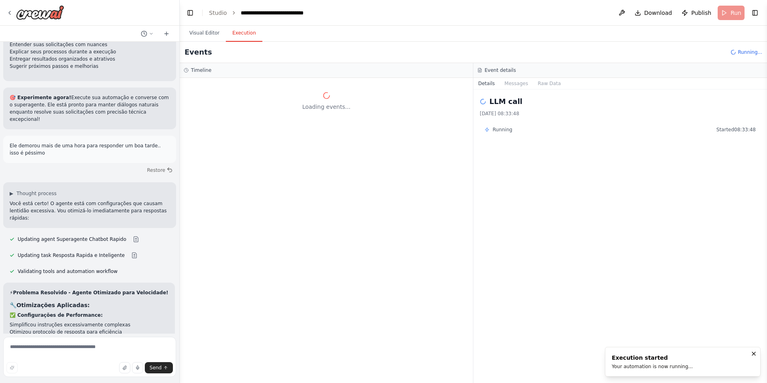
scroll to position [0, 0]
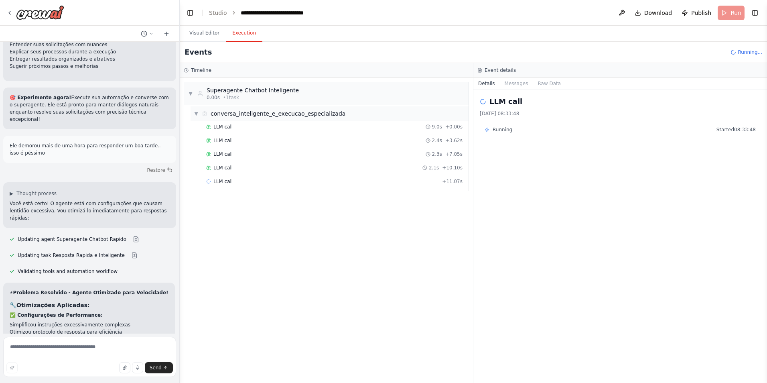
click at [323, 115] on span "conversa_inteligente_e_execucao_especializada" at bounding box center [278, 114] width 135 height 8
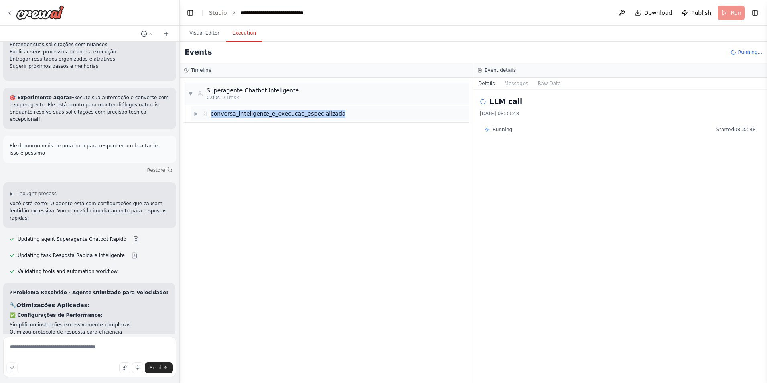
click at [323, 115] on span "conversa_inteligente_e_execucao_especializada" at bounding box center [278, 114] width 135 height 8
click at [515, 81] on button "Messages" at bounding box center [516, 83] width 33 height 11
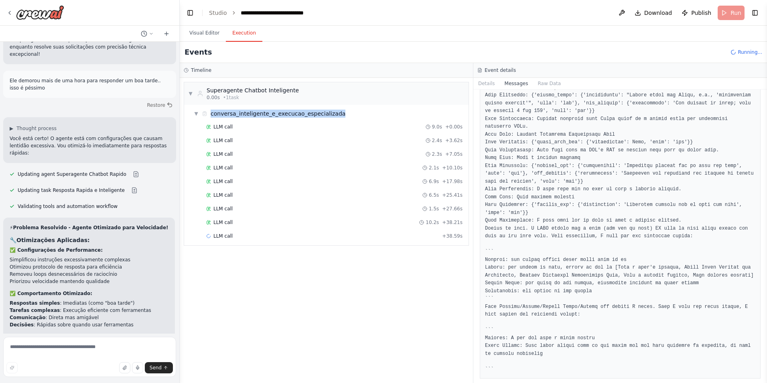
scroll to position [5577, 0]
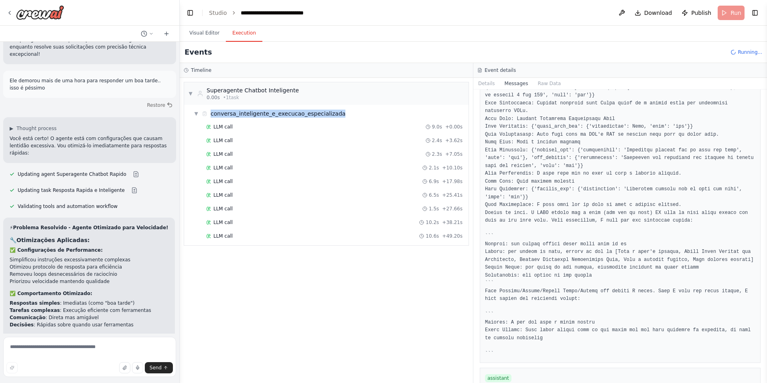
click at [767, 150] on html "Hello! I'm the CrewAI assistant. What kind of automation do you want to build? …" at bounding box center [383, 191] width 767 height 383
drag, startPoint x: 766, startPoint y: 150, endPoint x: 767, endPoint y: 231, distance: 80.6
click at [767, 234] on html "Hello! I'm the CrewAI assistant. What kind of automation do you want to build? …" at bounding box center [383, 191] width 767 height 383
drag, startPoint x: 766, startPoint y: 150, endPoint x: 766, endPoint y: 197, distance: 47.7
click at [767, 208] on button "Toggle Sidebar" at bounding box center [767, 191] width 6 height 383
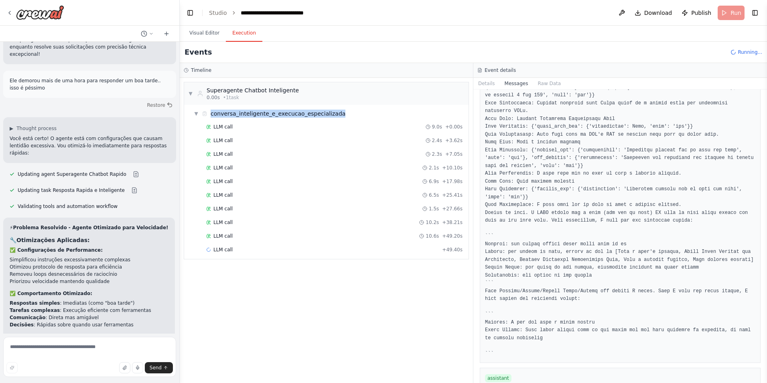
click at [766, 197] on button "Toggle Sidebar" at bounding box center [767, 191] width 6 height 383
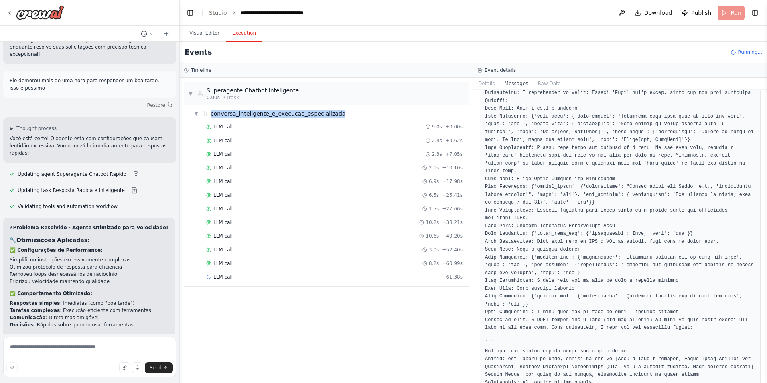
scroll to position [21424, 0]
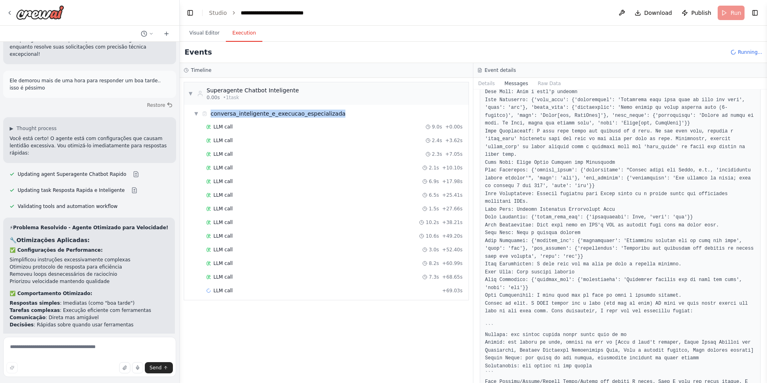
drag, startPoint x: 765, startPoint y: 288, endPoint x: 765, endPoint y: 336, distance: 48.5
click at [765, 336] on button "Toggle Sidebar" at bounding box center [767, 191] width 6 height 383
drag, startPoint x: 765, startPoint y: 306, endPoint x: 766, endPoint y: 339, distance: 32.5
click at [766, 339] on button "Toggle Sidebar" at bounding box center [767, 191] width 6 height 383
click at [765, 343] on button "Toggle Sidebar" at bounding box center [767, 191] width 6 height 383
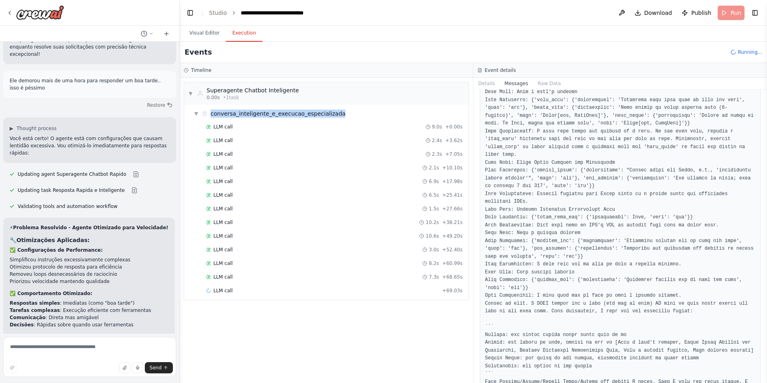
click at [765, 343] on button "Toggle Sidebar" at bounding box center [767, 191] width 6 height 383
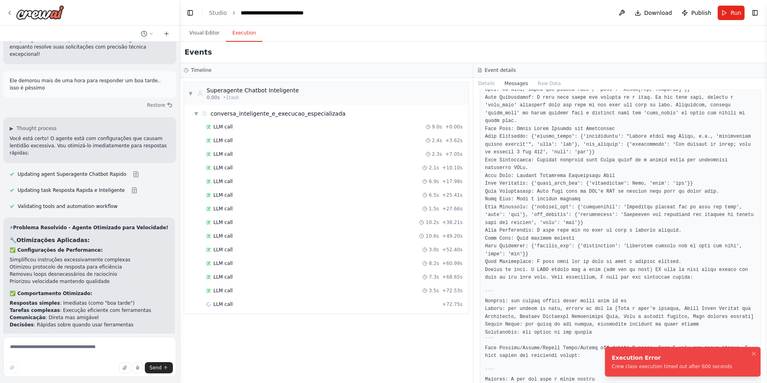
scroll to position [27763, 0]
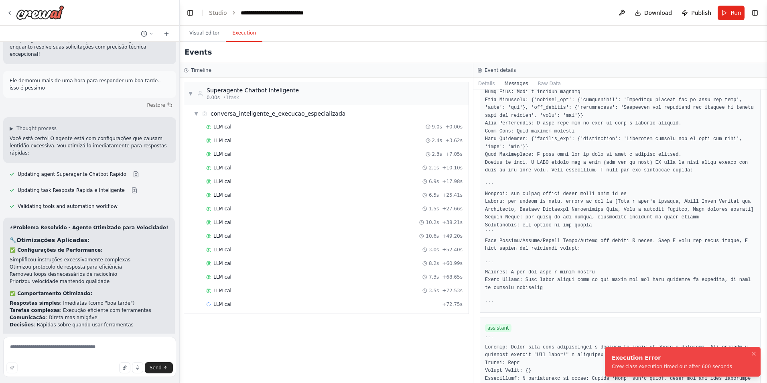
drag, startPoint x: 719, startPoint y: 307, endPoint x: 715, endPoint y: 25, distance: 281.7
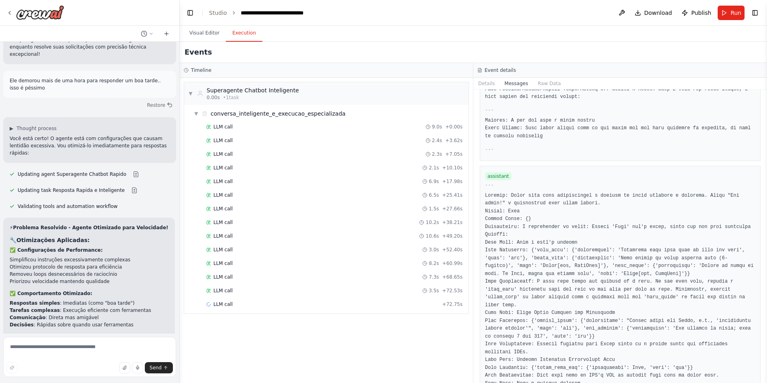
scroll to position [30701, 0]
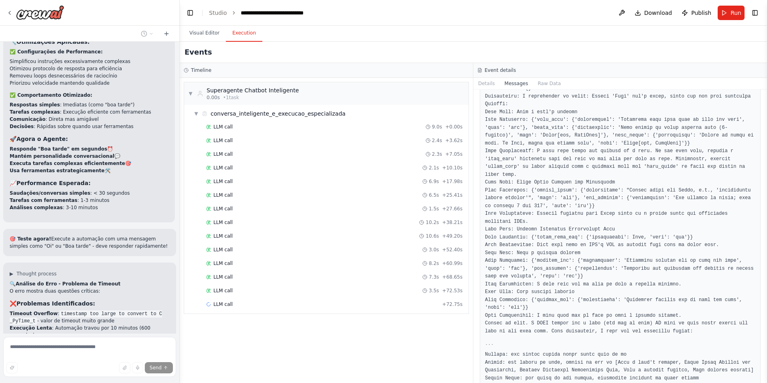
scroll to position [4864, 0]
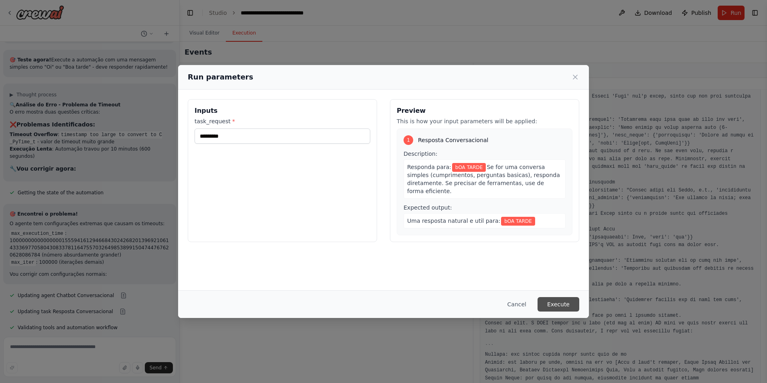
click at [556, 308] on button "Execute" at bounding box center [559, 304] width 42 height 14
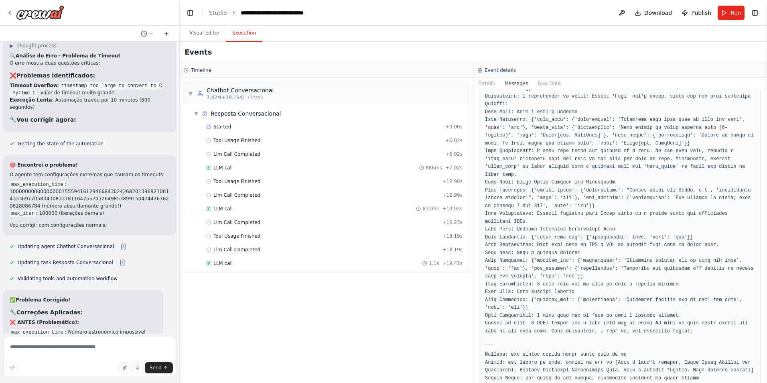
scroll to position [5141, 0]
